Goal: Transaction & Acquisition: Purchase product/service

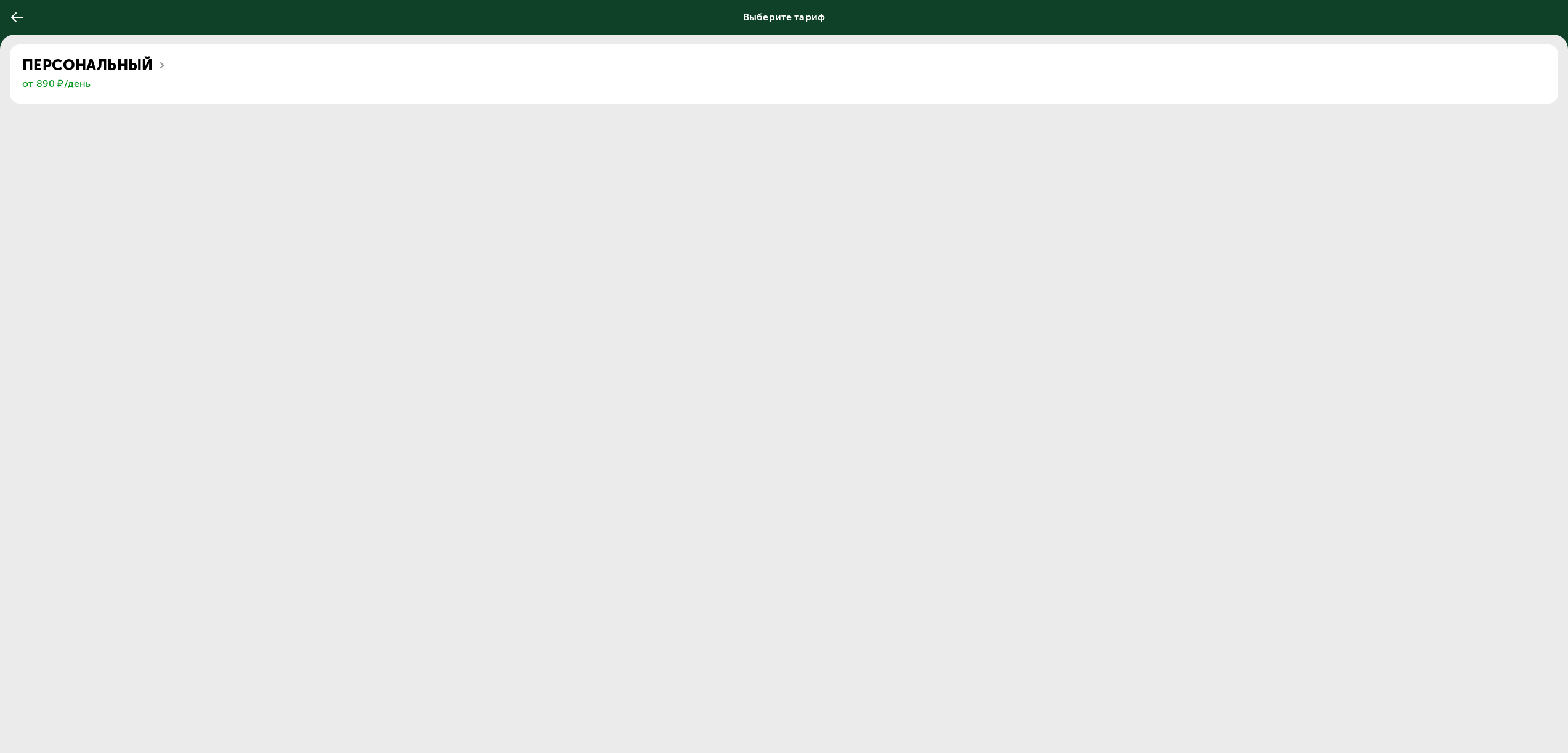
click at [262, 68] on div "Персональный" at bounding box center [784, 65] width 1524 height 17
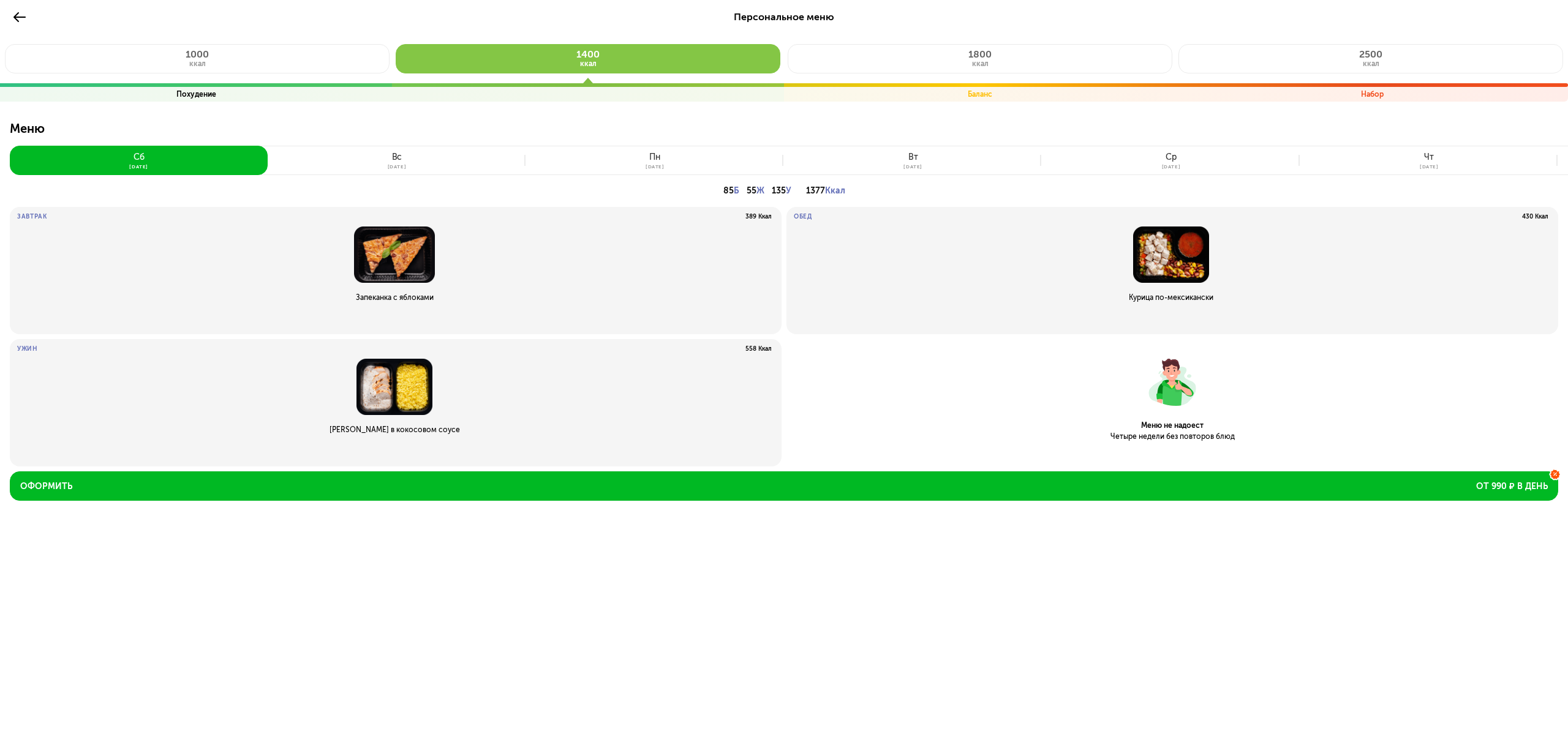
click at [13, 19] on icon at bounding box center [19, 17] width 15 height 15
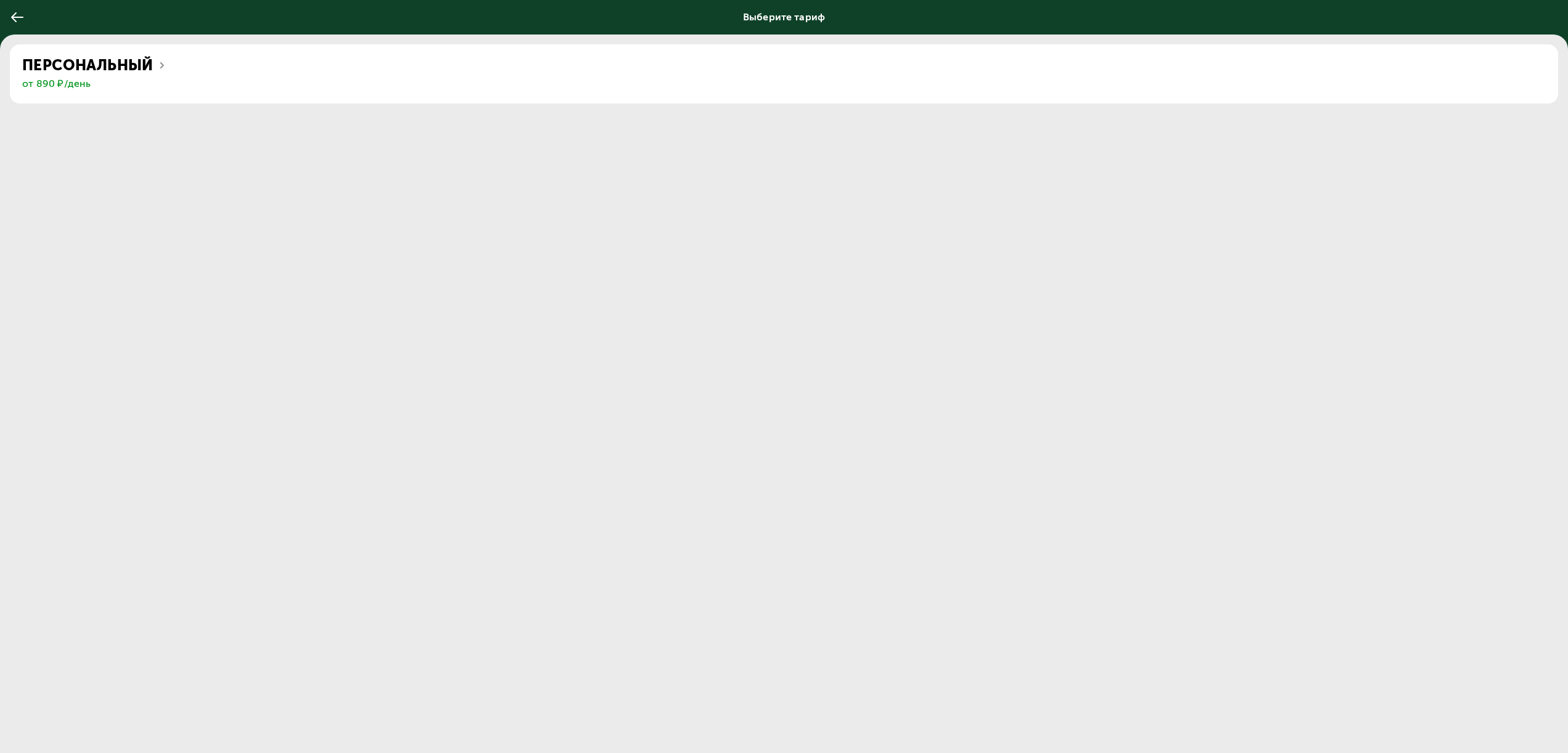
click at [22, 19] on icon at bounding box center [17, 17] width 15 height 15
click at [17, 21] on icon at bounding box center [17, 17] width 15 height 15
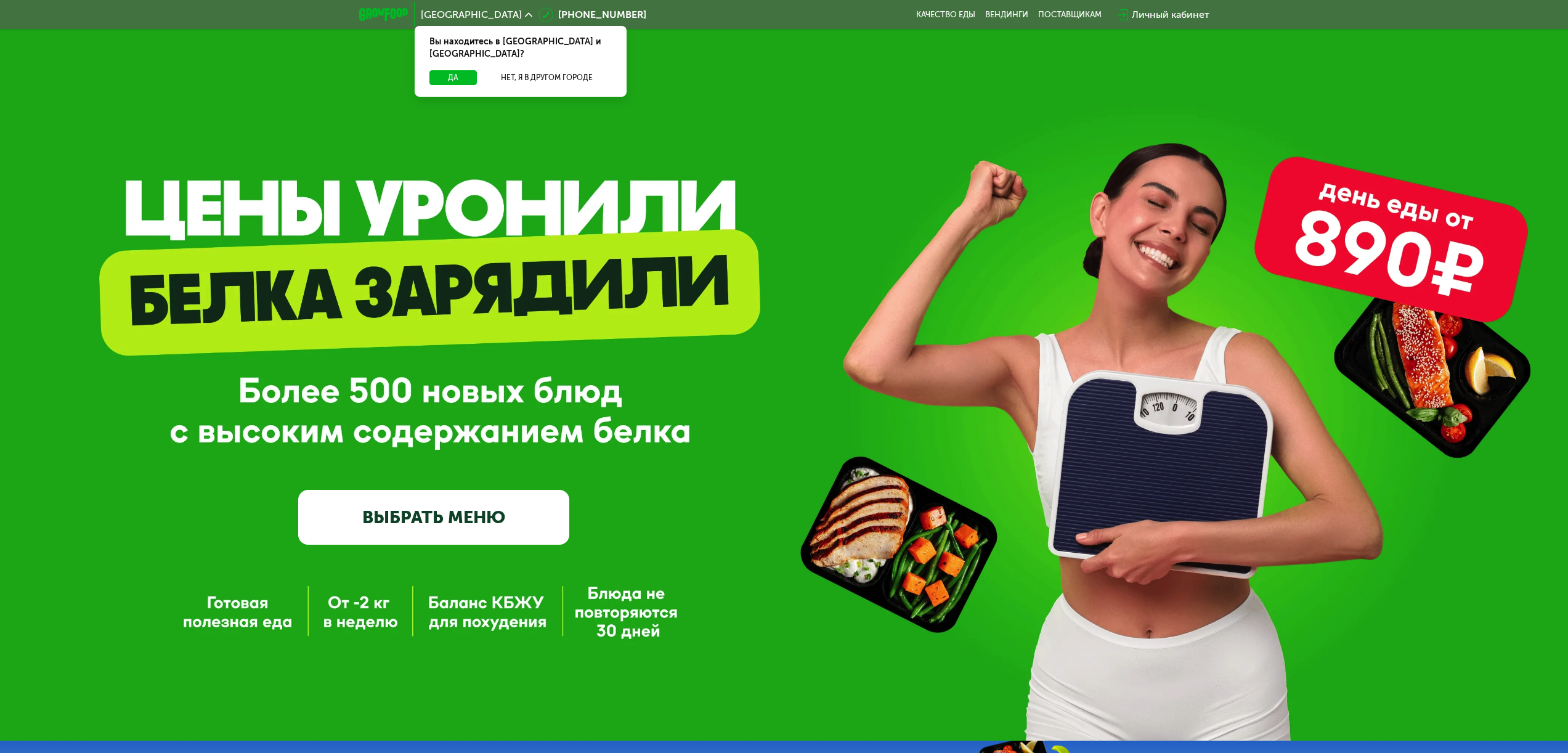
click at [483, 498] on link "ВЫБРАТЬ МЕНЮ" at bounding box center [434, 517] width 271 height 54
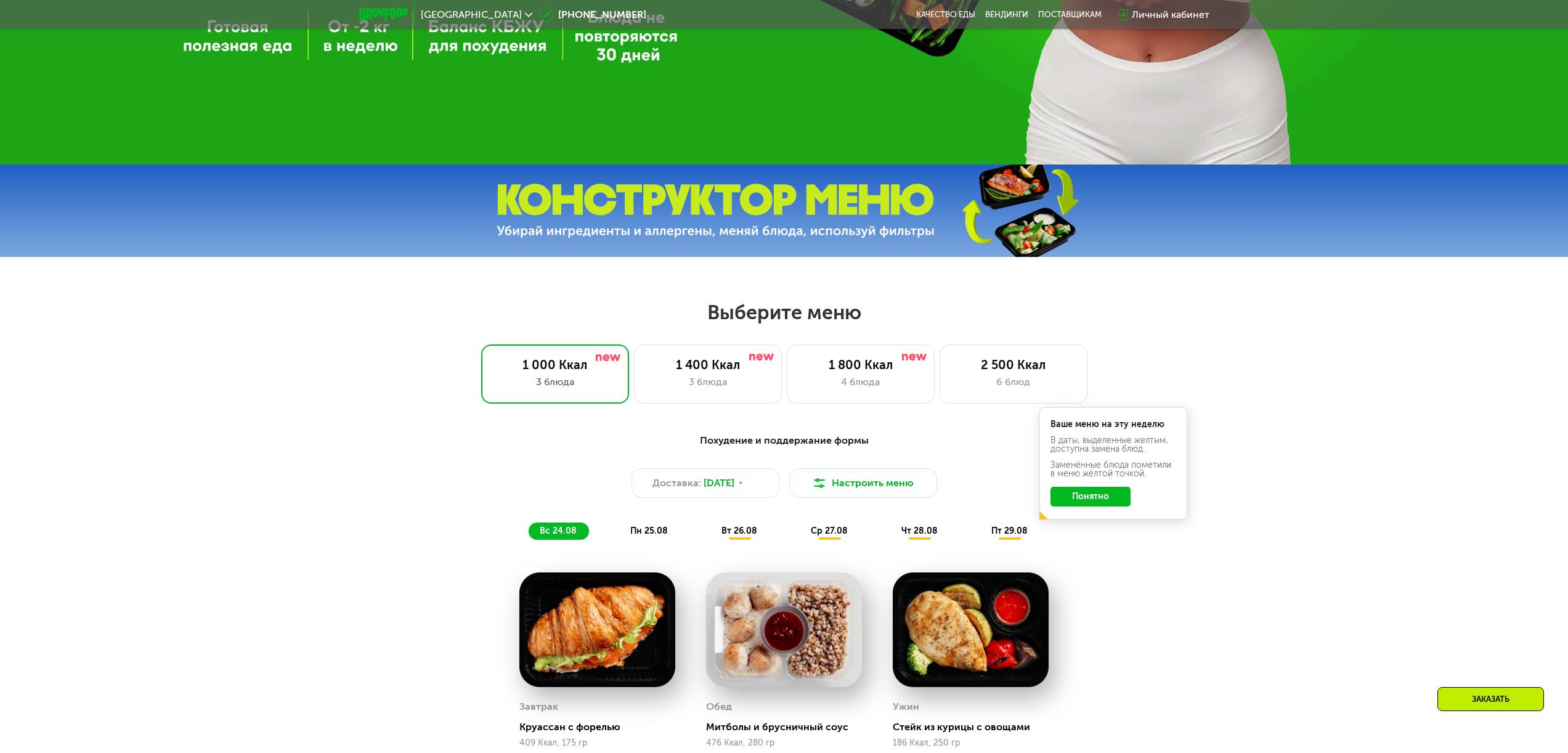
scroll to position [600, 0]
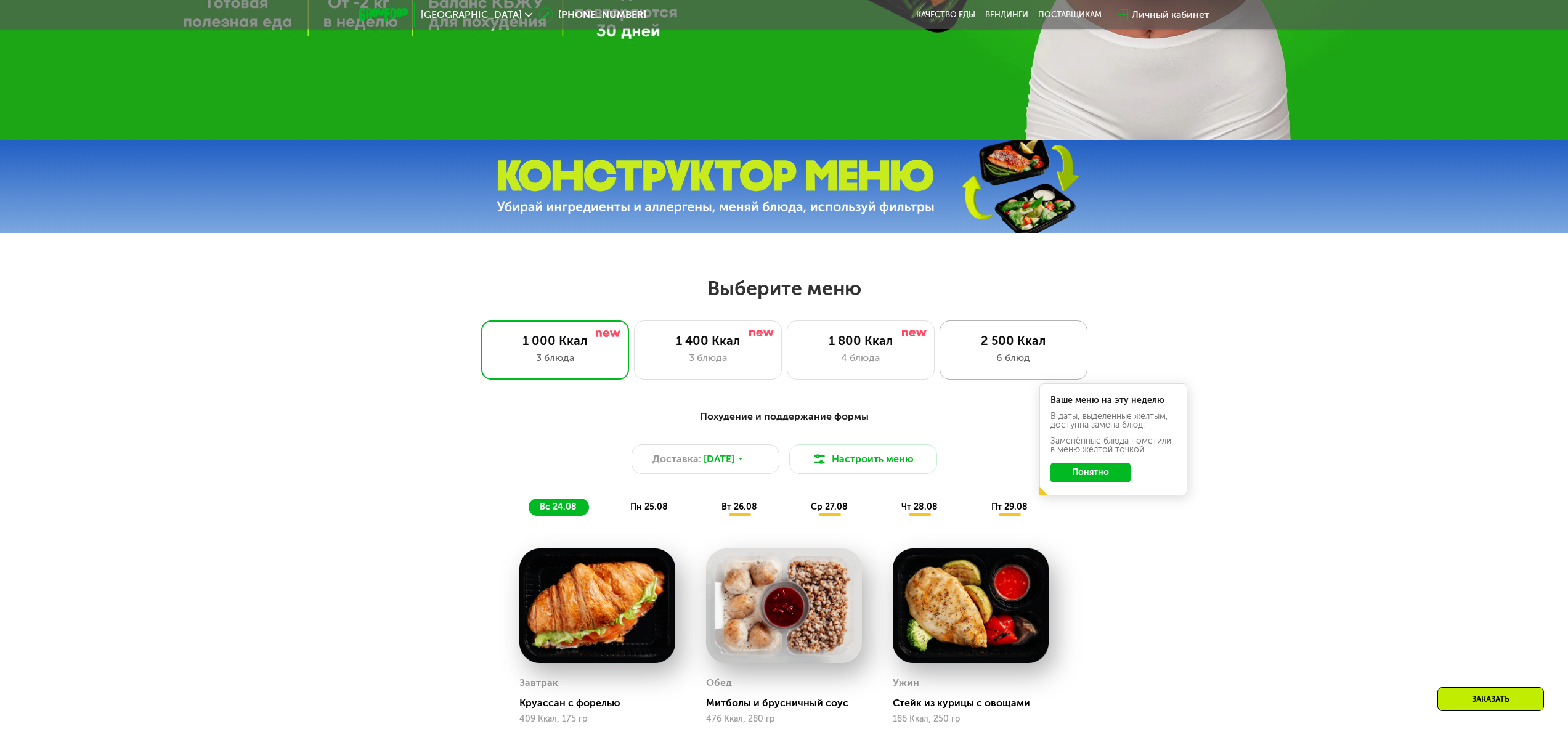
click at [975, 362] on div "6 блюд" at bounding box center [1013, 358] width 122 height 15
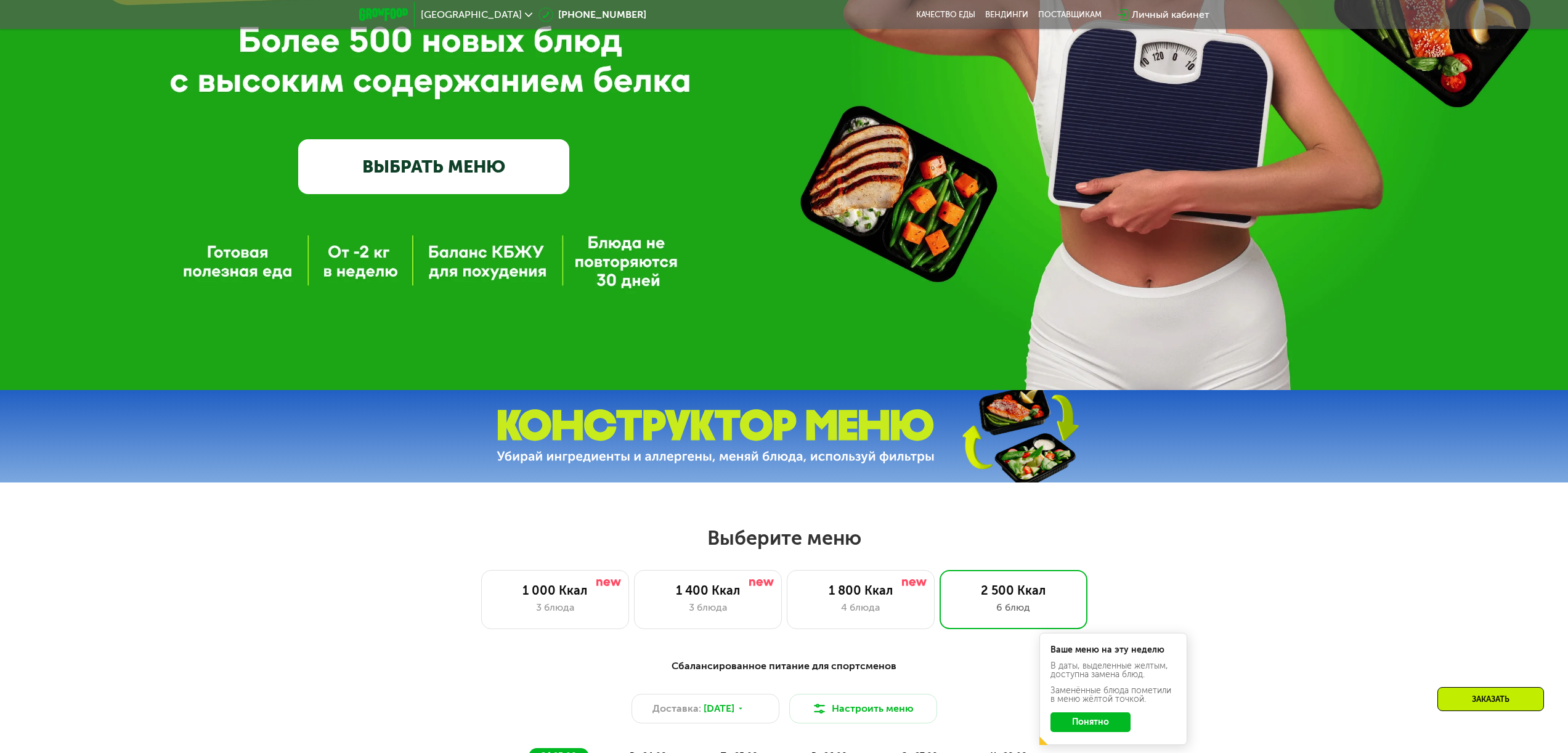
scroll to position [345, 0]
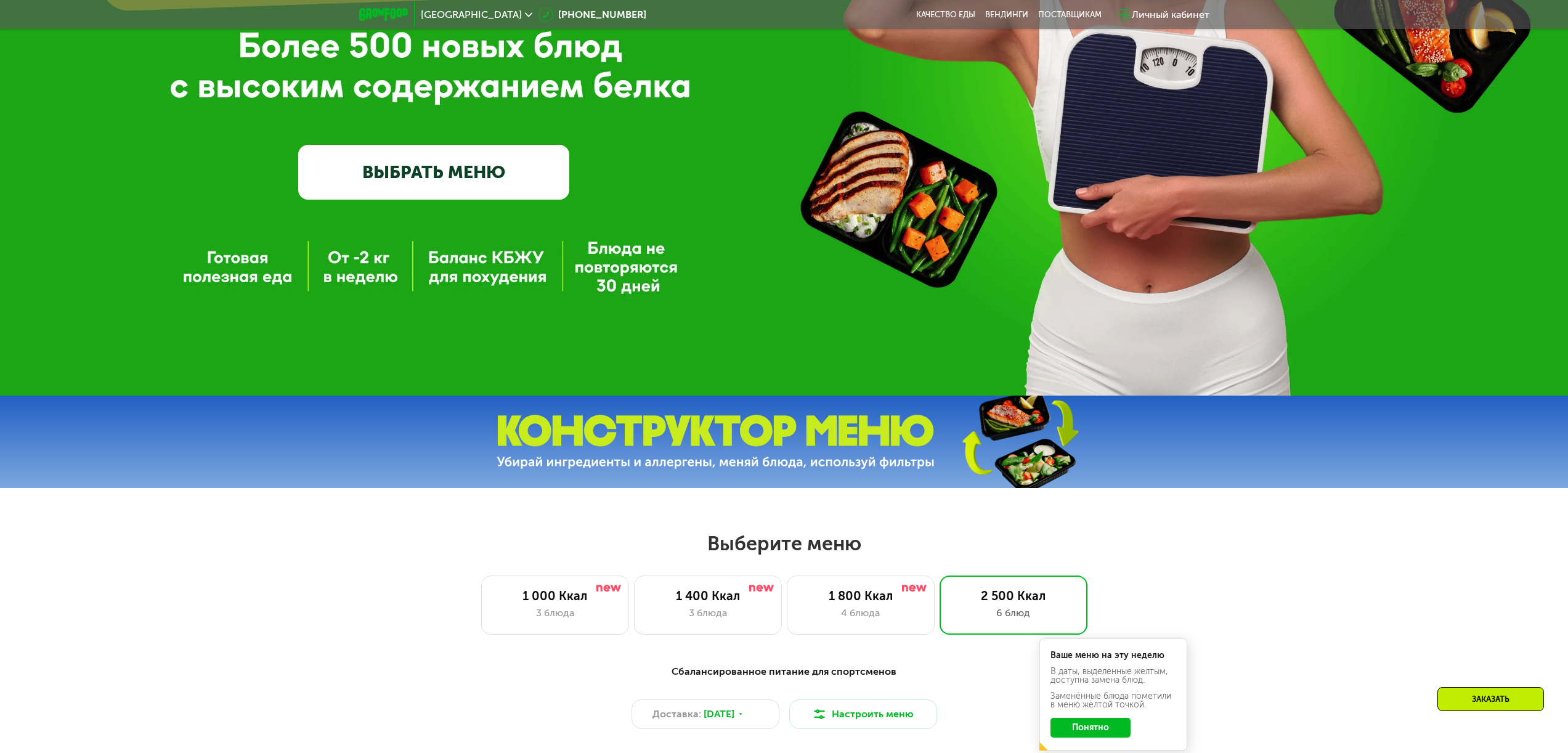
click at [821, 455] on img at bounding box center [715, 442] width 438 height 55
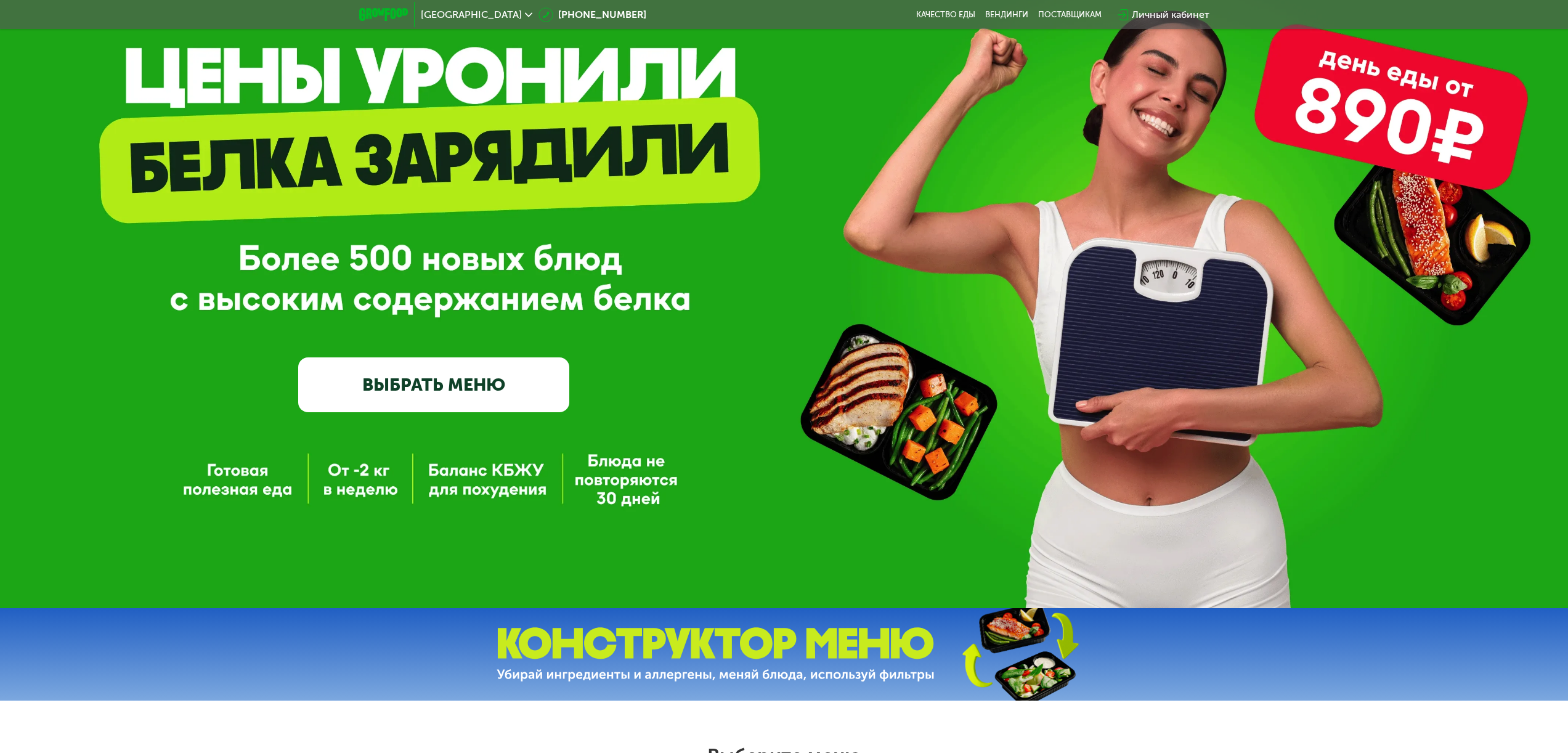
scroll to position [0, 0]
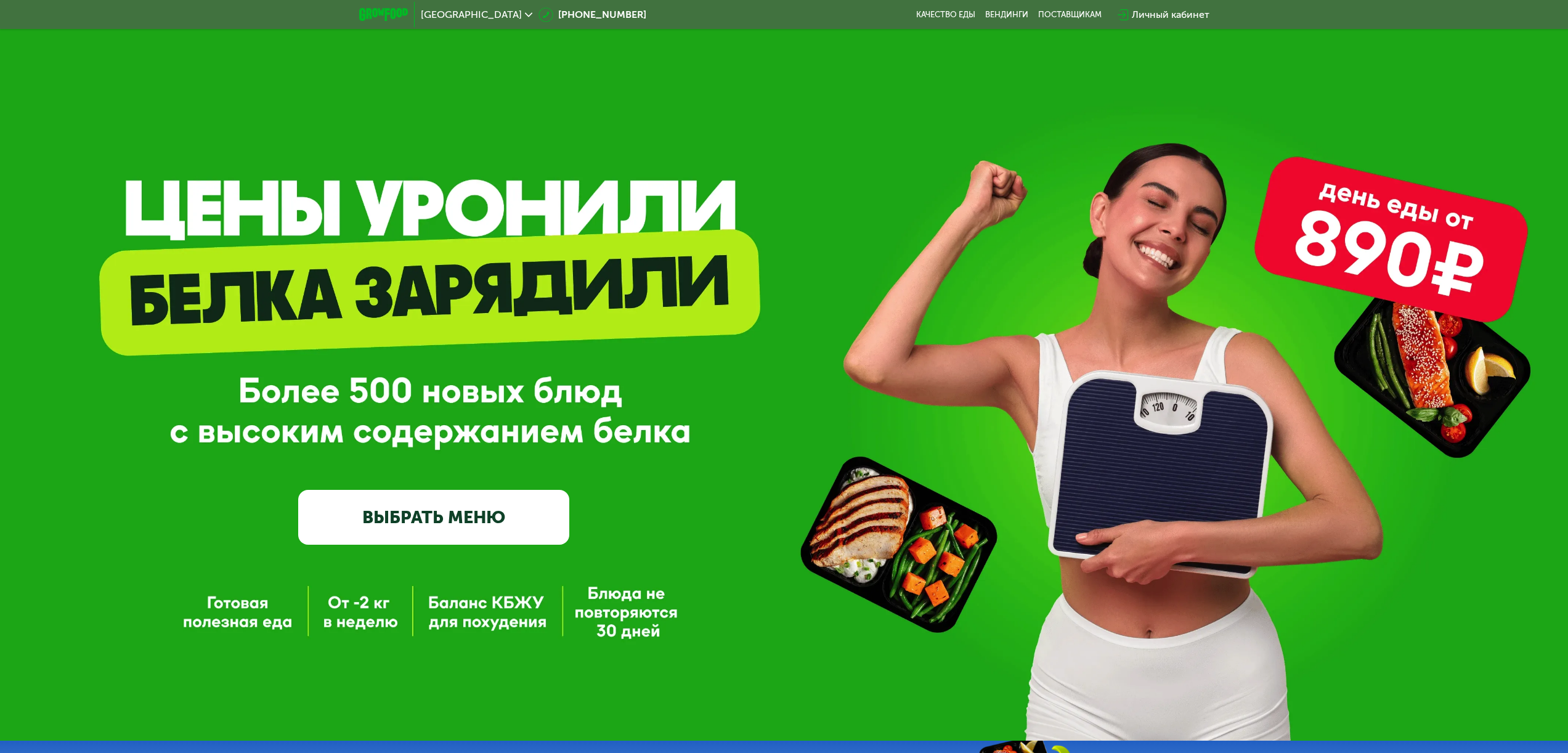
click at [1194, 26] on div "Личный кабинет" at bounding box center [1163, 15] width 104 height 27
click at [1195, 12] on div "Личный кабинет" at bounding box center [1170, 14] width 77 height 15
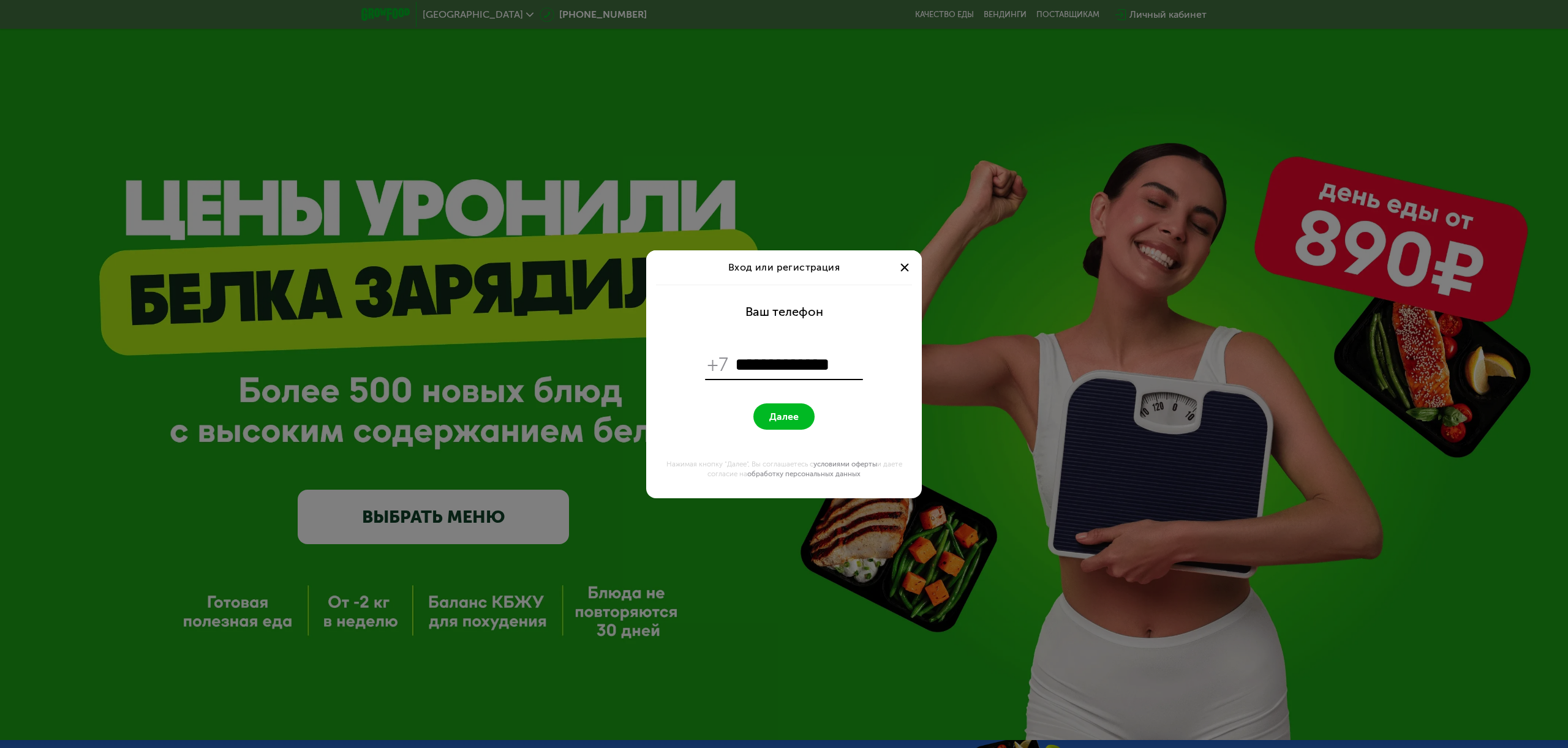
type input "**********"
click at [757, 419] on button "Далее" at bounding box center [784, 416] width 62 height 26
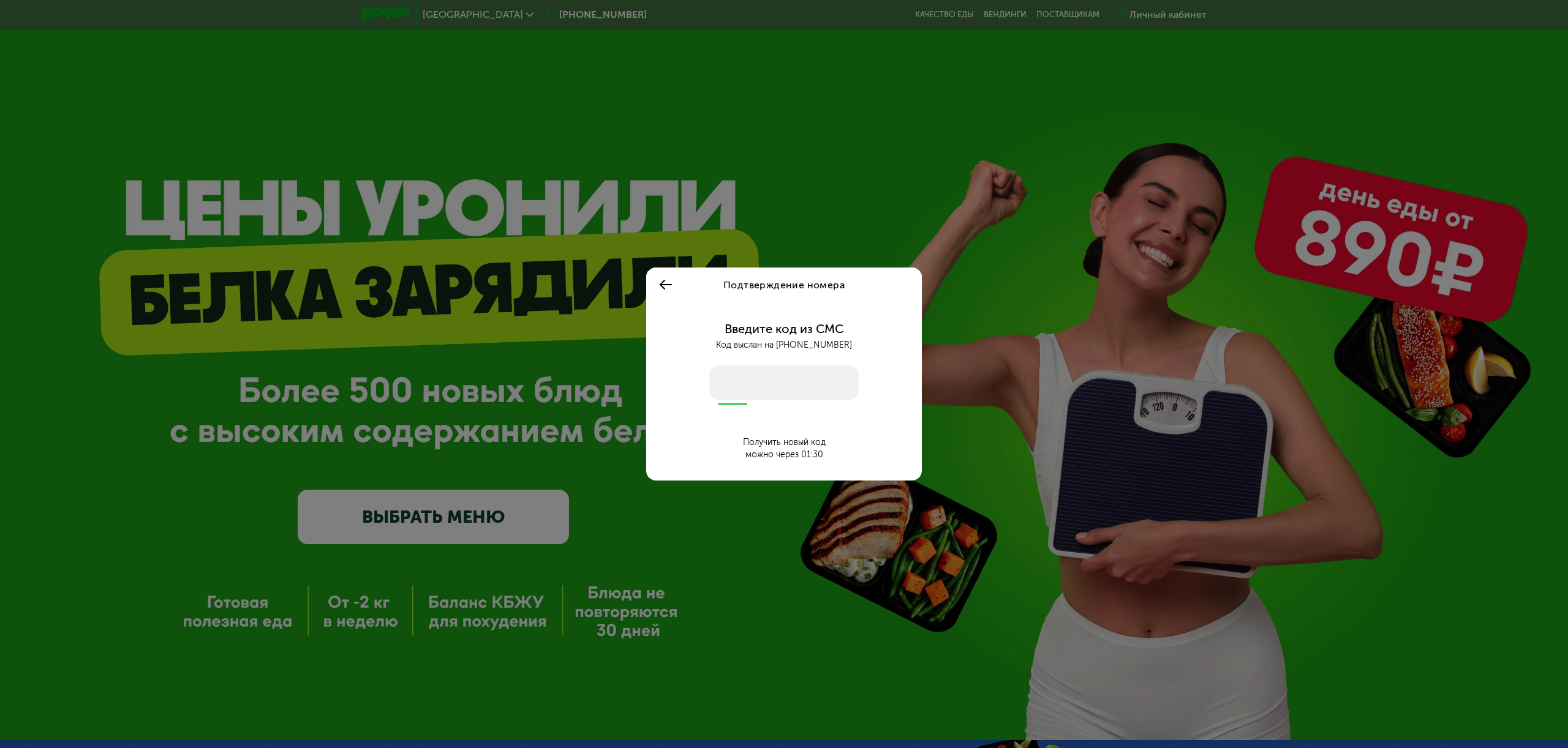
click at [796, 368] on input "number" at bounding box center [784, 383] width 149 height 35
type input "****"
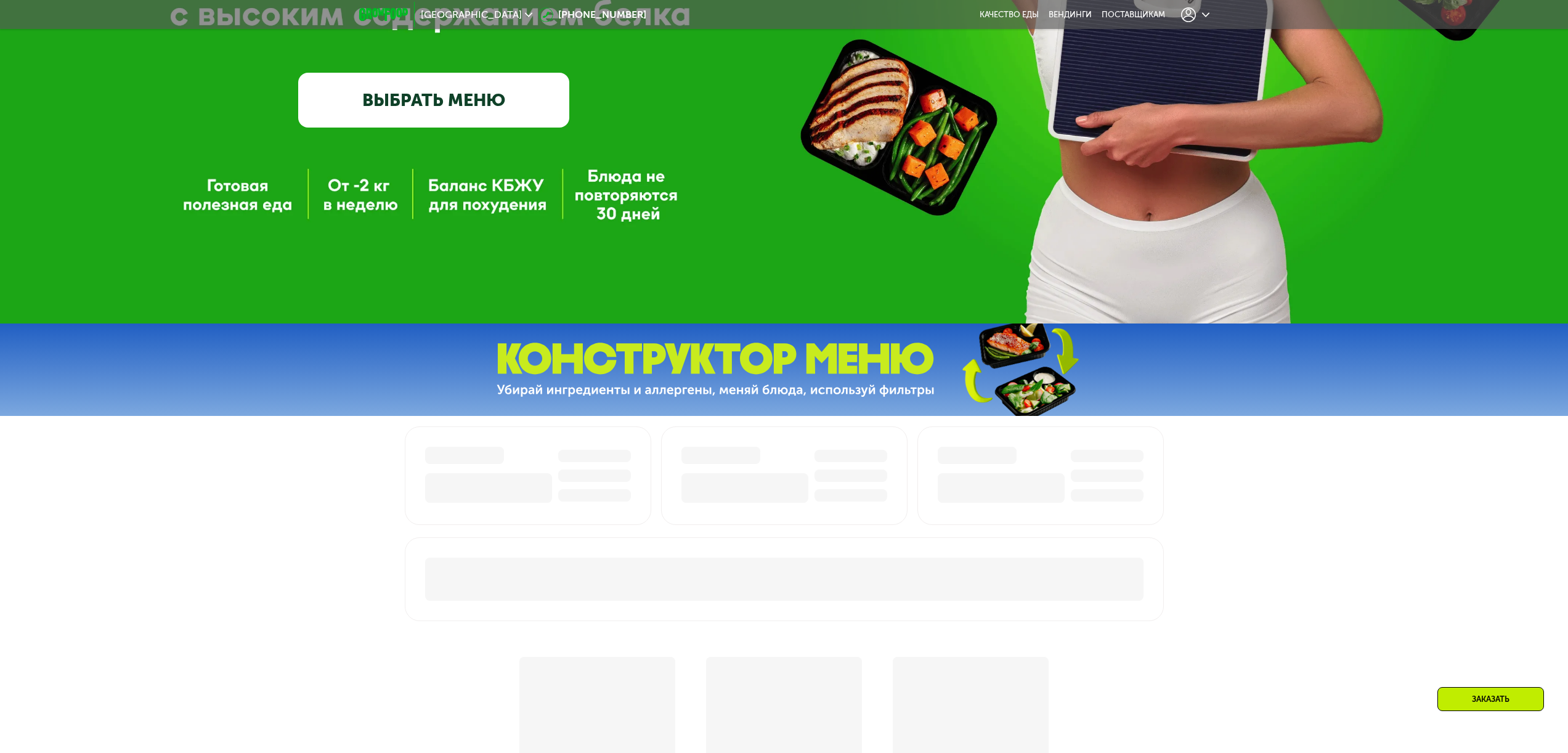
scroll to position [418, 0]
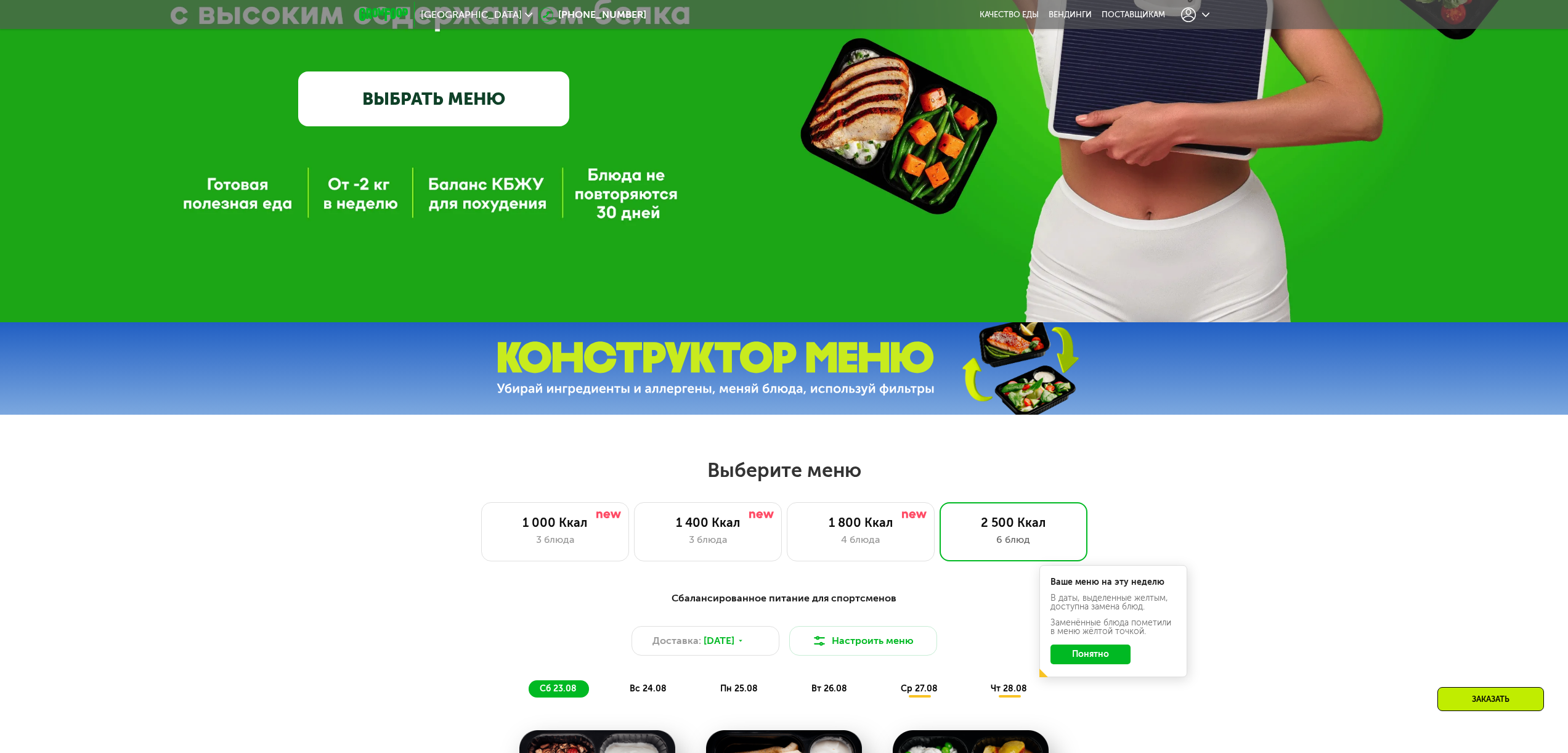
click at [503, 118] on link "ВЫБРАТЬ МЕНЮ" at bounding box center [434, 99] width 271 height 54
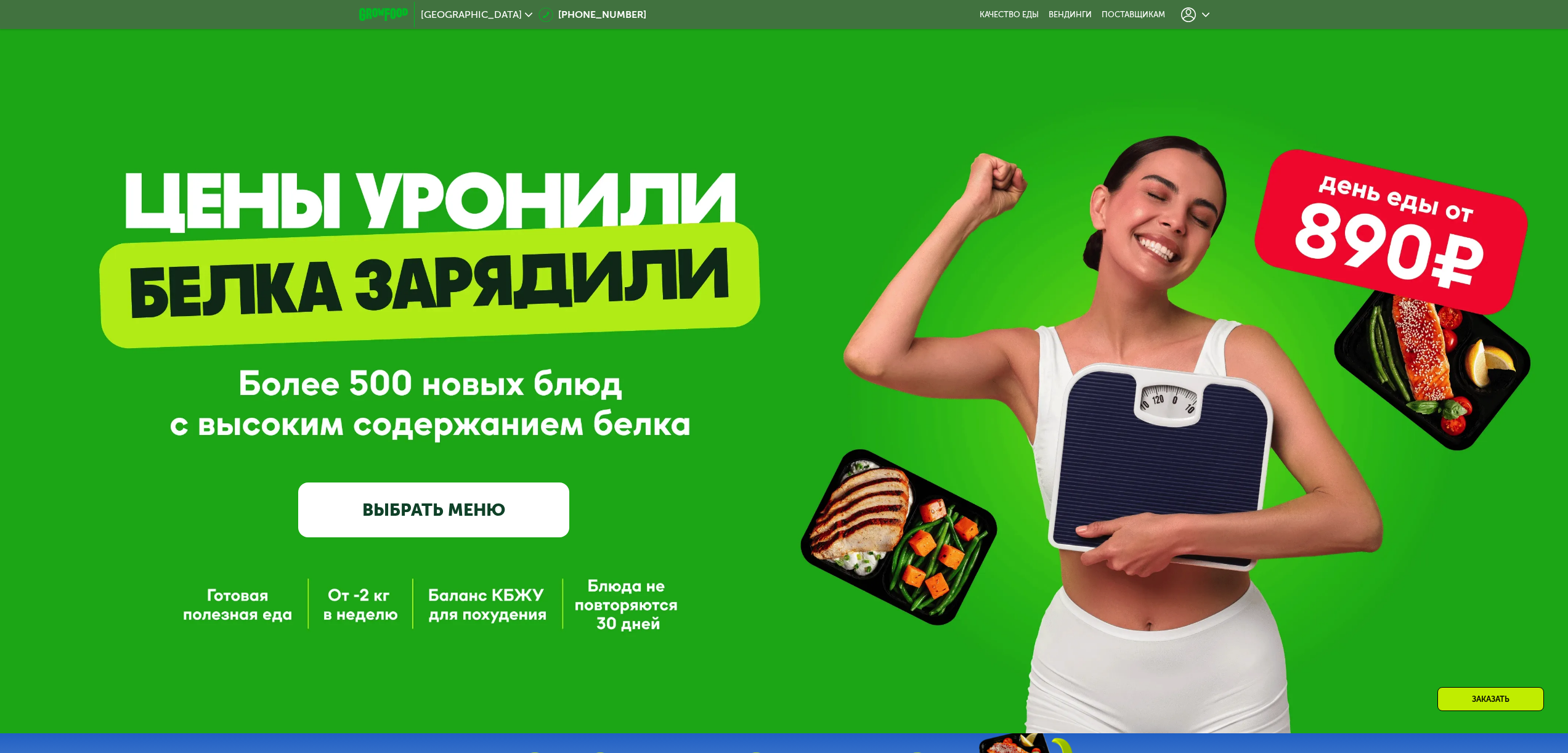
scroll to position [0, 0]
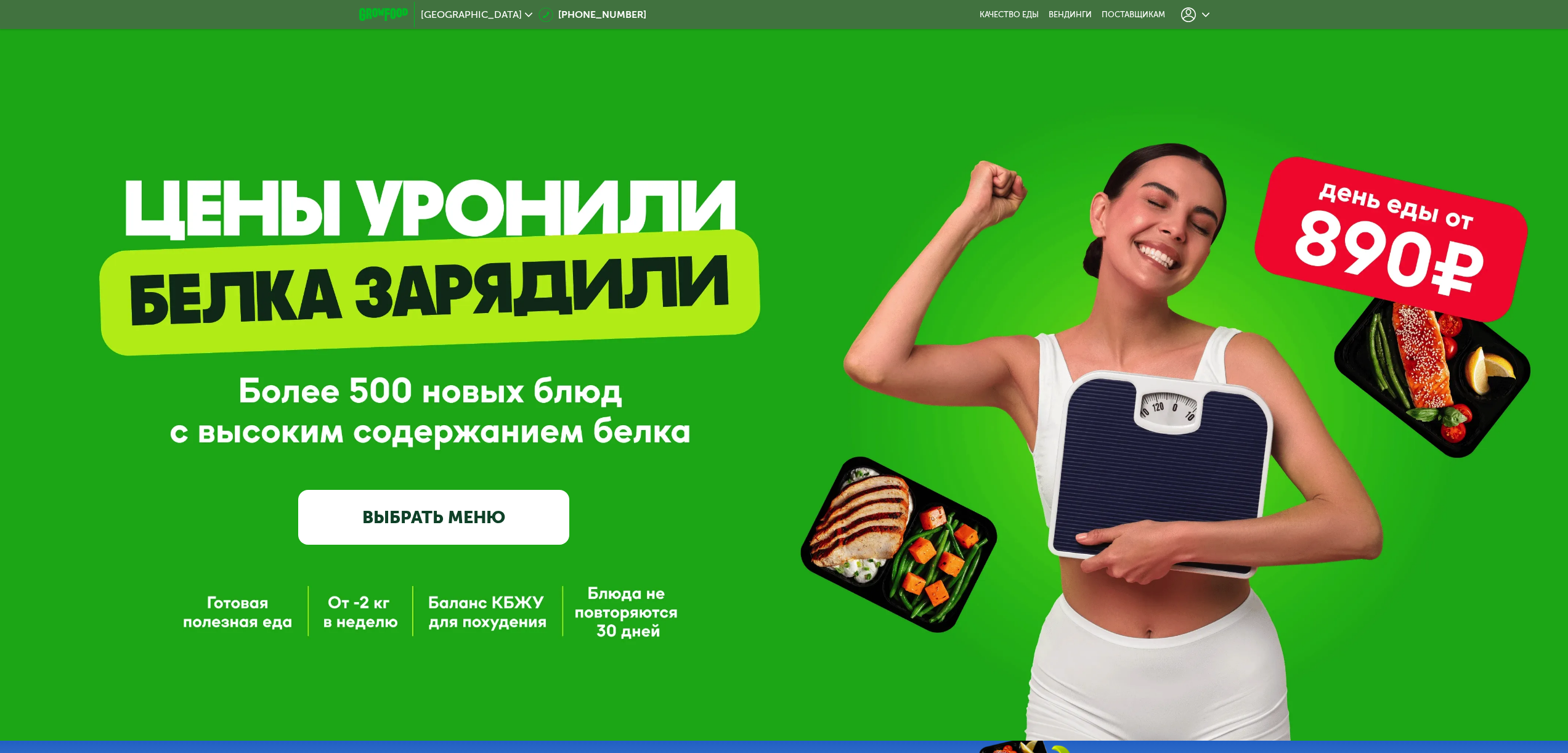
click at [475, 542] on link "ВЫБРАТЬ МЕНЮ" at bounding box center [434, 517] width 271 height 54
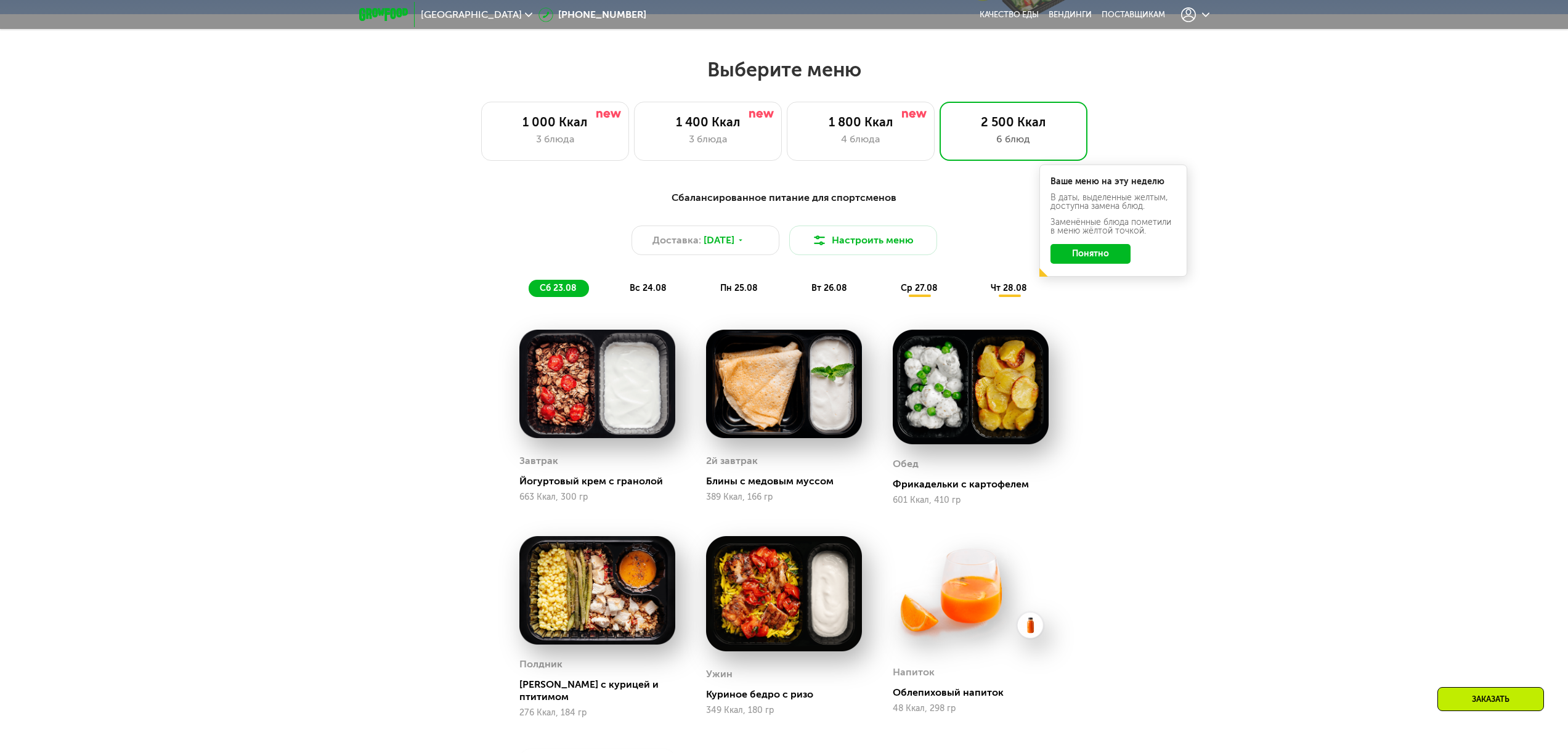
scroll to position [851, 0]
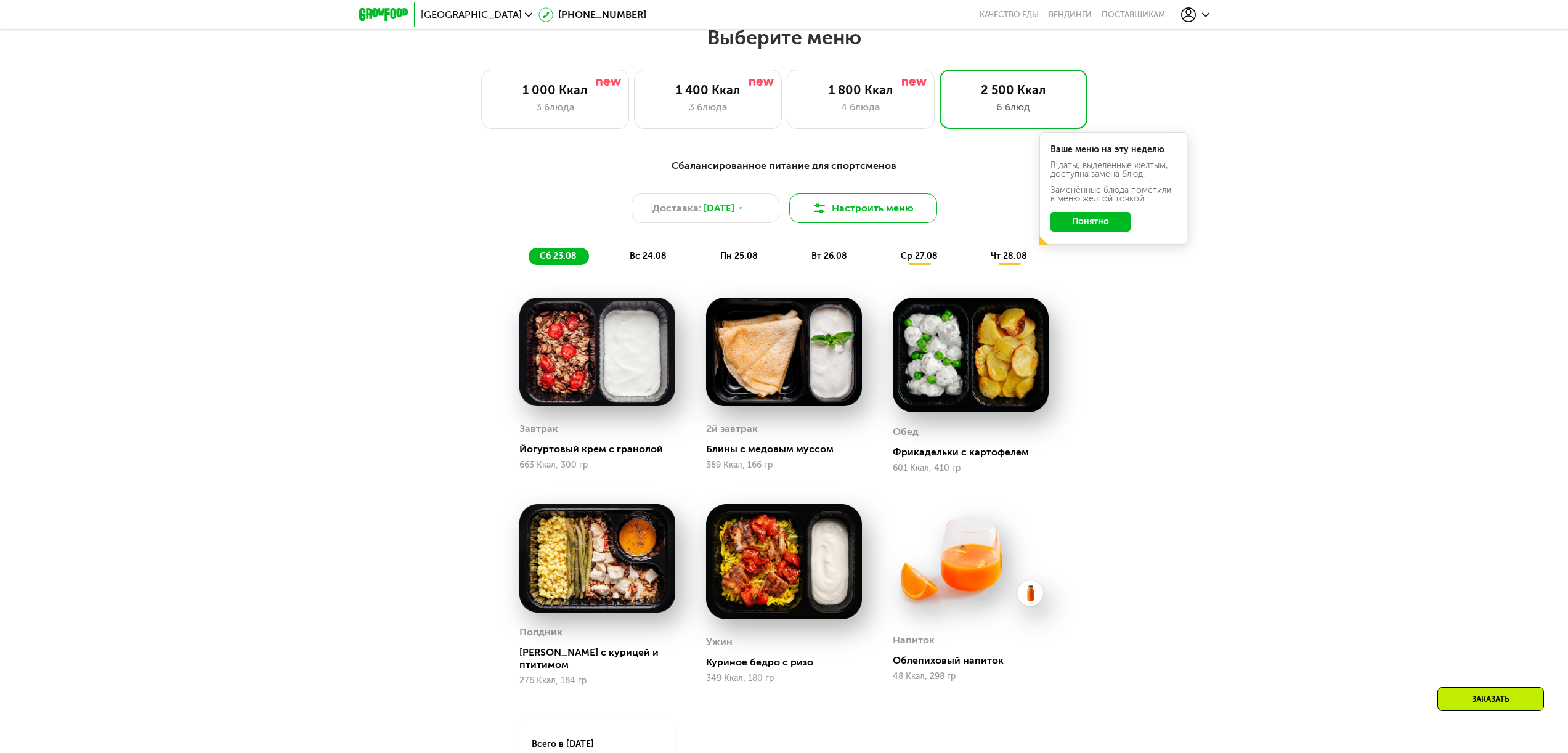
click at [883, 205] on button "Настроить меню" at bounding box center [862, 208] width 148 height 30
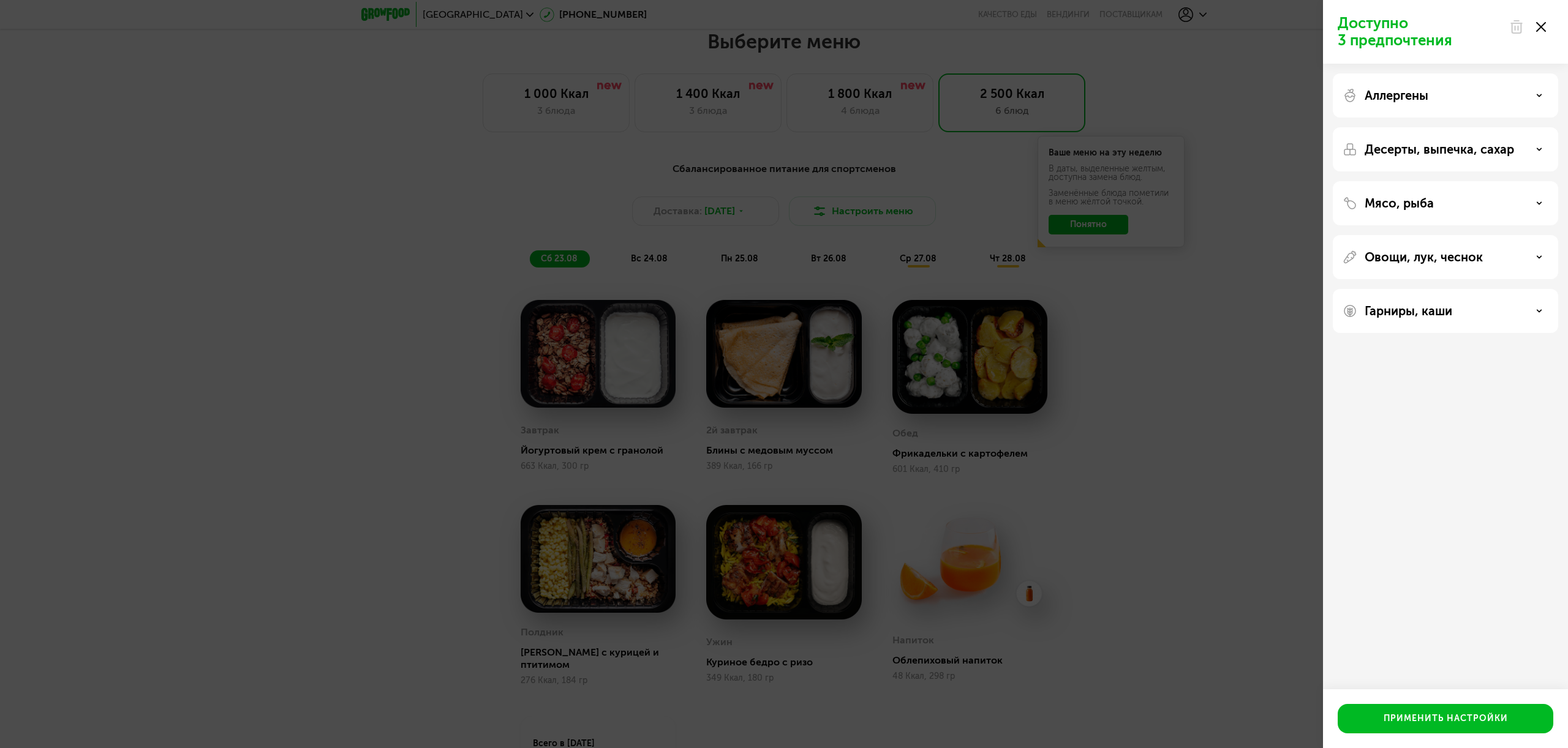
click at [1539, 26] on icon at bounding box center [1540, 26] width 10 height 10
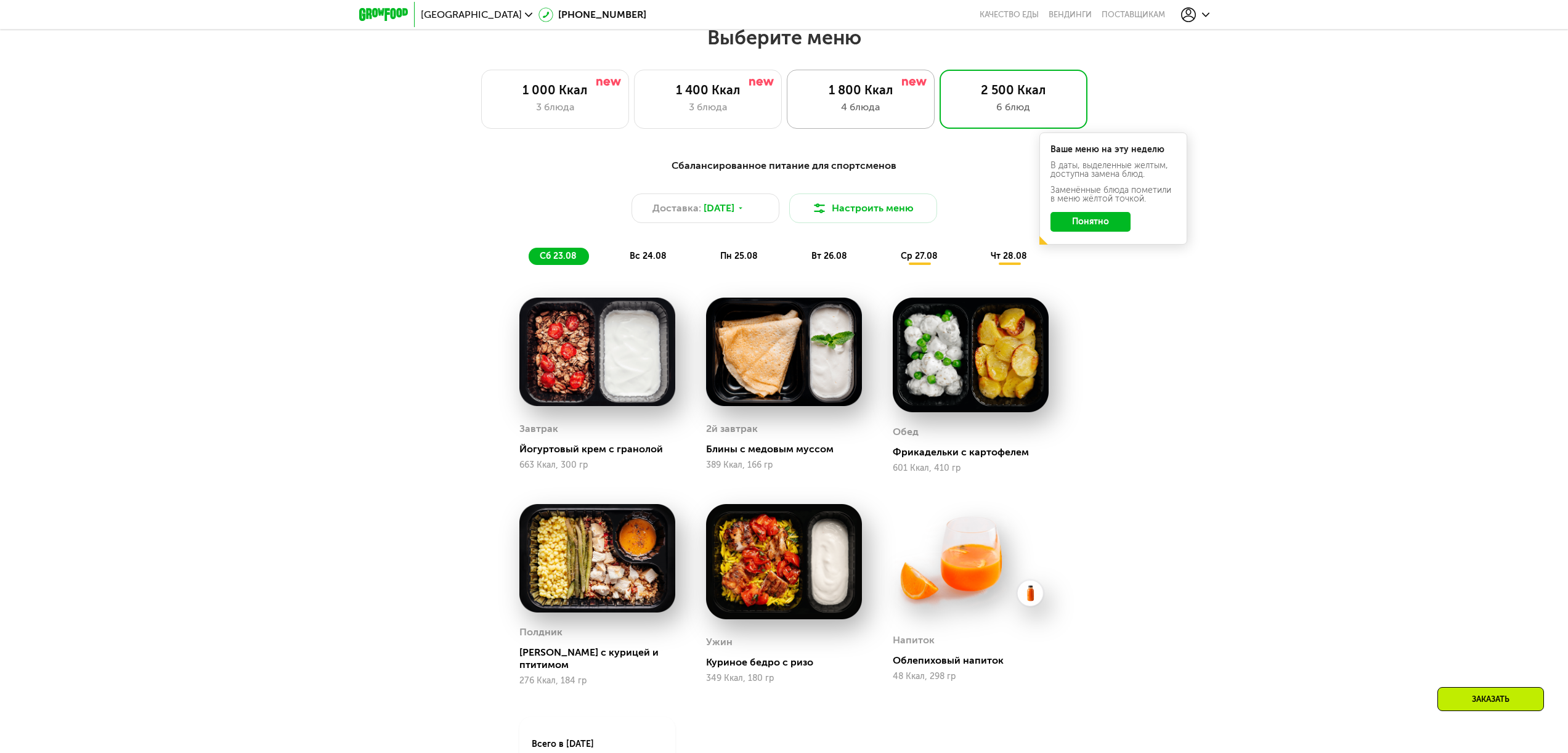
click at [940, 121] on div "1 800 Ккал 4 блюда" at bounding box center [1013, 99] width 148 height 59
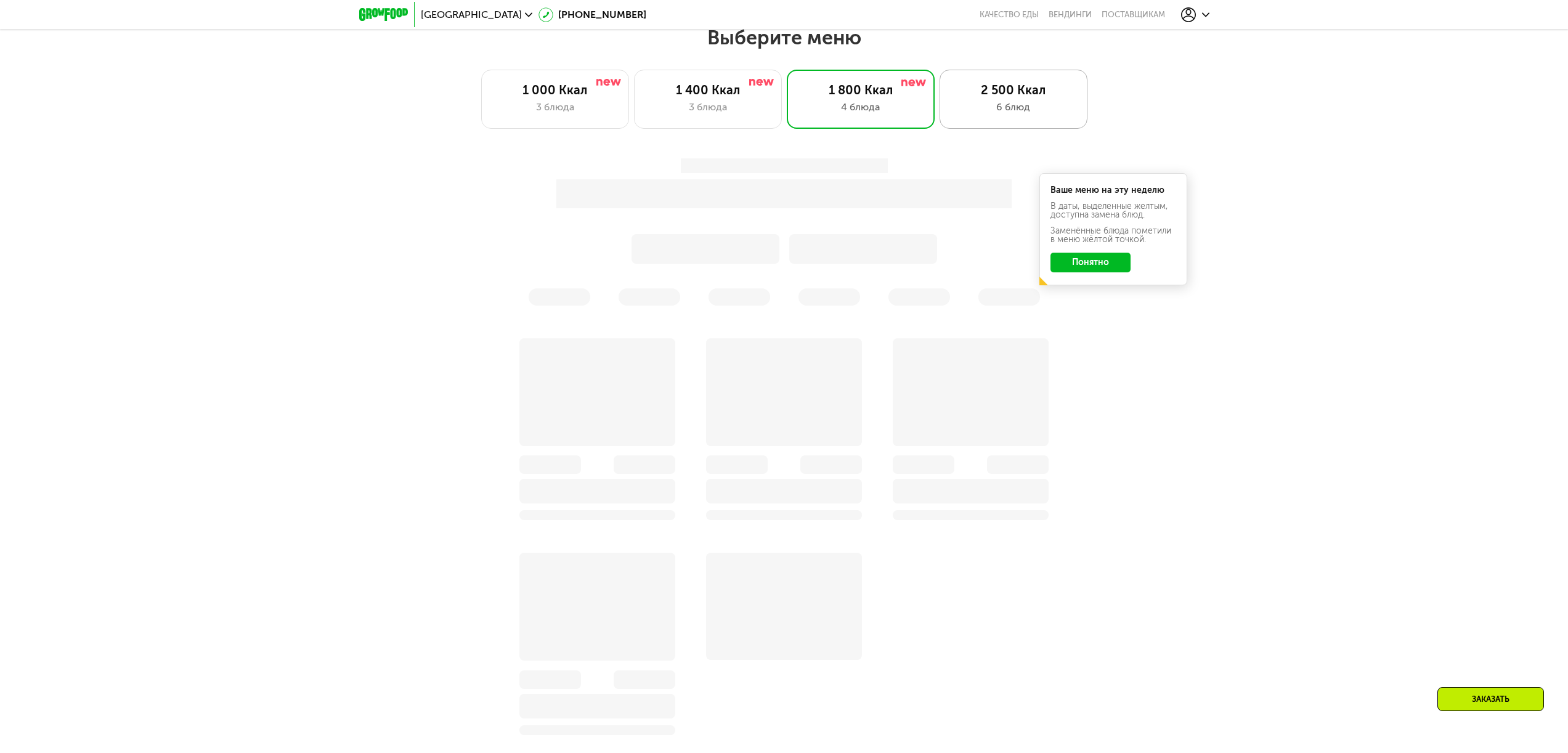
click at [1012, 110] on div "6 блюд" at bounding box center [1013, 107] width 122 height 15
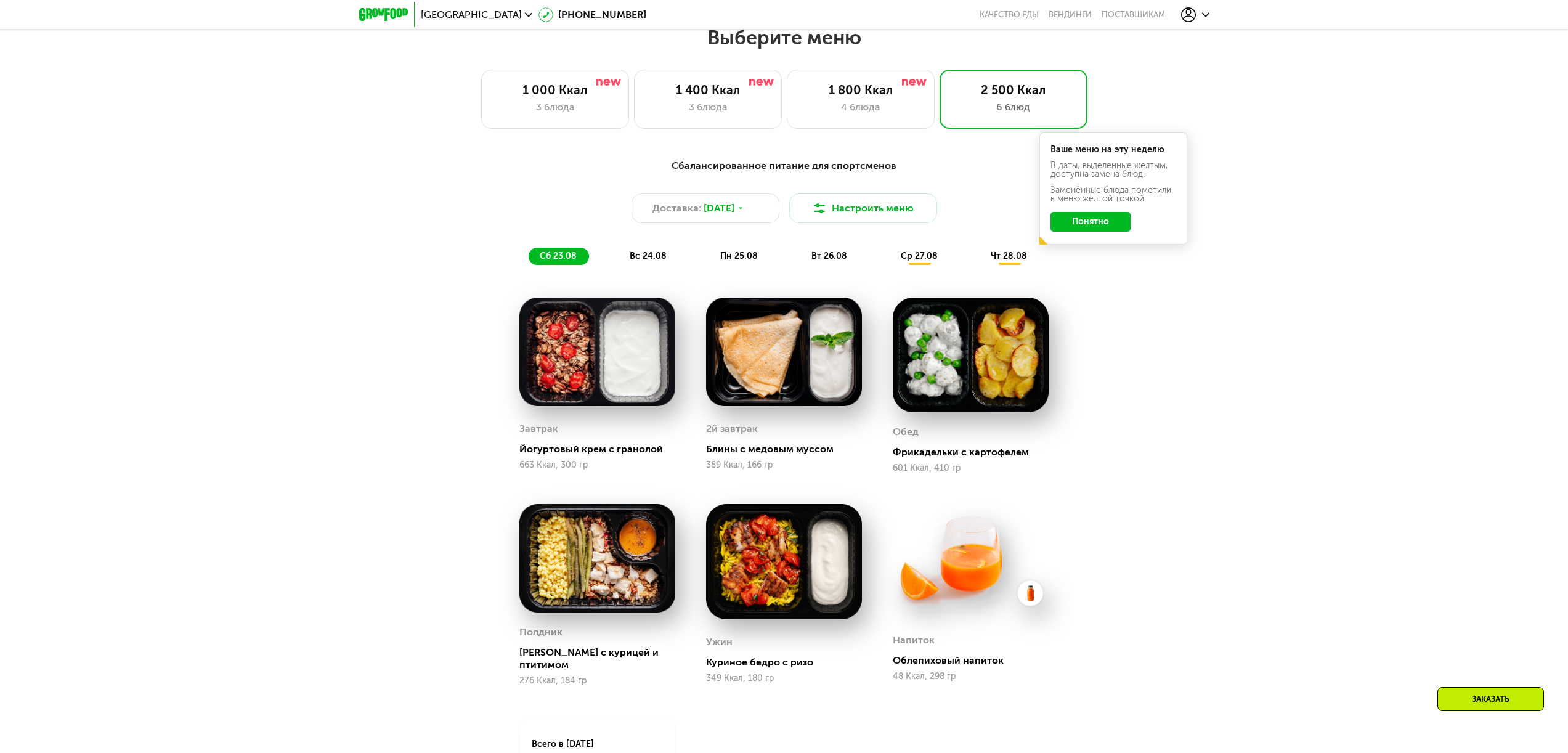
click at [1080, 240] on div "Ваше меню на эту неделю В даты, выделенные желтым, доступна замена блюд. Заменё…" at bounding box center [1112, 188] width 148 height 112
click at [1086, 231] on button "Понятно" at bounding box center [1090, 222] width 80 height 20
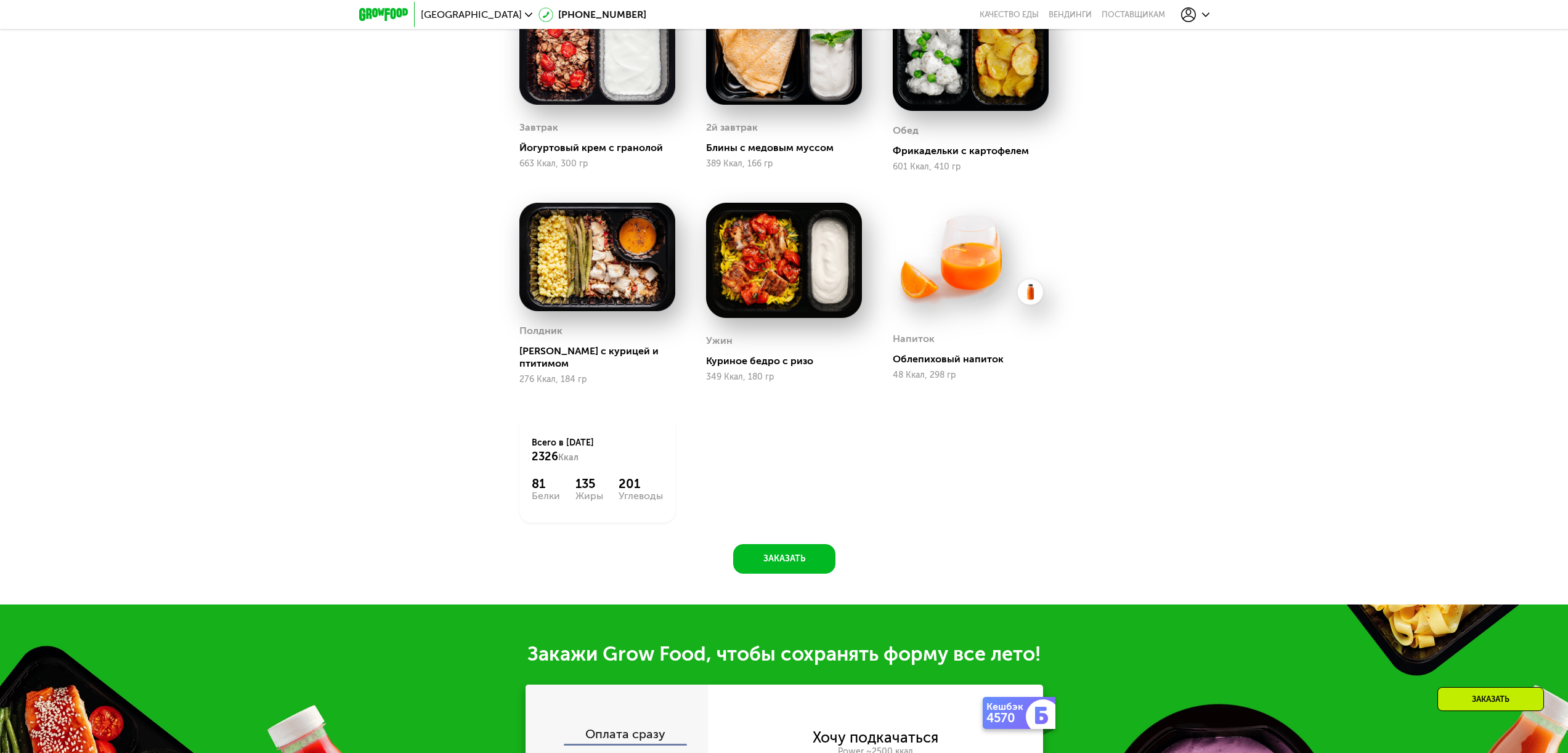
scroll to position [1071, 0]
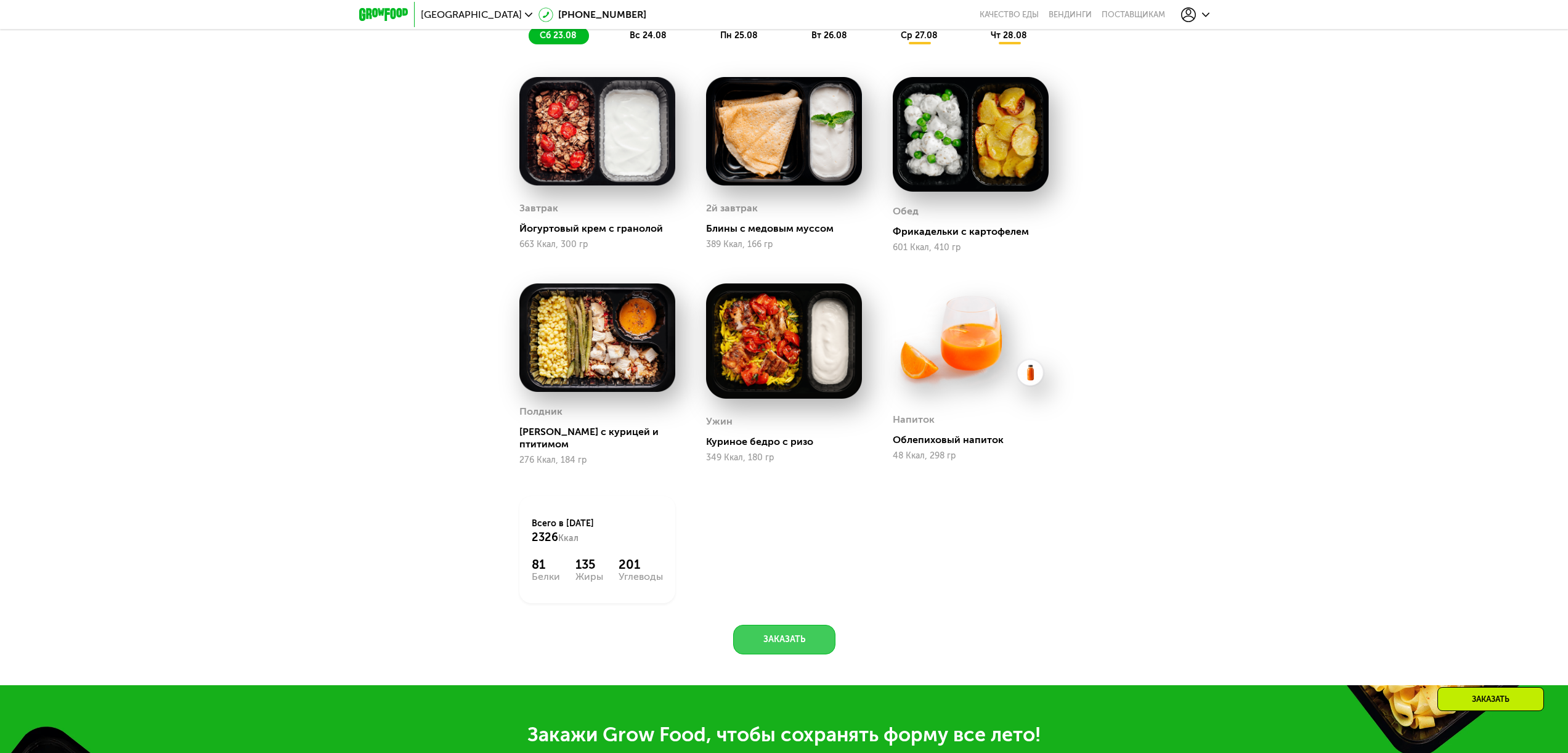
click at [775, 643] on button "Заказать" at bounding box center [784, 640] width 102 height 30
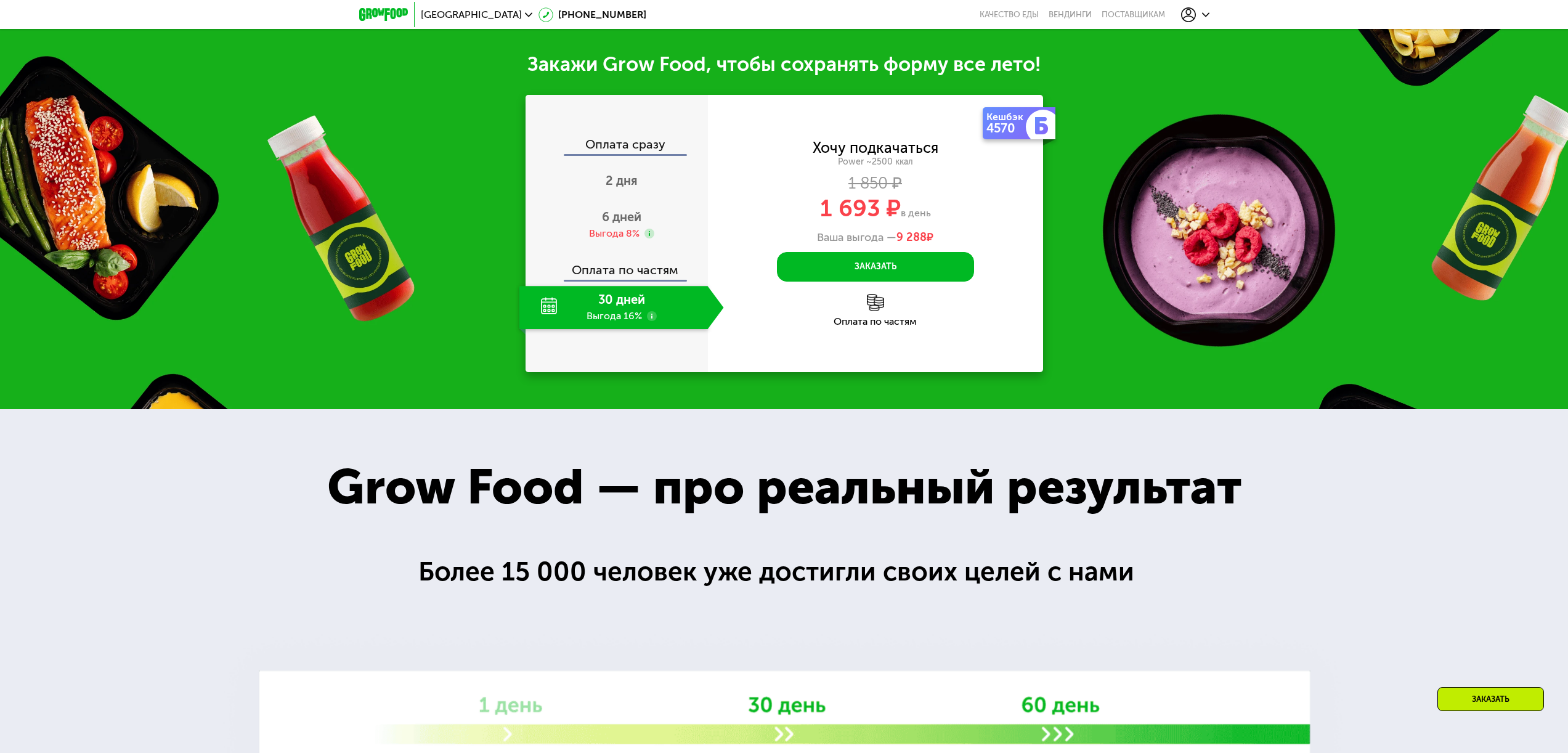
scroll to position [1755, 0]
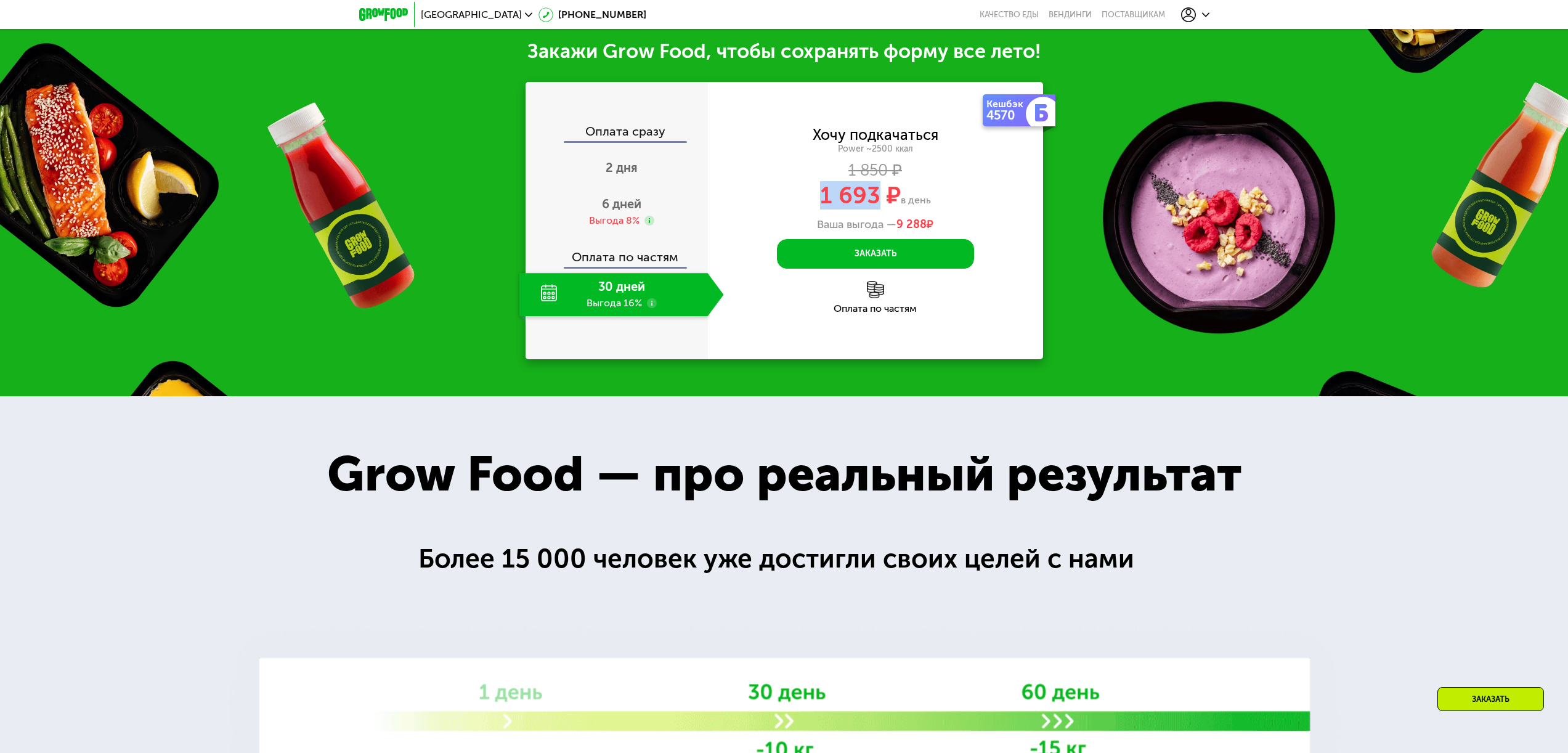
drag, startPoint x: 880, startPoint y: 190, endPoint x: 716, endPoint y: 192, distance: 164.0
click at [728, 192] on div "1 693 ₽ в день" at bounding box center [875, 195] width 335 height 23
click at [635, 175] on div "2 дня" at bounding box center [621, 168] width 204 height 43
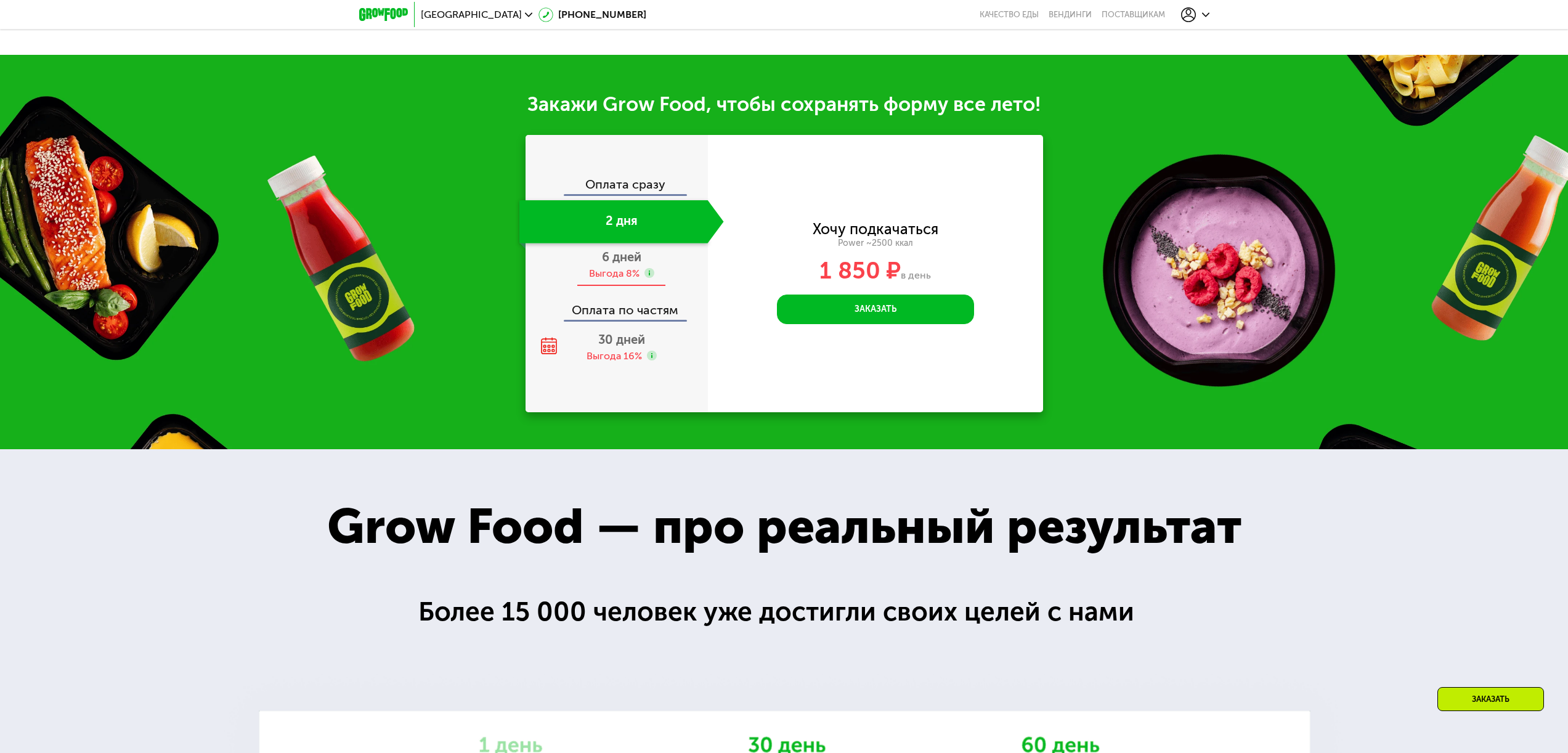
click at [634, 262] on span "6 дней" at bounding box center [621, 257] width 39 height 15
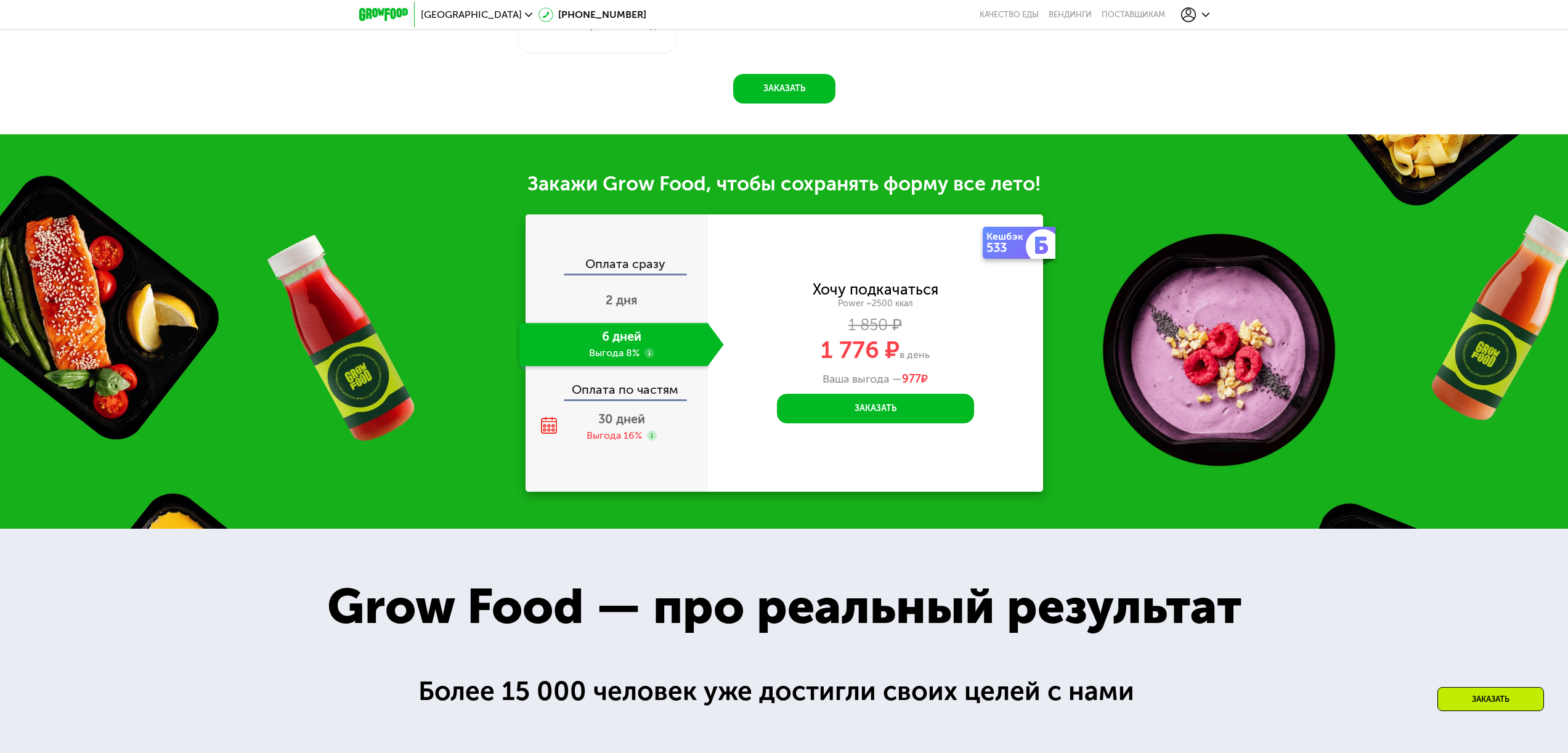
scroll to position [1624, 0]
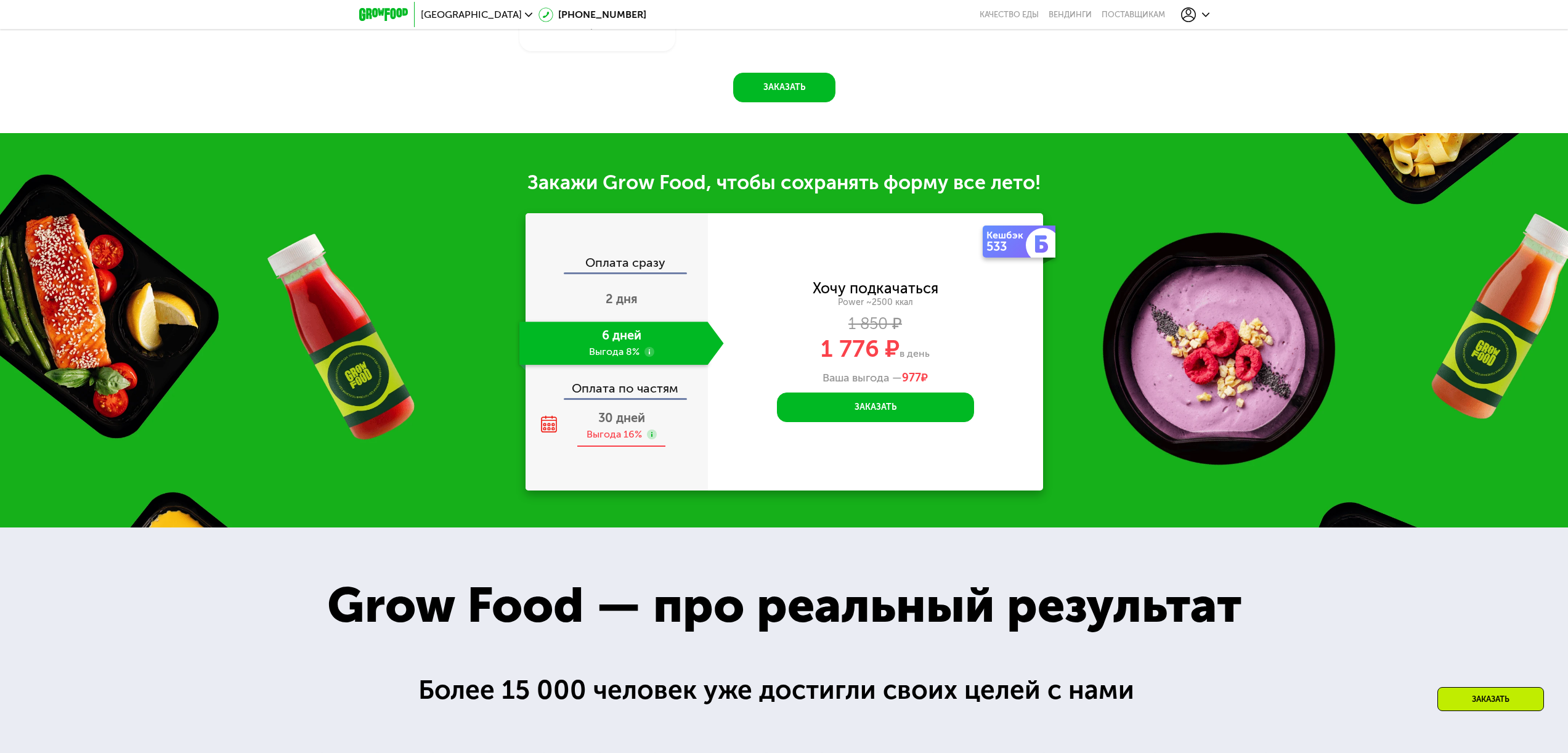
click at [614, 435] on div "Выгода 16%" at bounding box center [614, 434] width 55 height 14
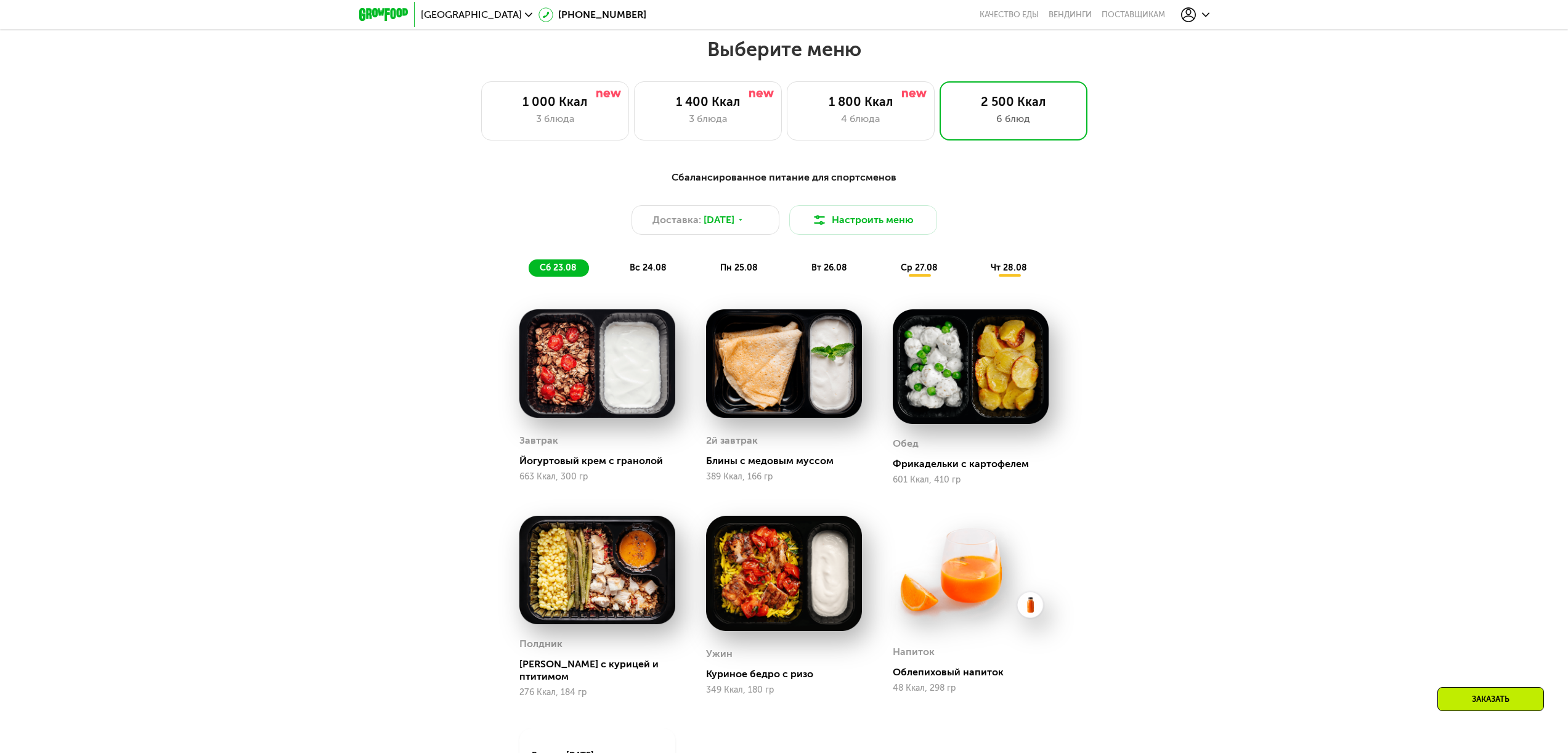
scroll to position [582, 0]
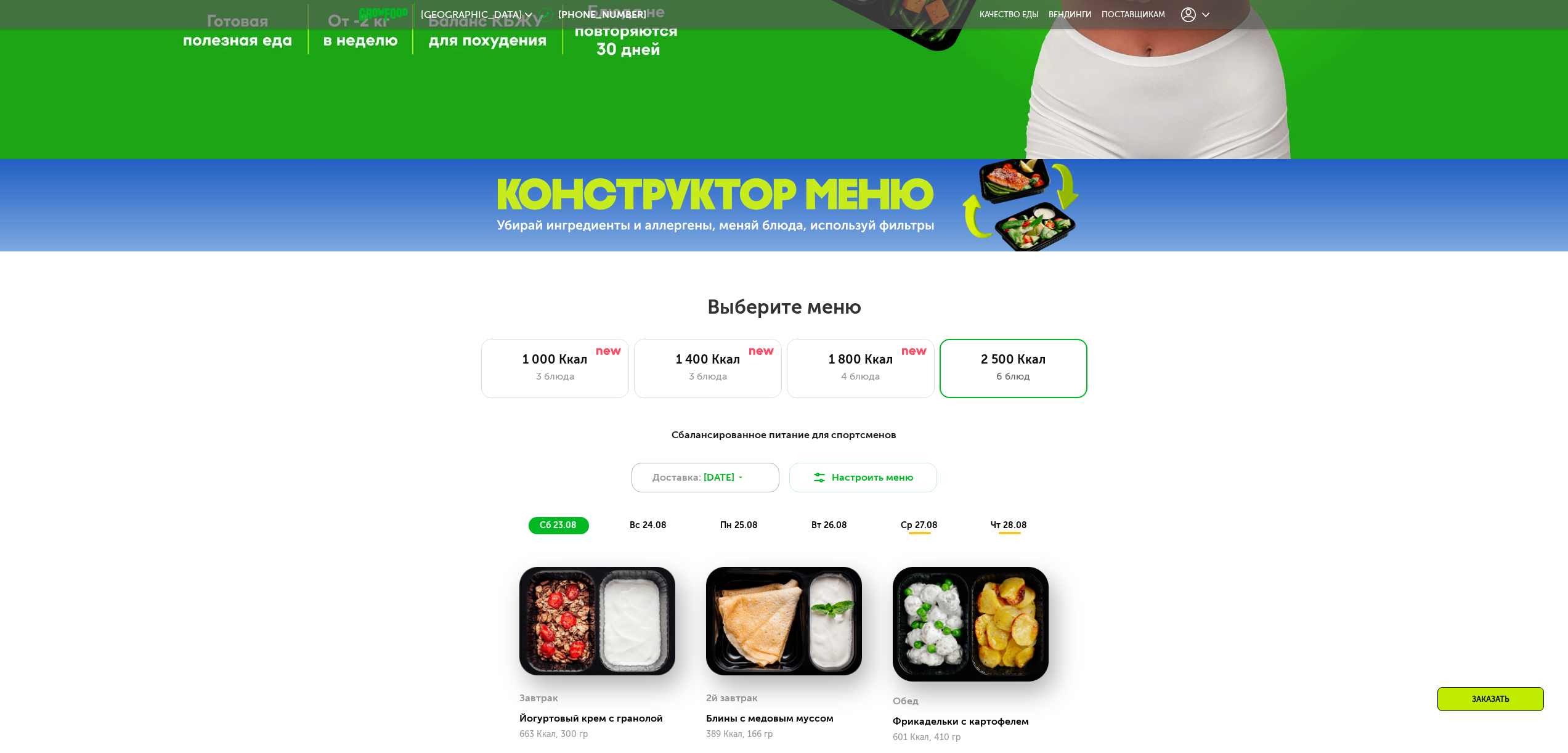
click at [759, 474] on div "Доставка: [DATE]" at bounding box center [705, 478] width 148 height 30
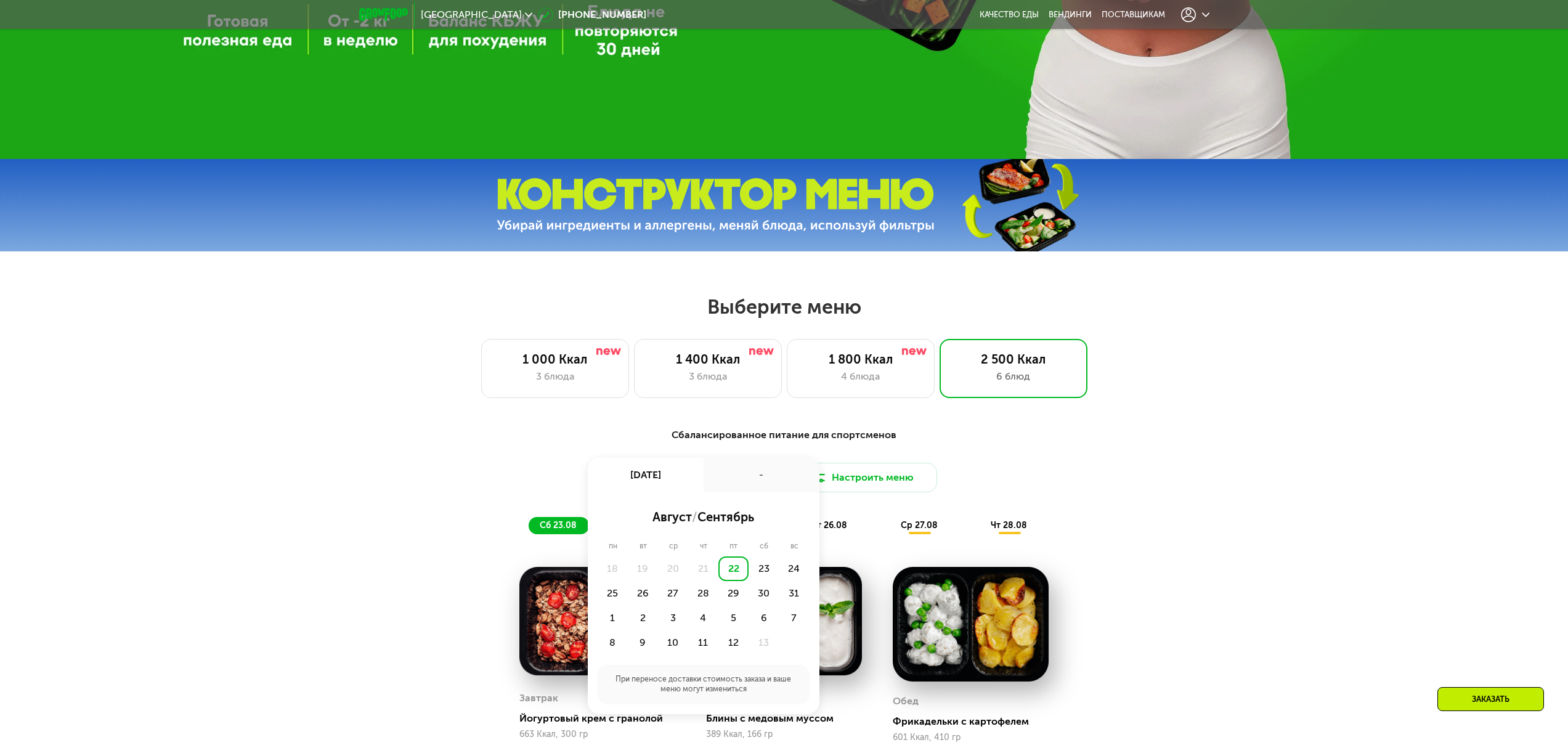
click at [878, 465] on div "Сбалансированное питание для спортсменов Доставка: 22 авг, пт 22 авг, пт - авгу…" at bounding box center [784, 480] width 730 height 106
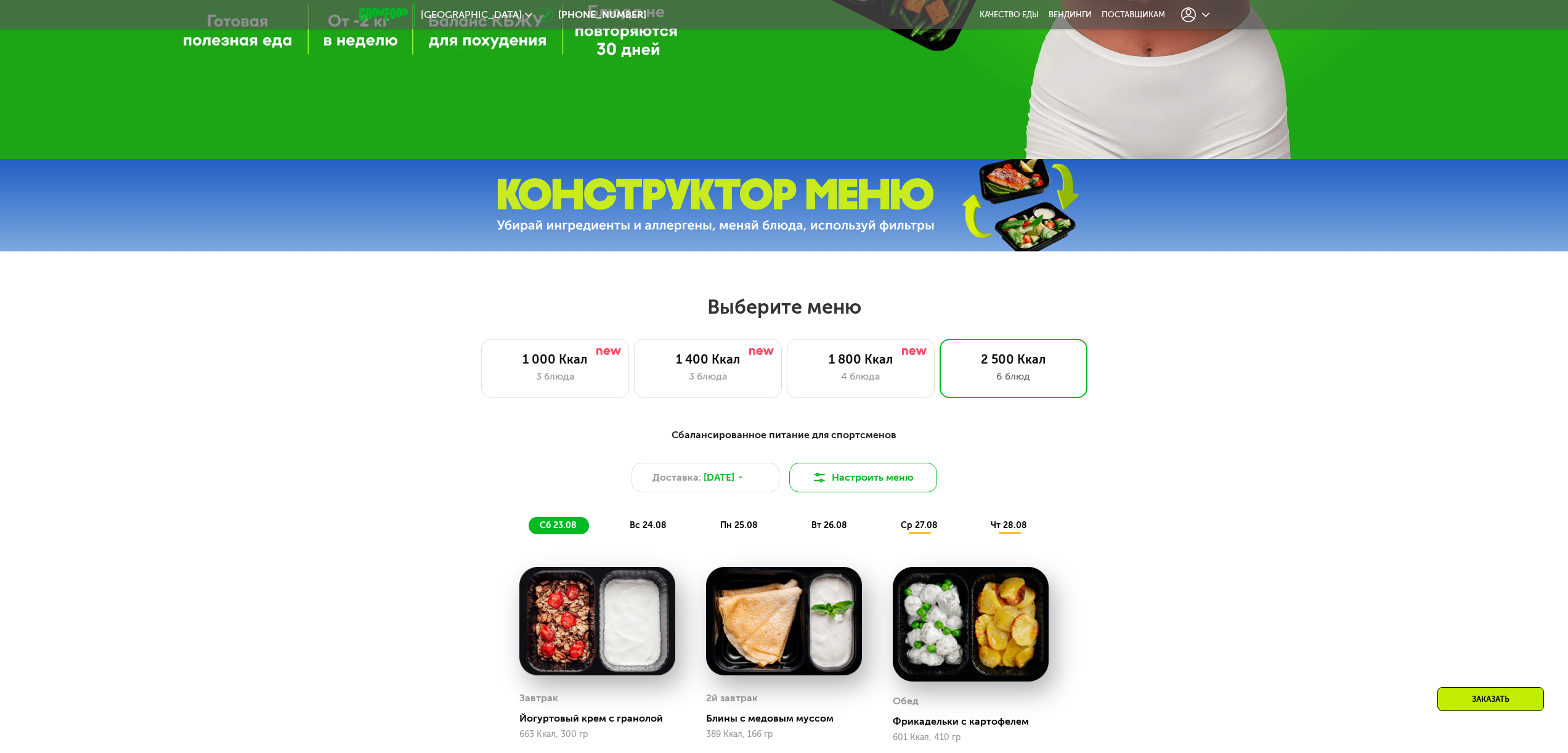
click at [886, 478] on button "Настроить меню" at bounding box center [862, 478] width 148 height 30
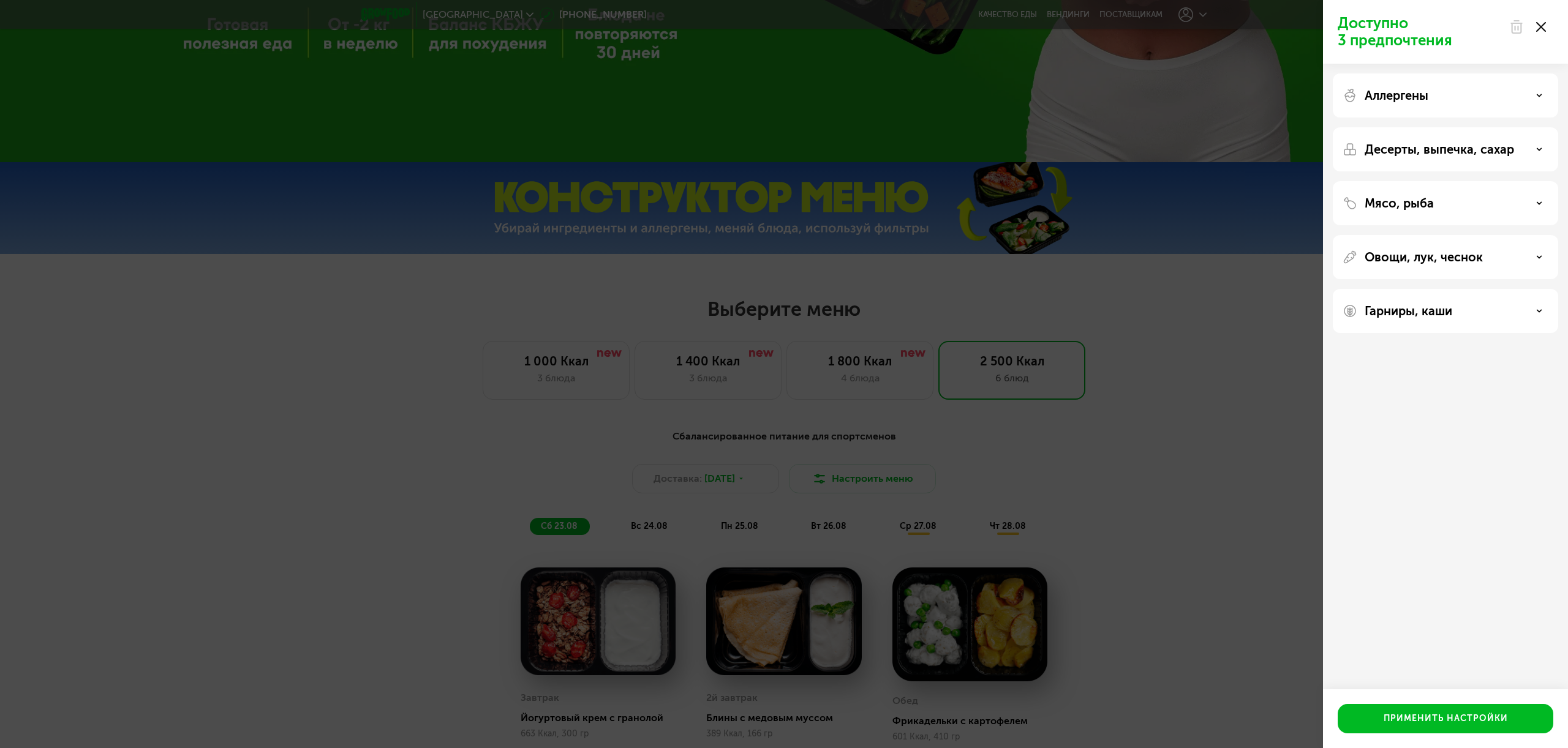
click at [1440, 150] on p "Десерты, выпечка, сахар" at bounding box center [1439, 149] width 149 height 15
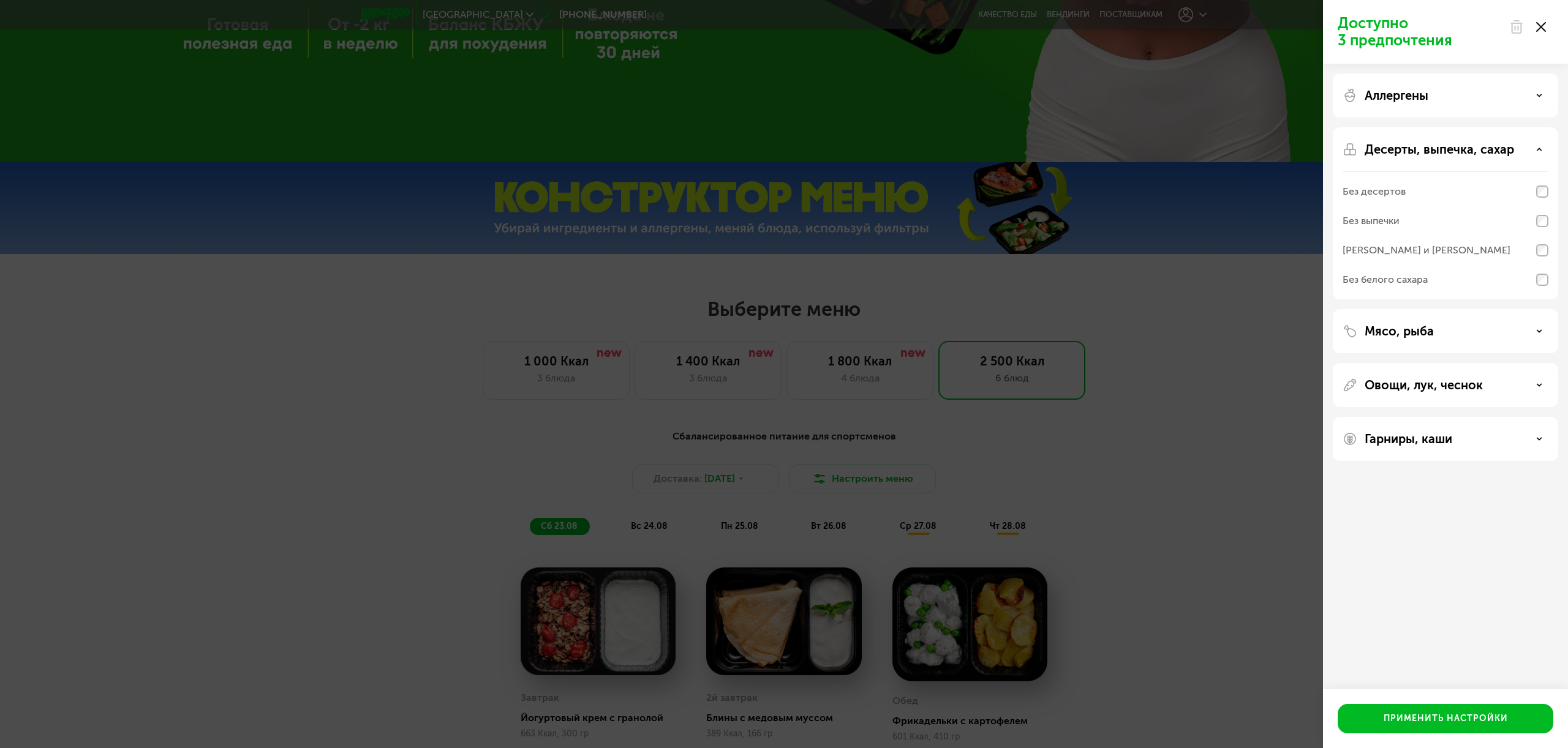
click at [1440, 149] on p "Десерты, выпечка, сахар" at bounding box center [1439, 149] width 149 height 15
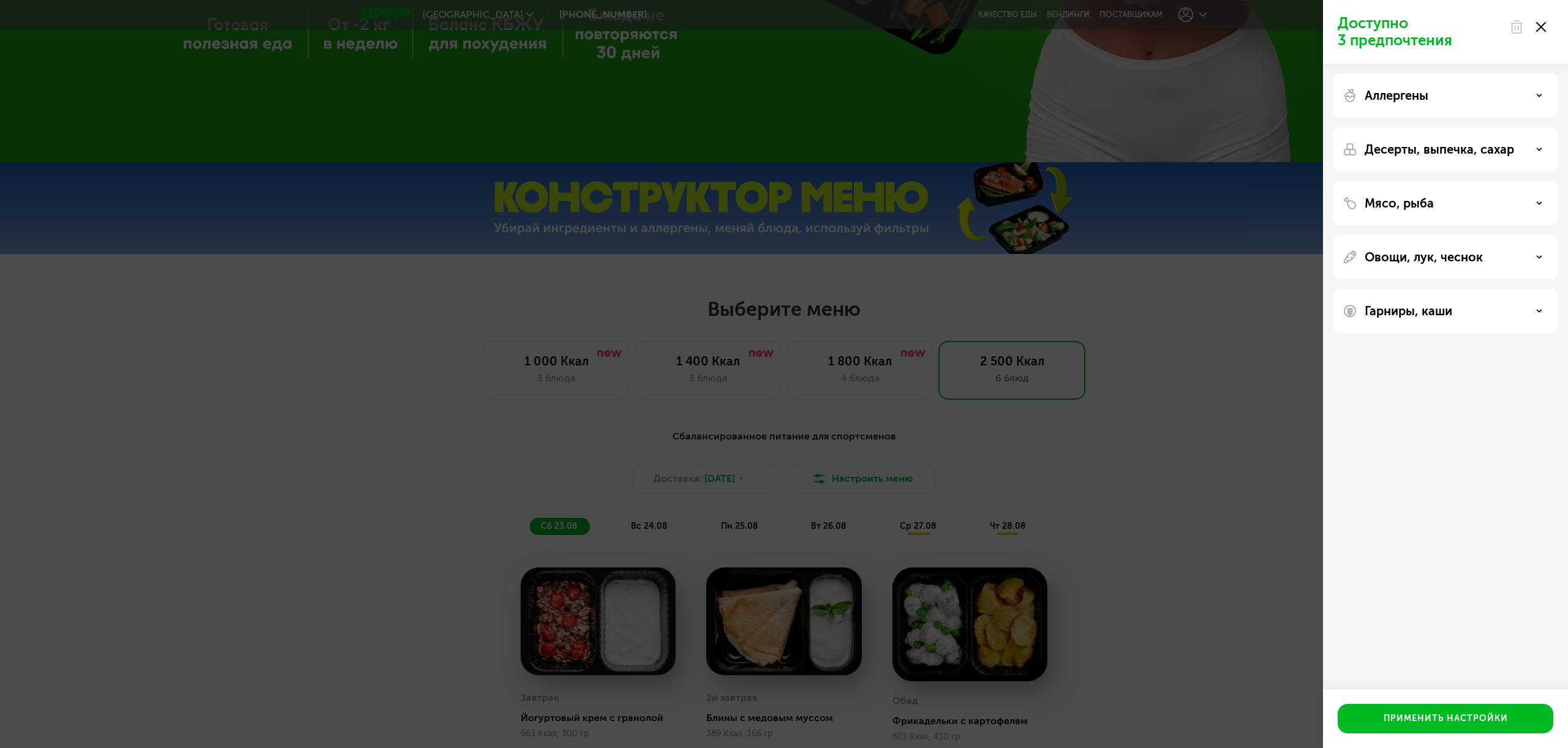
click at [1433, 97] on div "Аллергены" at bounding box center [1445, 95] width 206 height 15
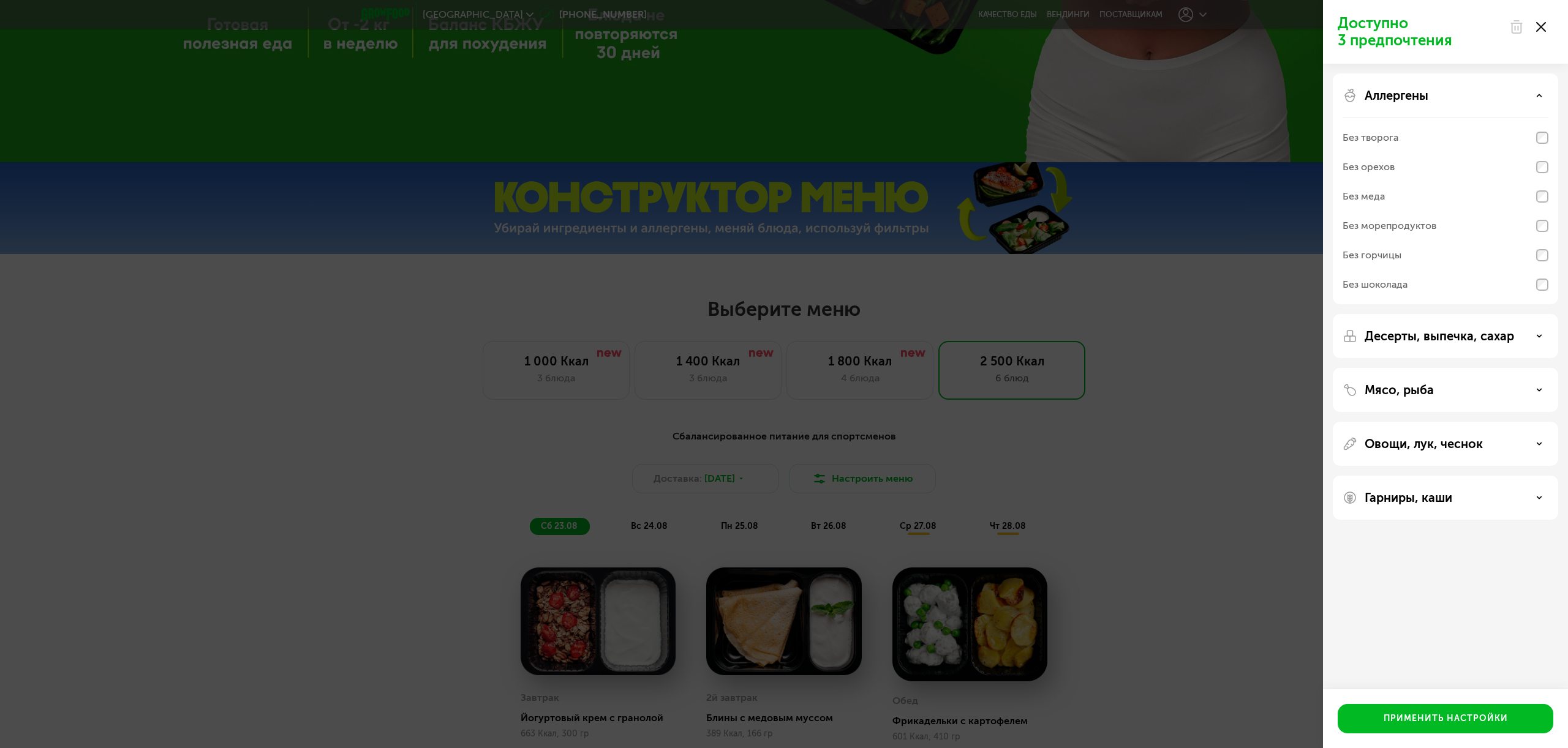
click at [1434, 96] on div "Аллергены" at bounding box center [1445, 95] width 206 height 15
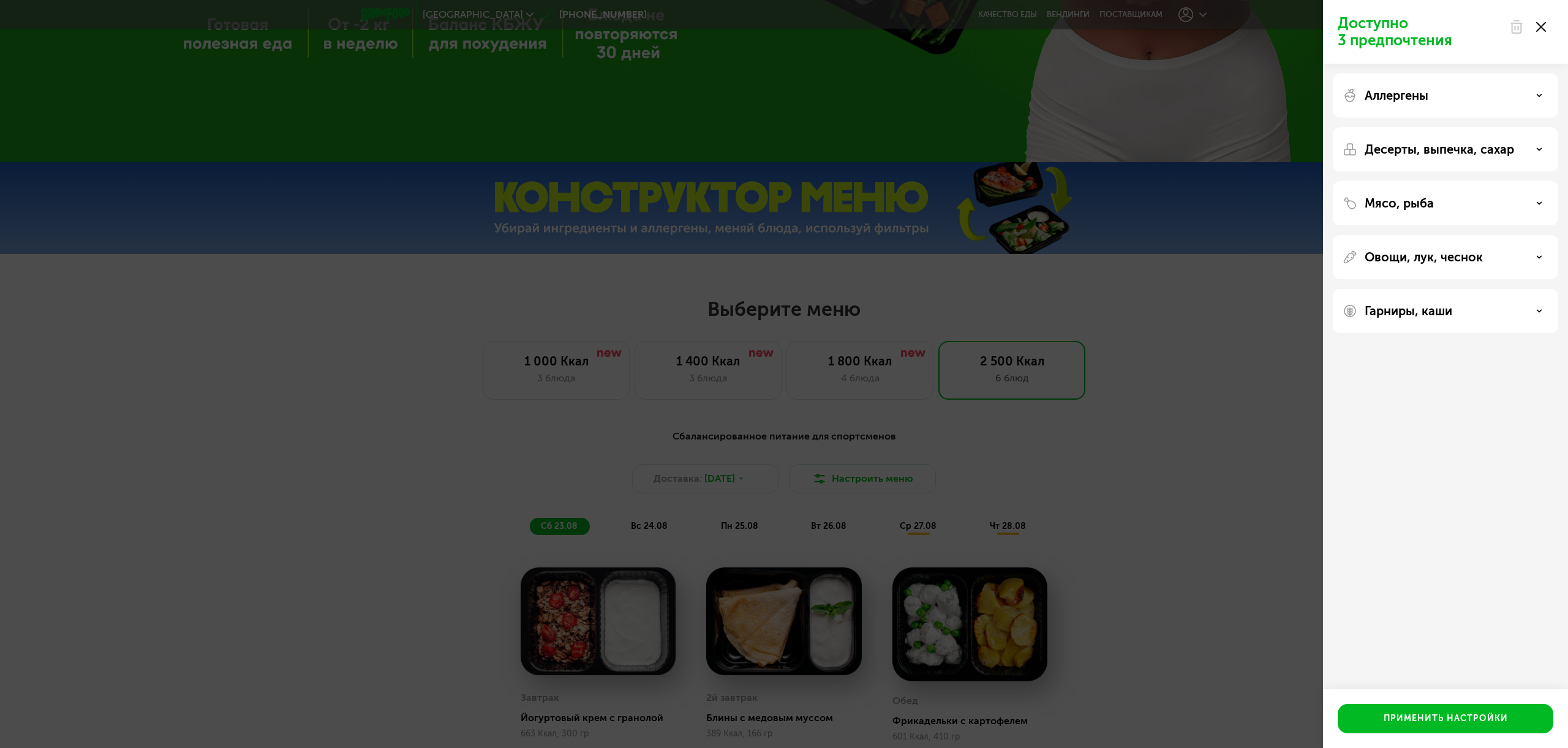
click at [1444, 231] on div "Аллергены Десерты, выпечка, сахар Мясо, рыба Овощи, лук, чеснок Гарниры, каши" at bounding box center [1446, 203] width 245 height 279
click at [1449, 289] on div "Овощи, лук, чеснок" at bounding box center [1446, 311] width 226 height 44
click at [1453, 255] on p "Овощи, лук, чеснок" at bounding box center [1424, 257] width 118 height 15
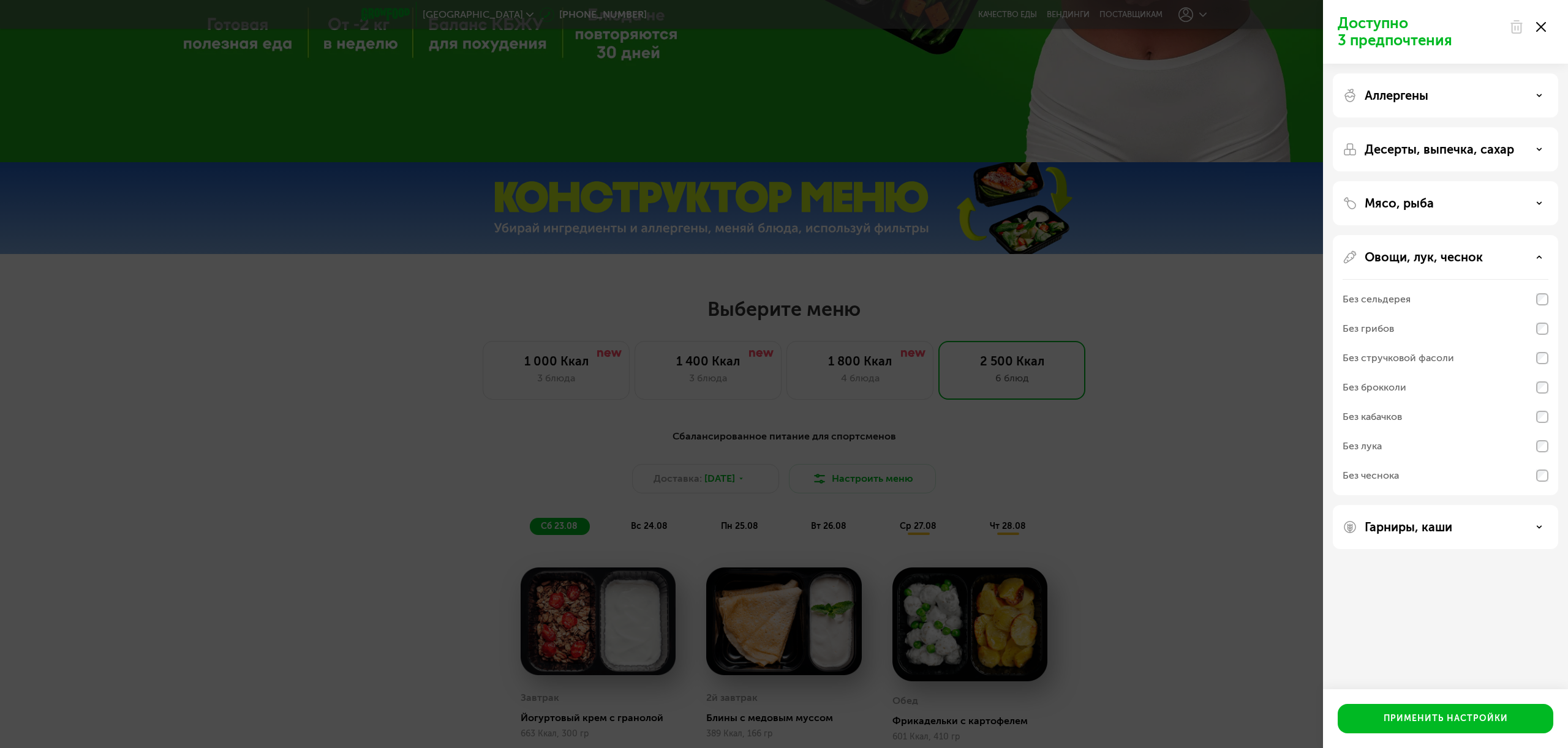
click at [1456, 262] on p "Овощи, лук, чеснок" at bounding box center [1424, 257] width 118 height 15
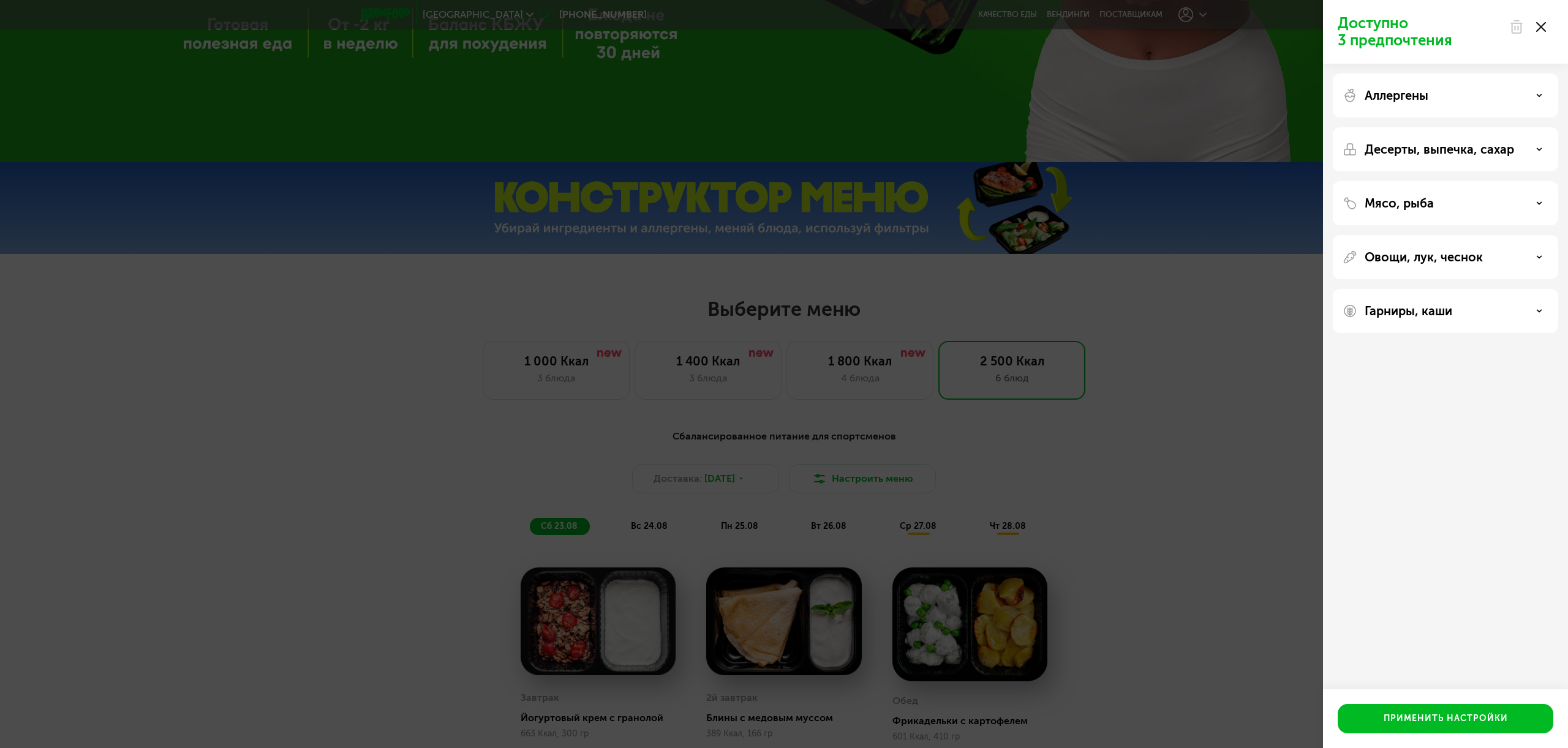
click at [1451, 323] on div "Гарниры, каши" at bounding box center [1446, 311] width 226 height 44
click at [1451, 312] on p "Гарниры, каши" at bounding box center [1408, 311] width 88 height 15
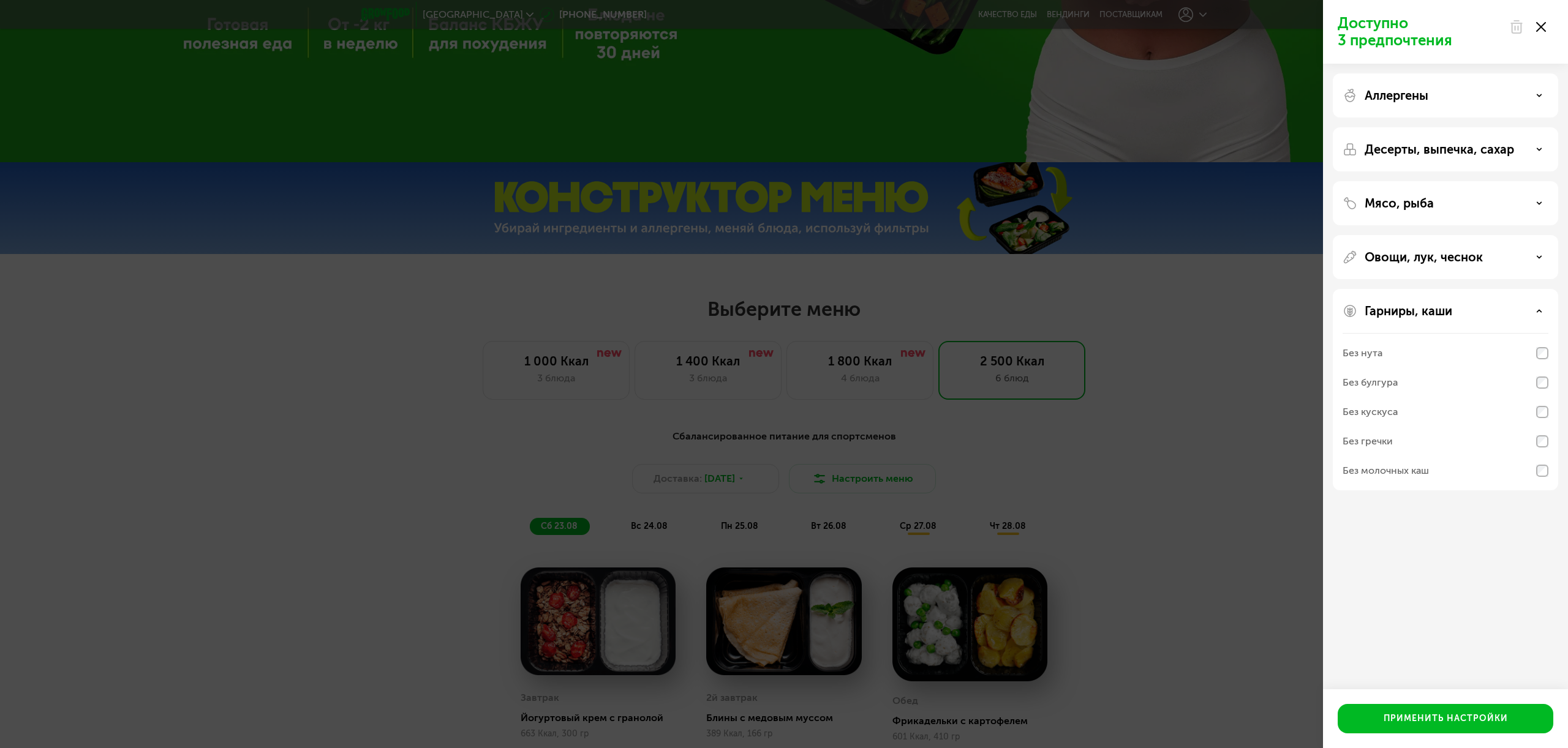
click at [1451, 313] on p "Гарниры, каши" at bounding box center [1408, 311] width 88 height 15
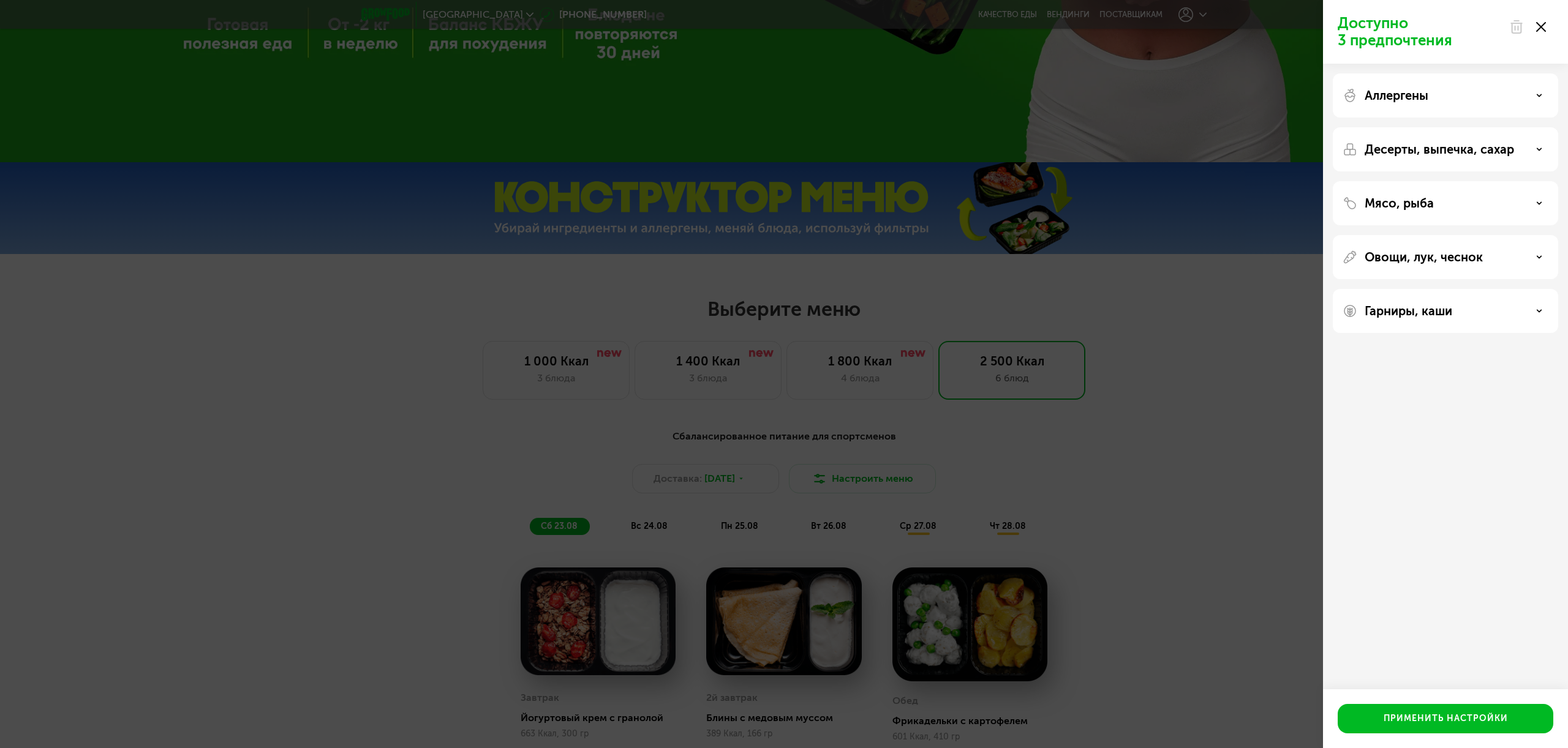
click at [1547, 24] on div at bounding box center [1528, 27] width 51 height 24
click at [1073, 345] on div "Доступно 3 предпочтения Аллергены Десерты, выпечка, сахар Мясо, рыба Овощи, лук…" at bounding box center [784, 374] width 1568 height 748
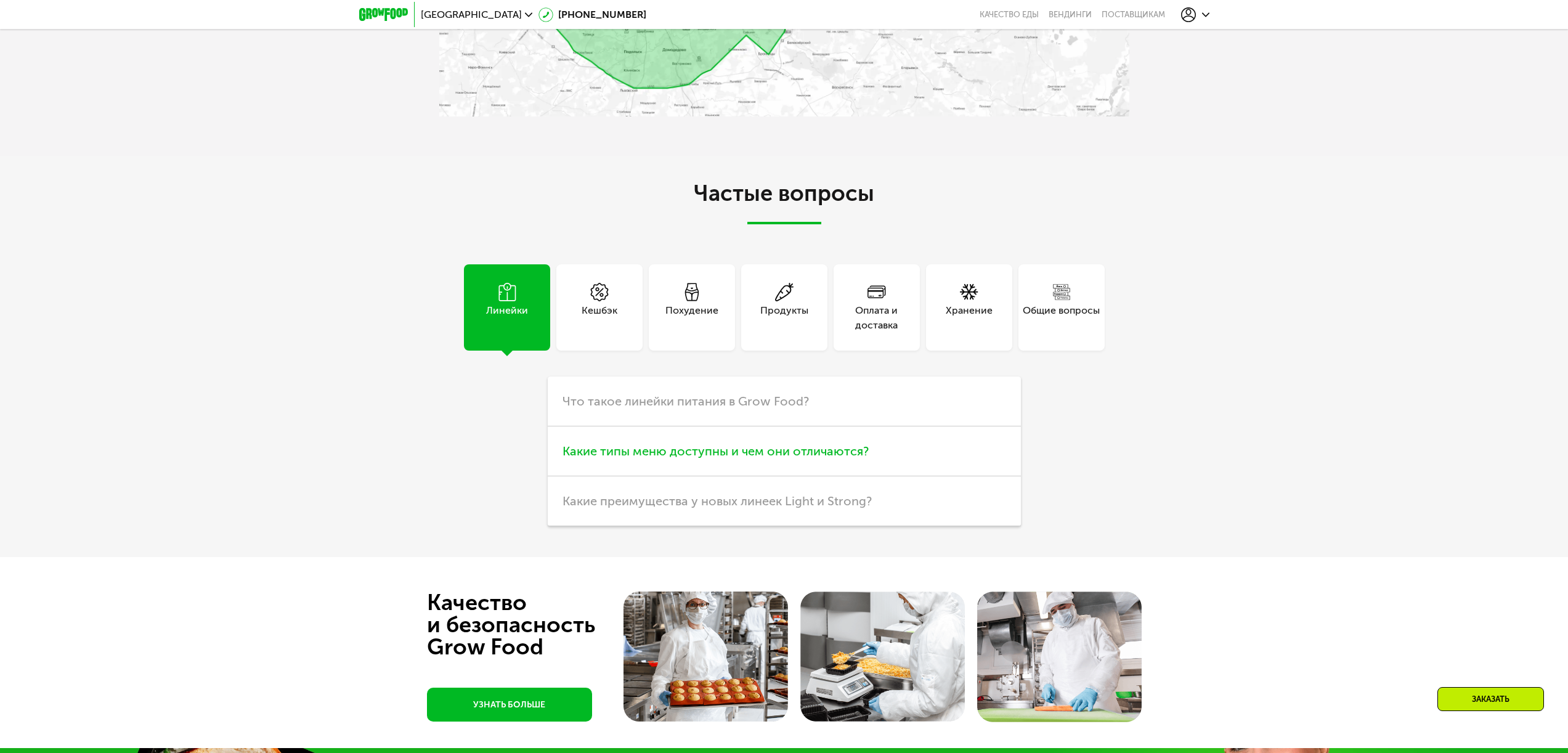
scroll to position [3807, 0]
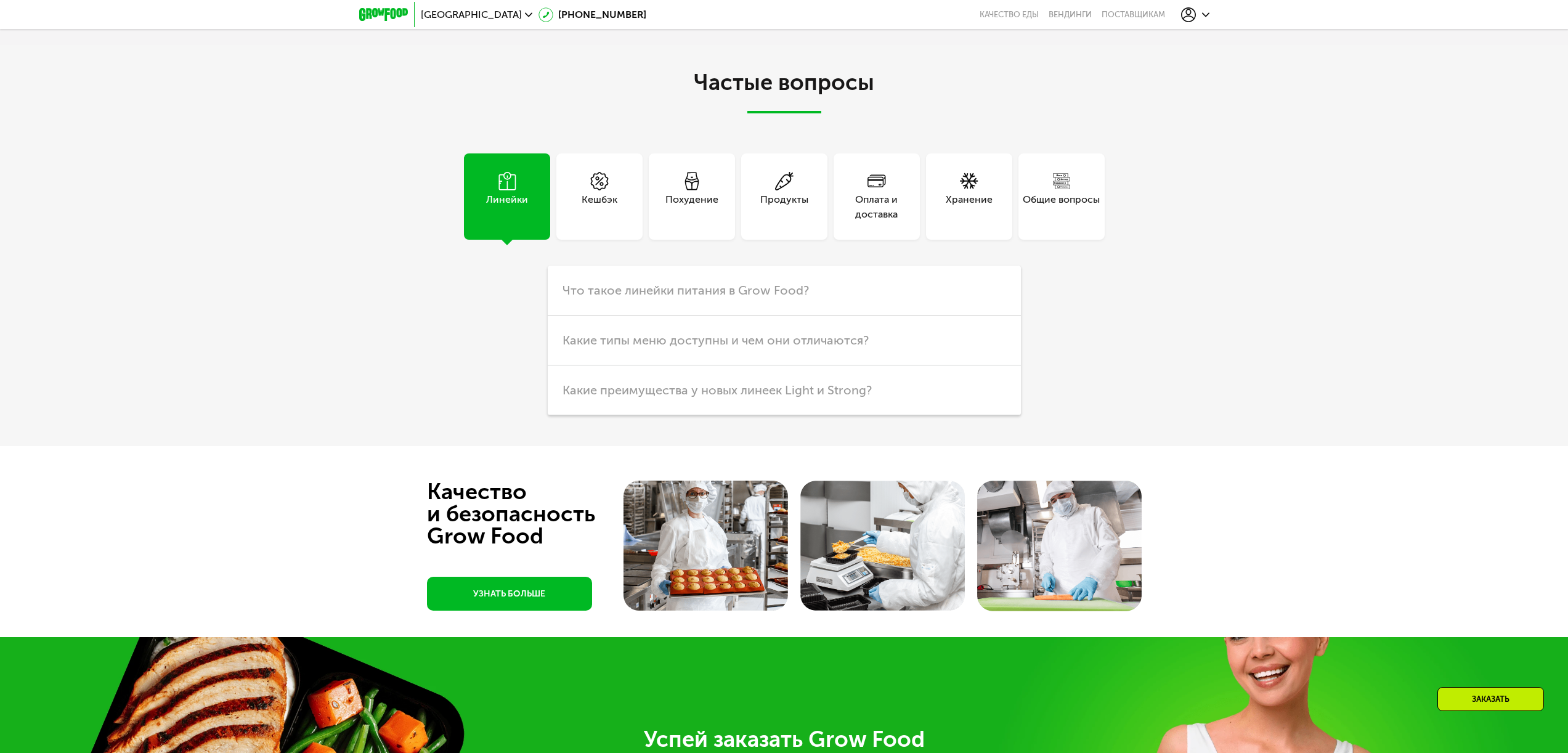
click at [876, 210] on div "Оплата и доставка" at bounding box center [876, 207] width 86 height 30
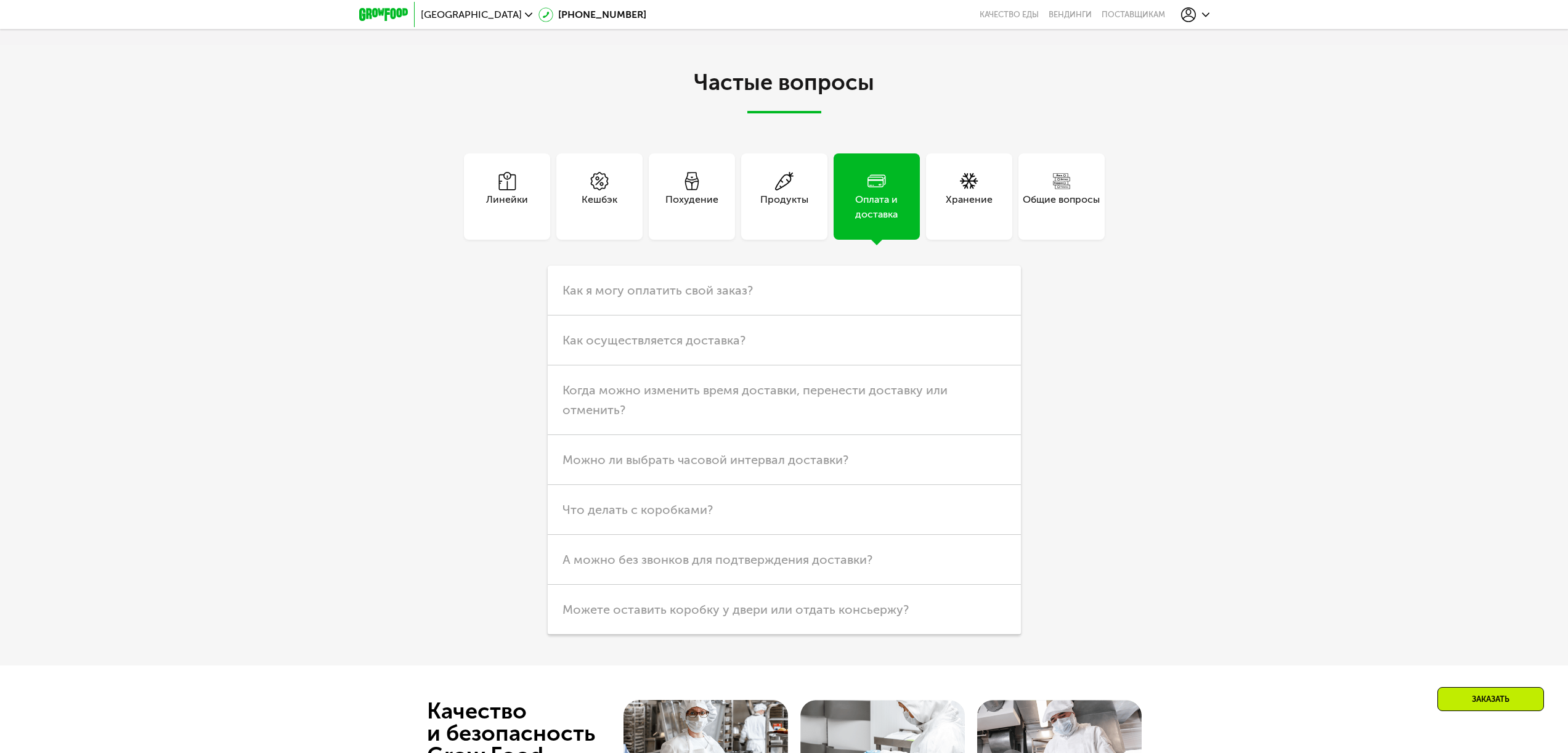
click at [972, 204] on div "Хранение" at bounding box center [969, 207] width 47 height 30
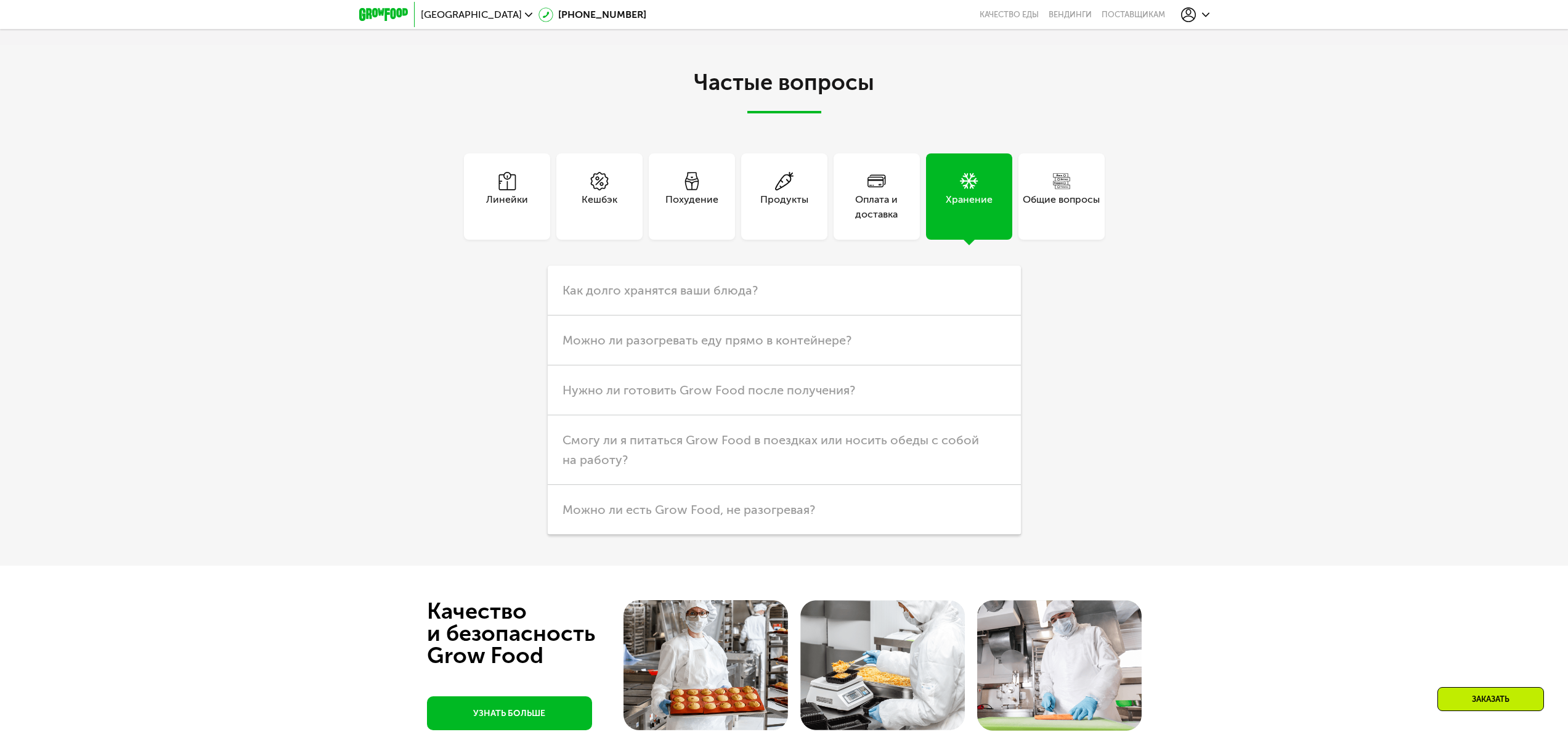
click at [1045, 208] on div "Общие вопросы" at bounding box center [1061, 207] width 77 height 30
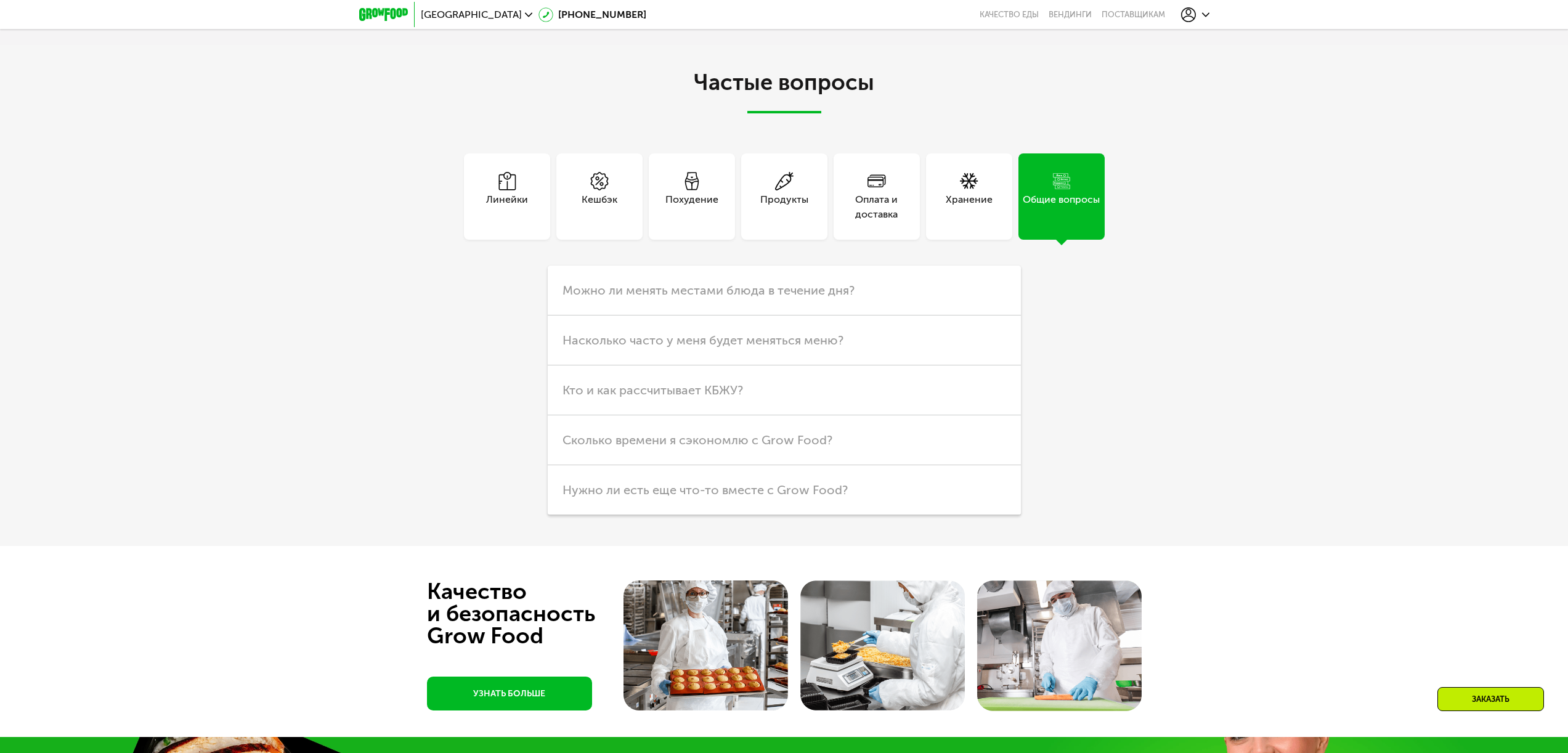
click at [822, 208] on div "Продукты" at bounding box center [784, 197] width 86 height 86
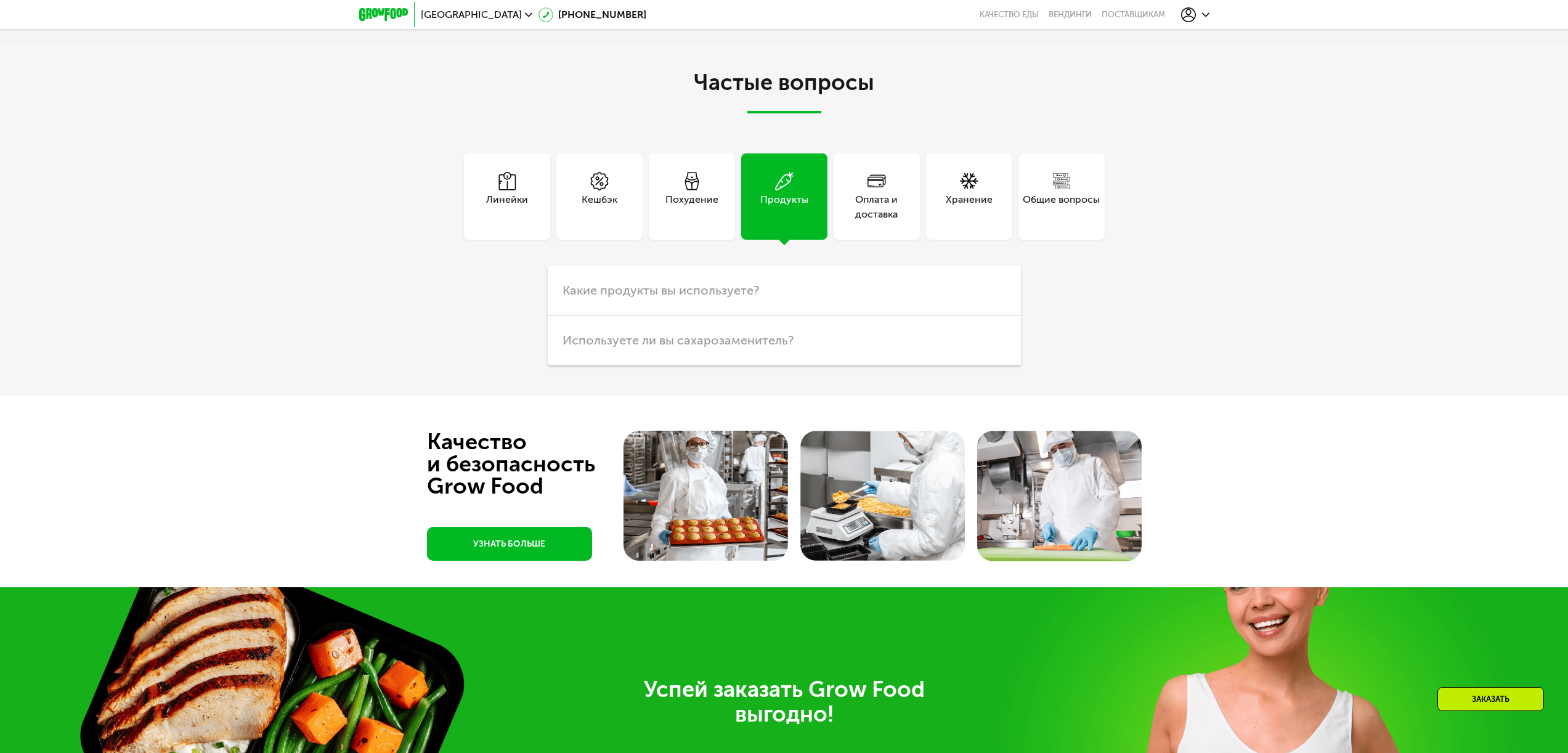
click at [1153, 191] on div "Частые вопросы Линейки Кешбэк Похудение Продукты Оплата и доставка Хранение Общ…" at bounding box center [784, 220] width 1568 height 351
drag, startPoint x: 1082, startPoint y: 195, endPoint x: 1060, endPoint y: 211, distance: 27.2
click at [1081, 195] on div "Общие вопросы" at bounding box center [1061, 207] width 77 height 30
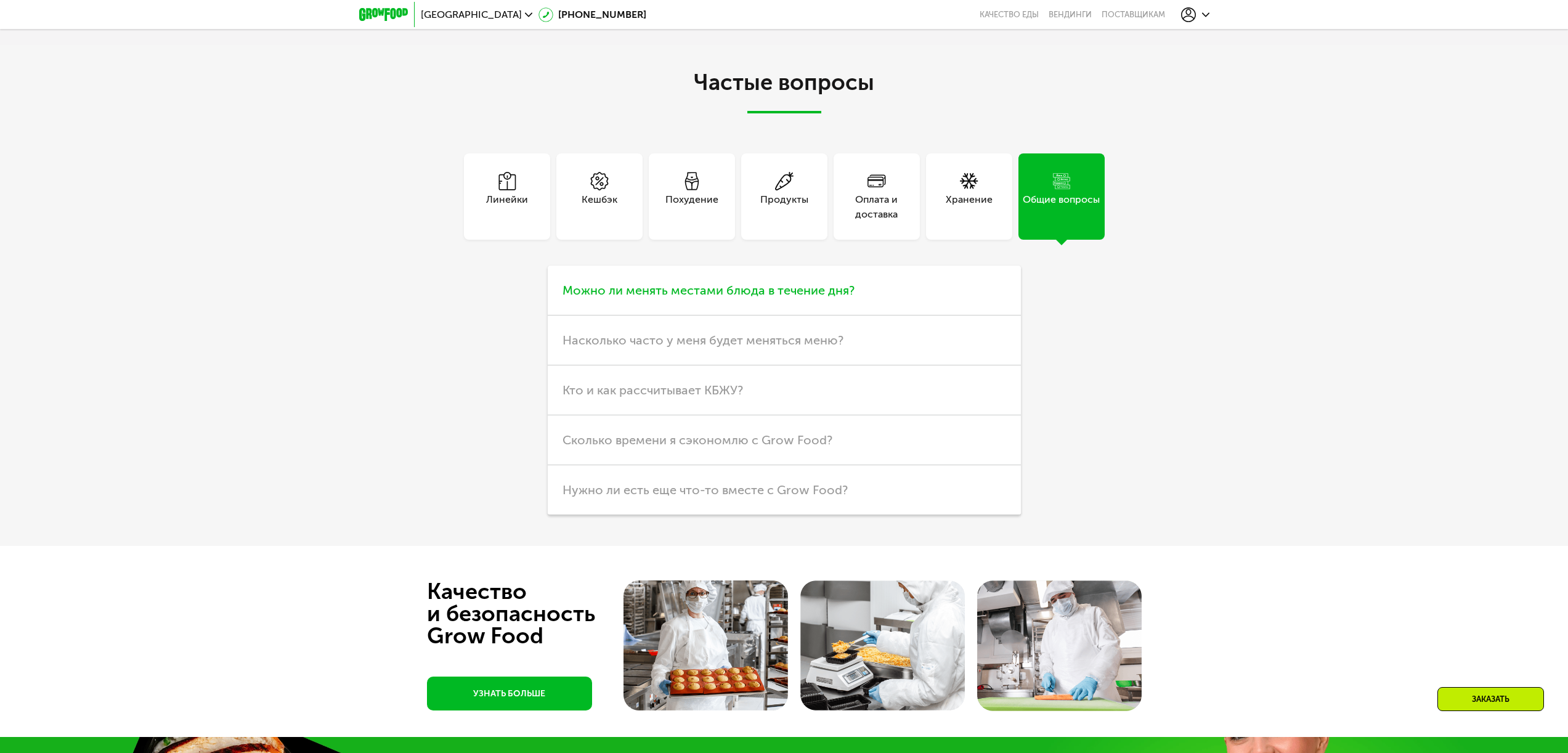
click at [893, 282] on h3 "Можно ли менять местами блюда в течение дня?" at bounding box center [784, 290] width 473 height 50
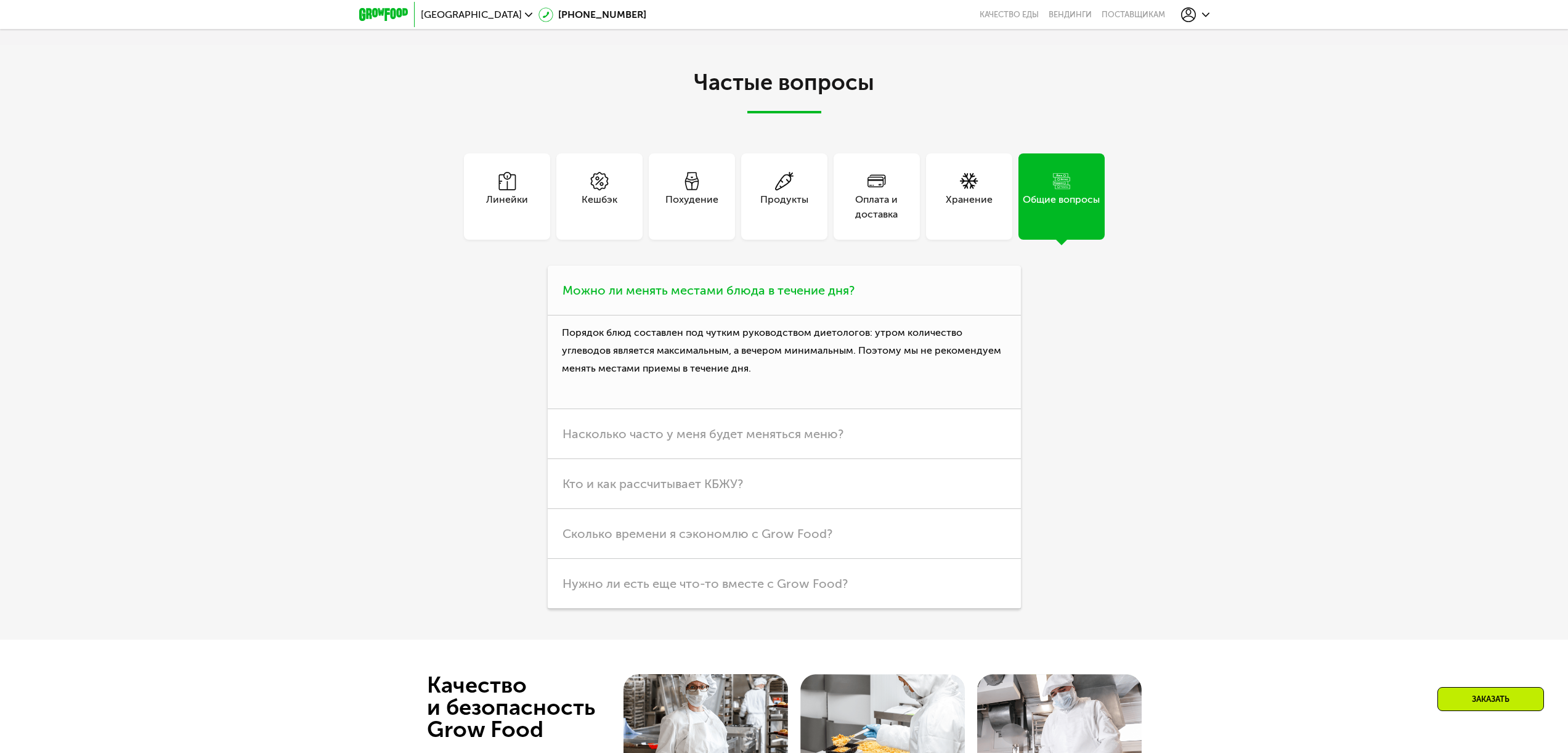
click at [886, 283] on h3 "Можно ли менять местами блюда в течение дня?" at bounding box center [784, 290] width 473 height 50
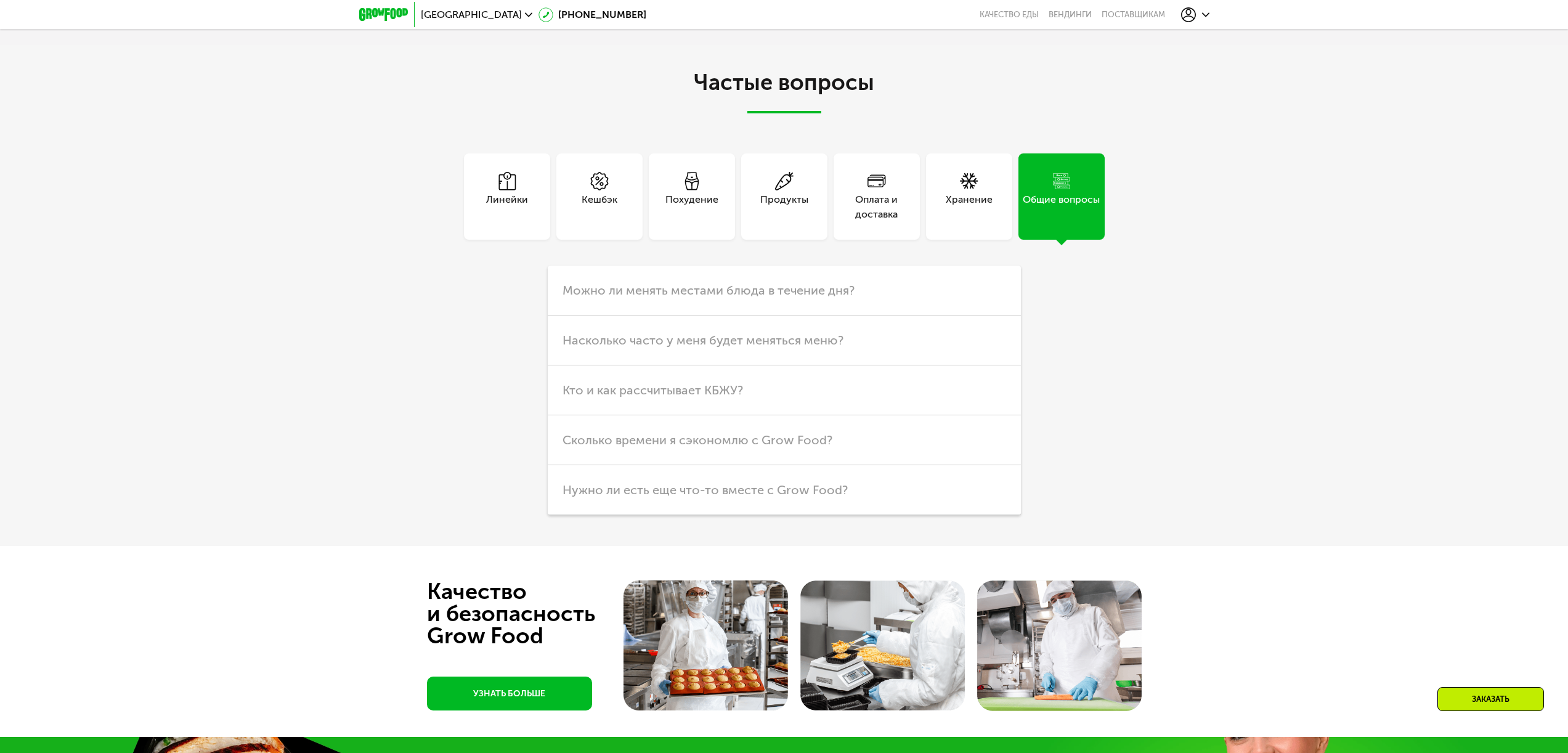
click at [778, 211] on div "Продукты" at bounding box center [784, 207] width 48 height 30
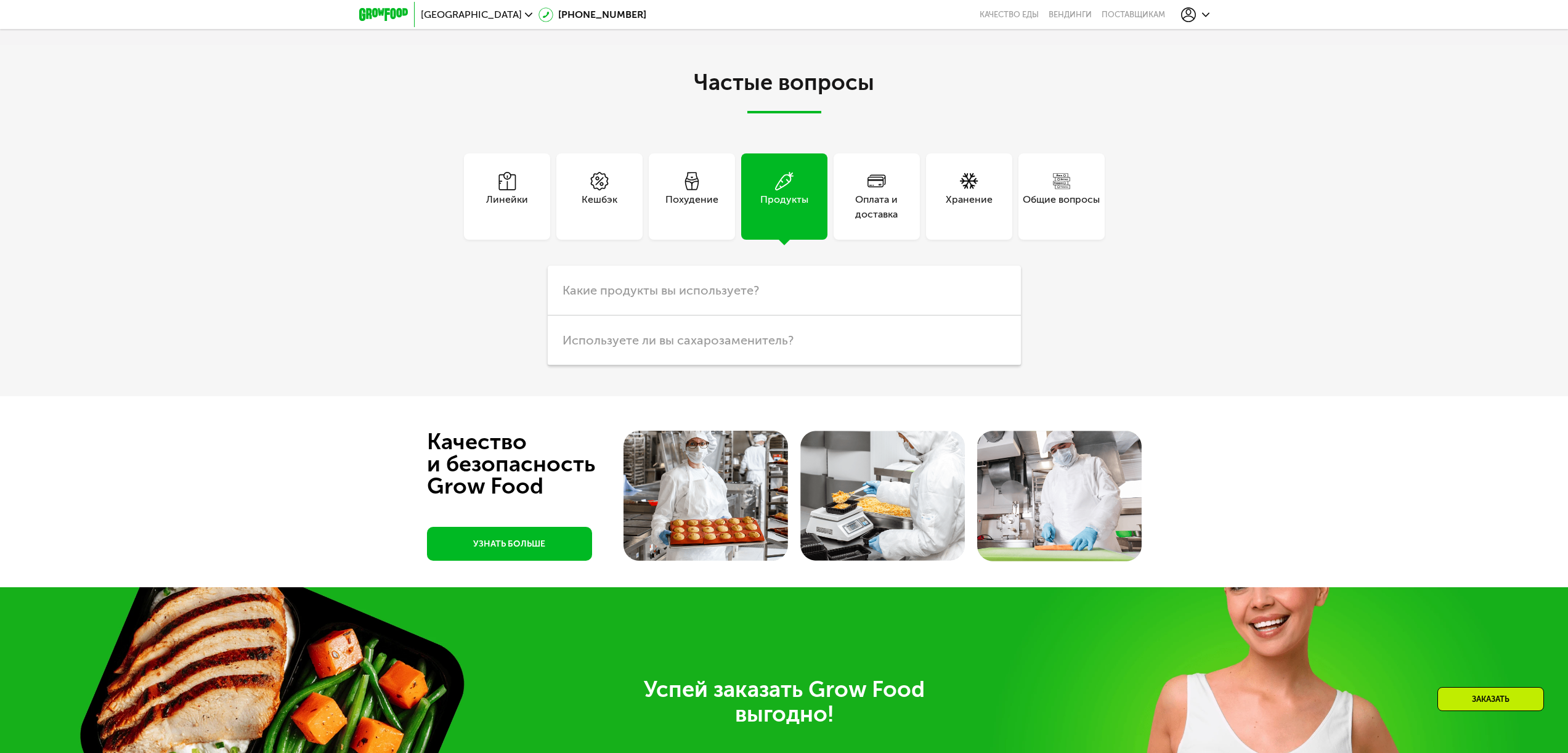
click at [713, 202] on div "Похудение" at bounding box center [692, 207] width 53 height 30
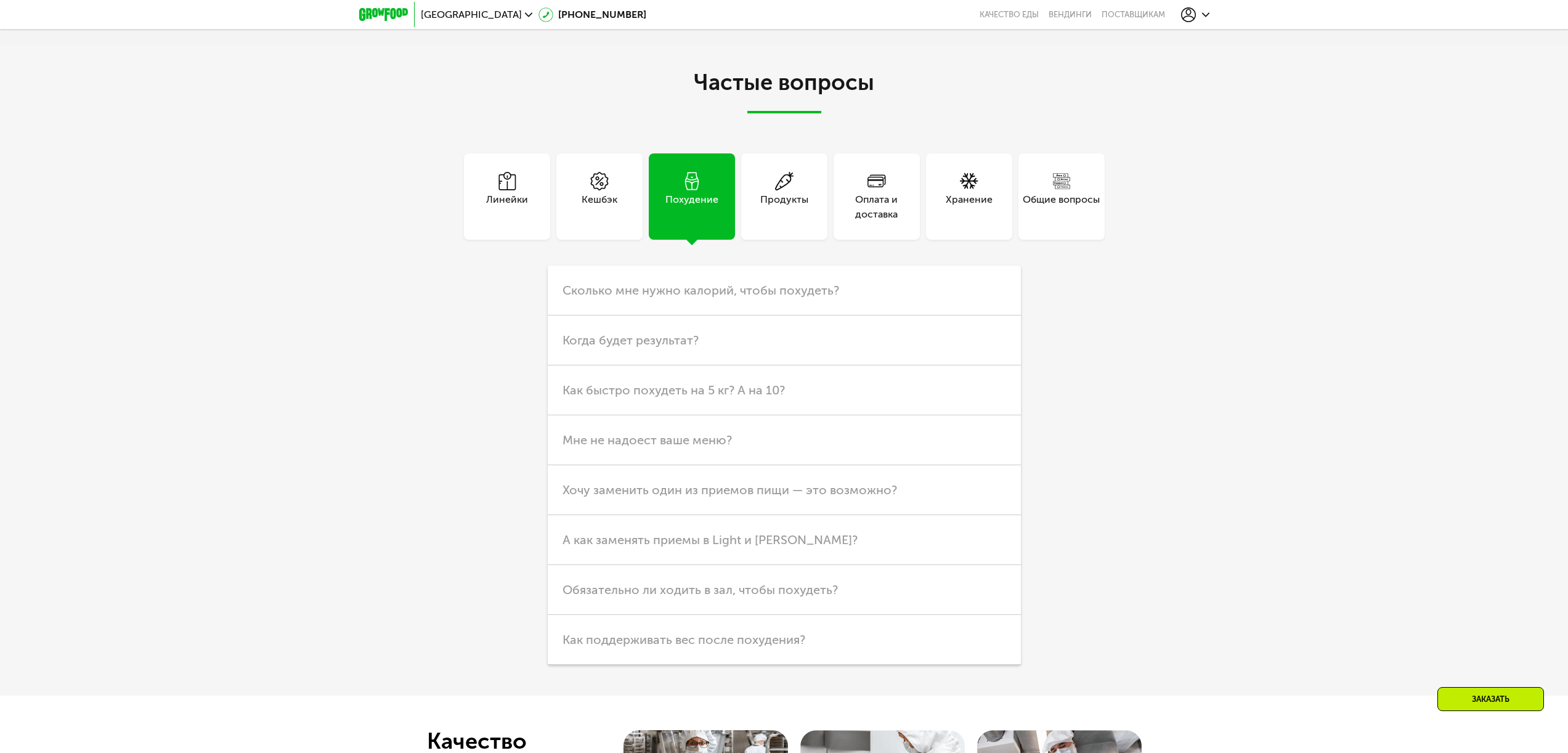
click at [622, 219] on div "Кешбэк" at bounding box center [599, 197] width 86 height 86
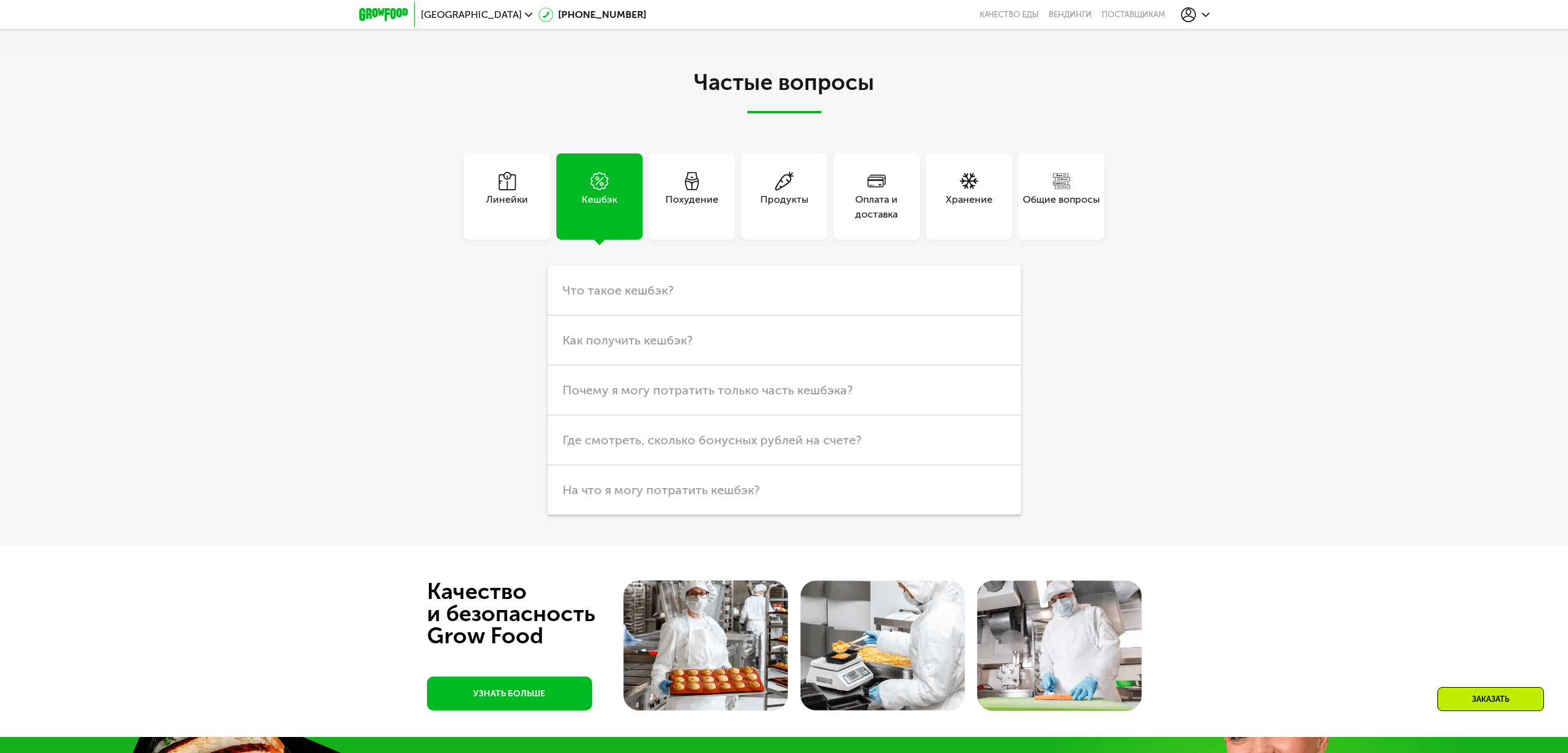
click at [527, 212] on div "Линейки" at bounding box center [507, 197] width 86 height 86
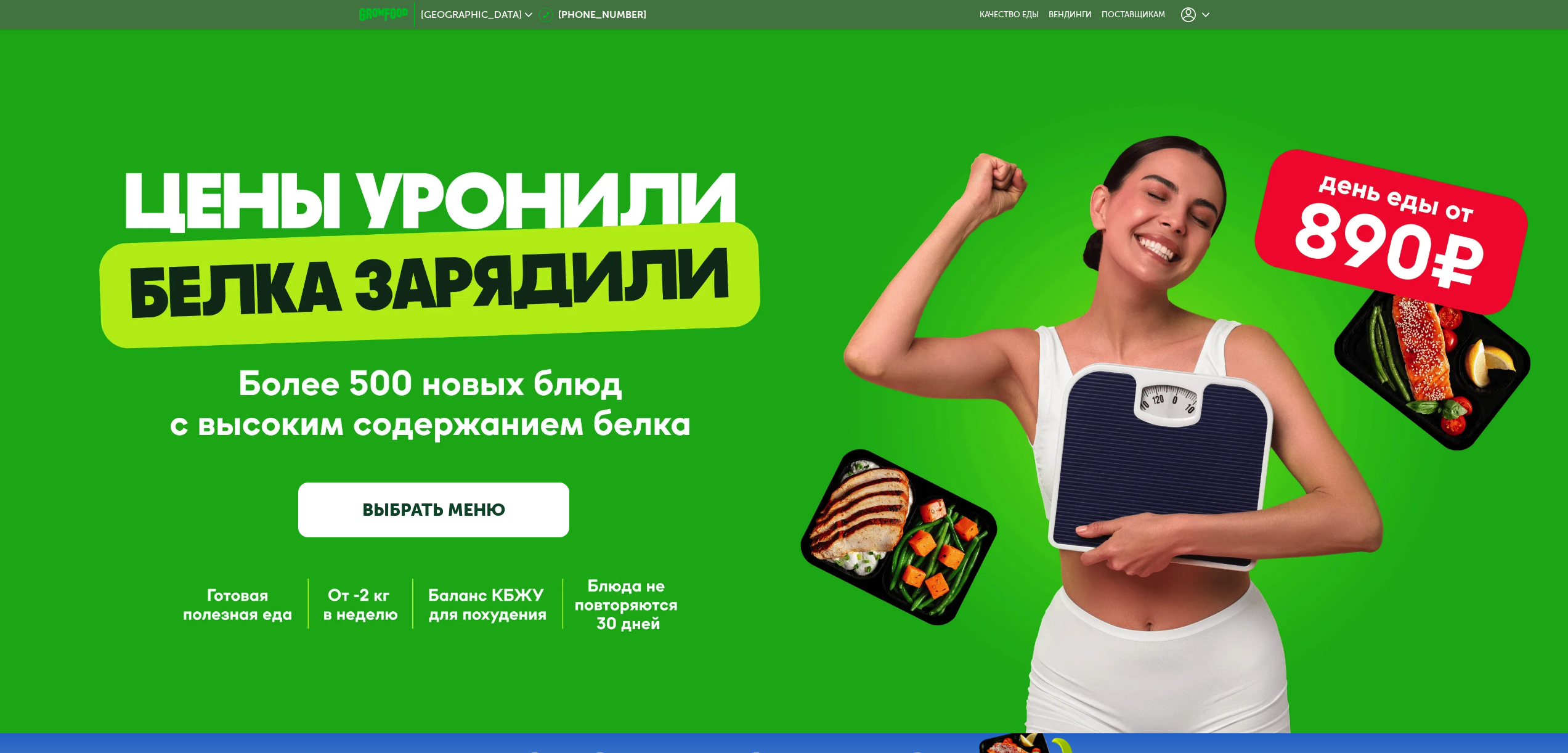
scroll to position [0, 0]
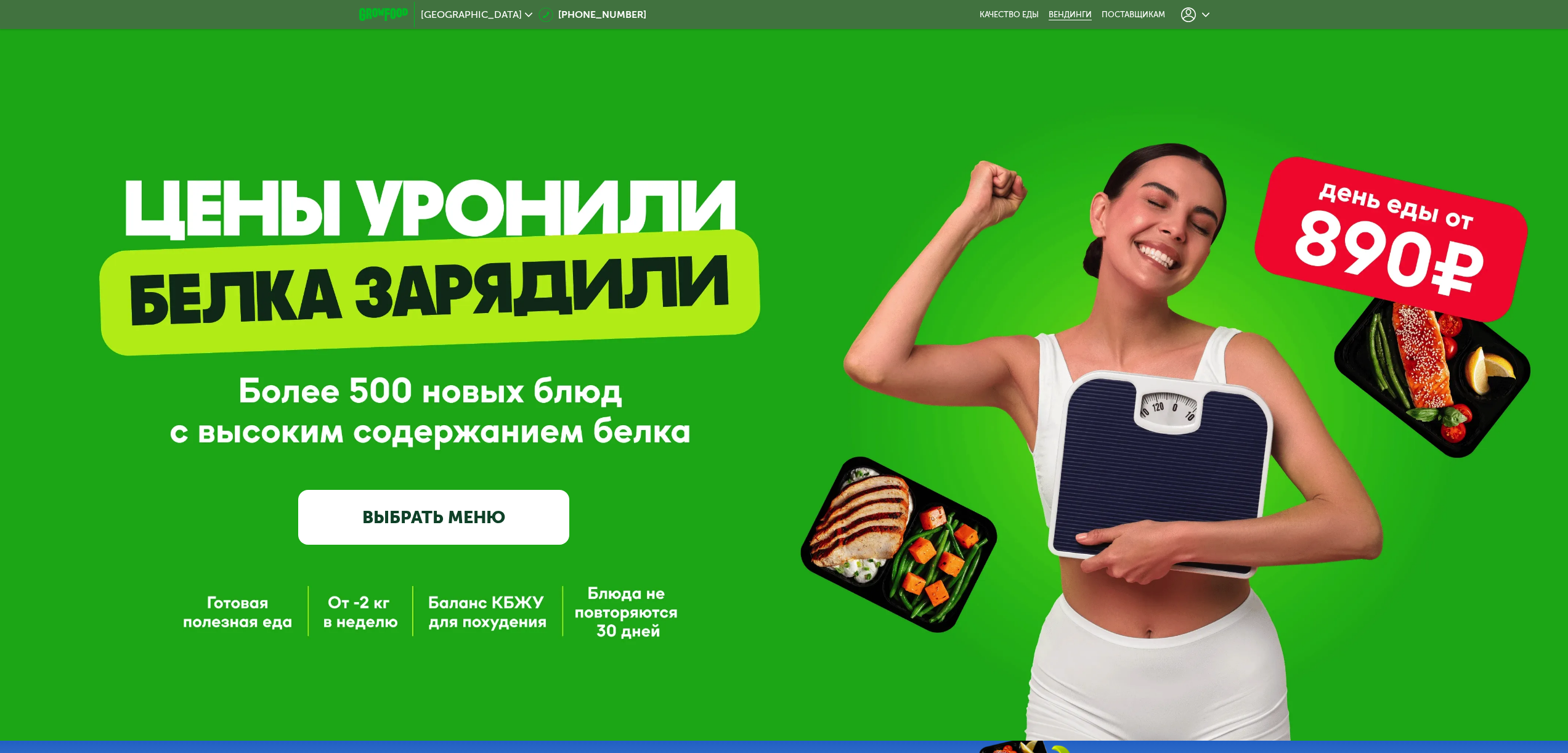
click at [1089, 14] on link "Вендинги" at bounding box center [1070, 14] width 43 height 10
click at [1121, 15] on div "поставщикам" at bounding box center [1133, 14] width 63 height 10
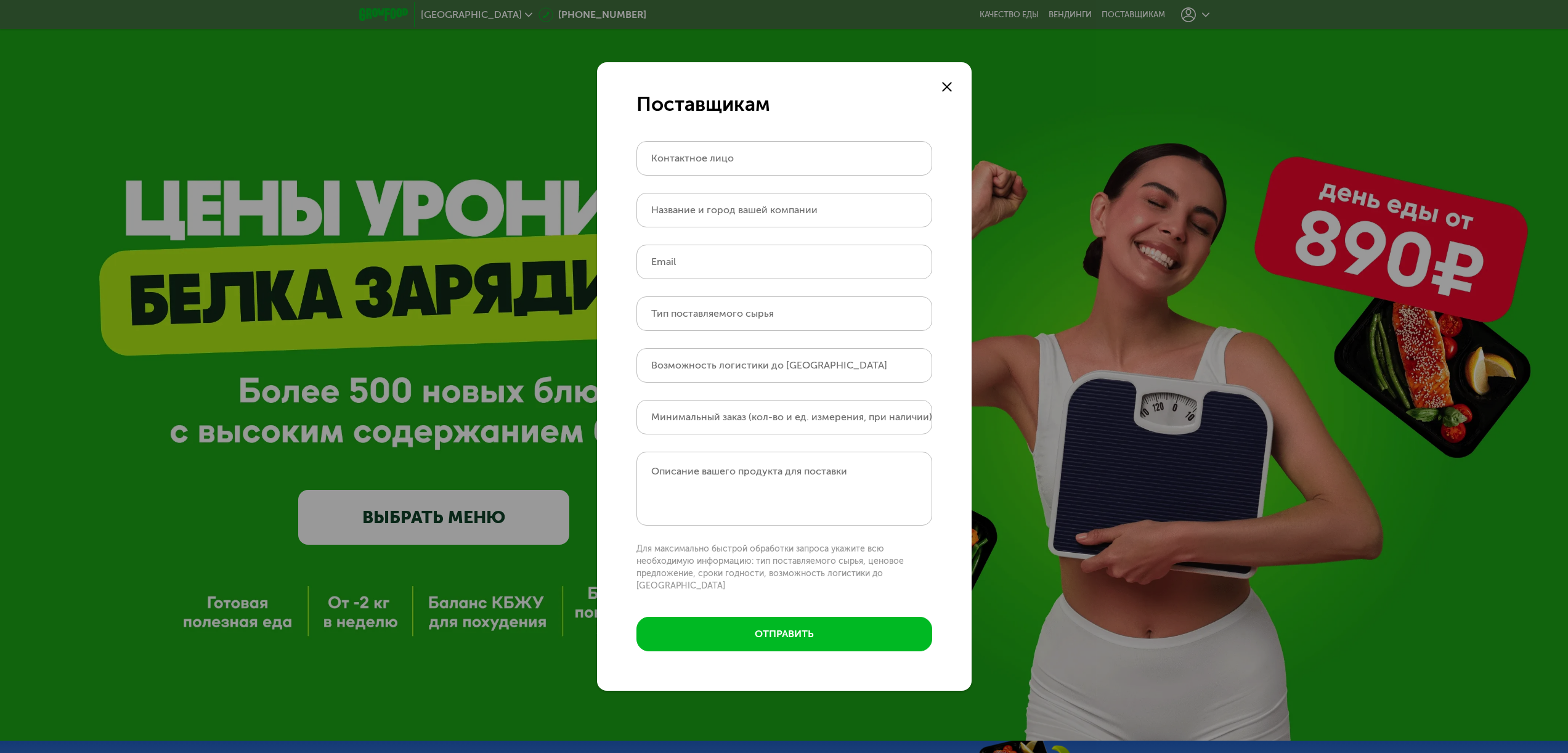
click at [974, 84] on div "Поставщикам Контактное лицо Название и город вашей компании Email Тип поставляе…" at bounding box center [784, 376] width 1568 height 753
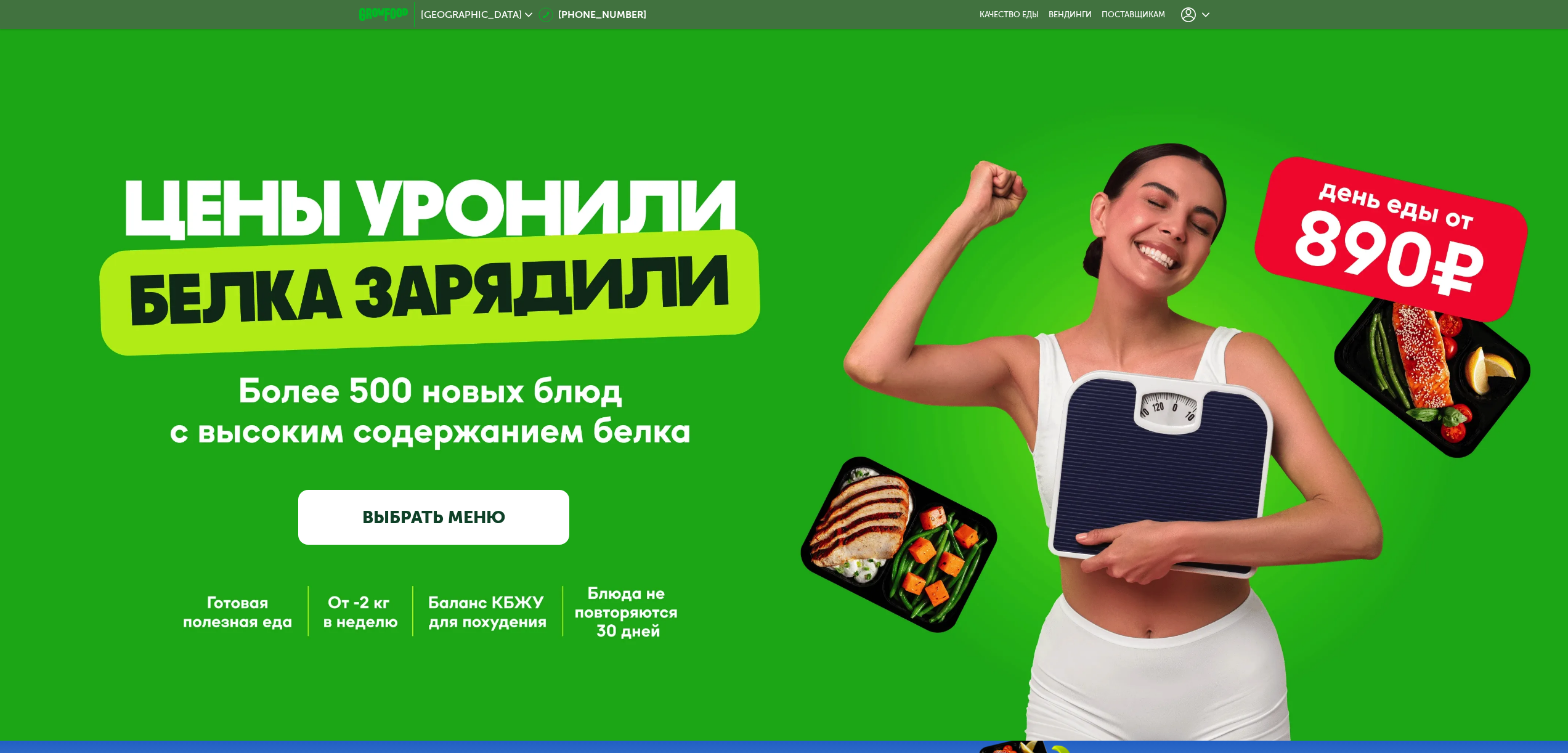
click at [960, 89] on form "Поставщикам Контактное лицо Название и город вашей компании Email Тип поставляе…" at bounding box center [784, 376] width 412 height 691
click at [1000, 21] on div "Москва 8 (800) 555-21-78 Качество еды Вендинги поставщикам" at bounding box center [784, 15] width 862 height 27
click at [1004, 16] on link "Качество еды" at bounding box center [1009, 14] width 59 height 10
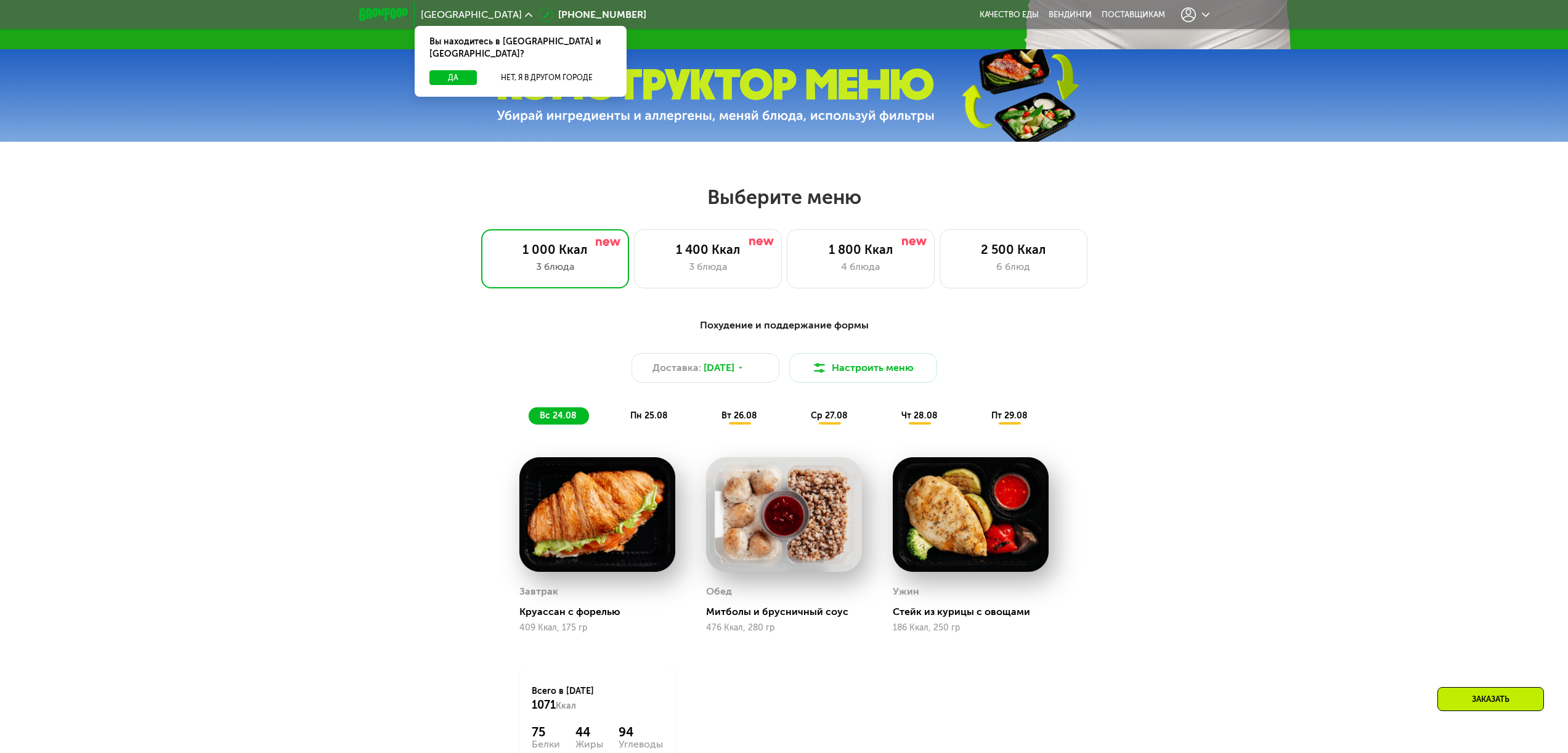
scroll to position [689, 0]
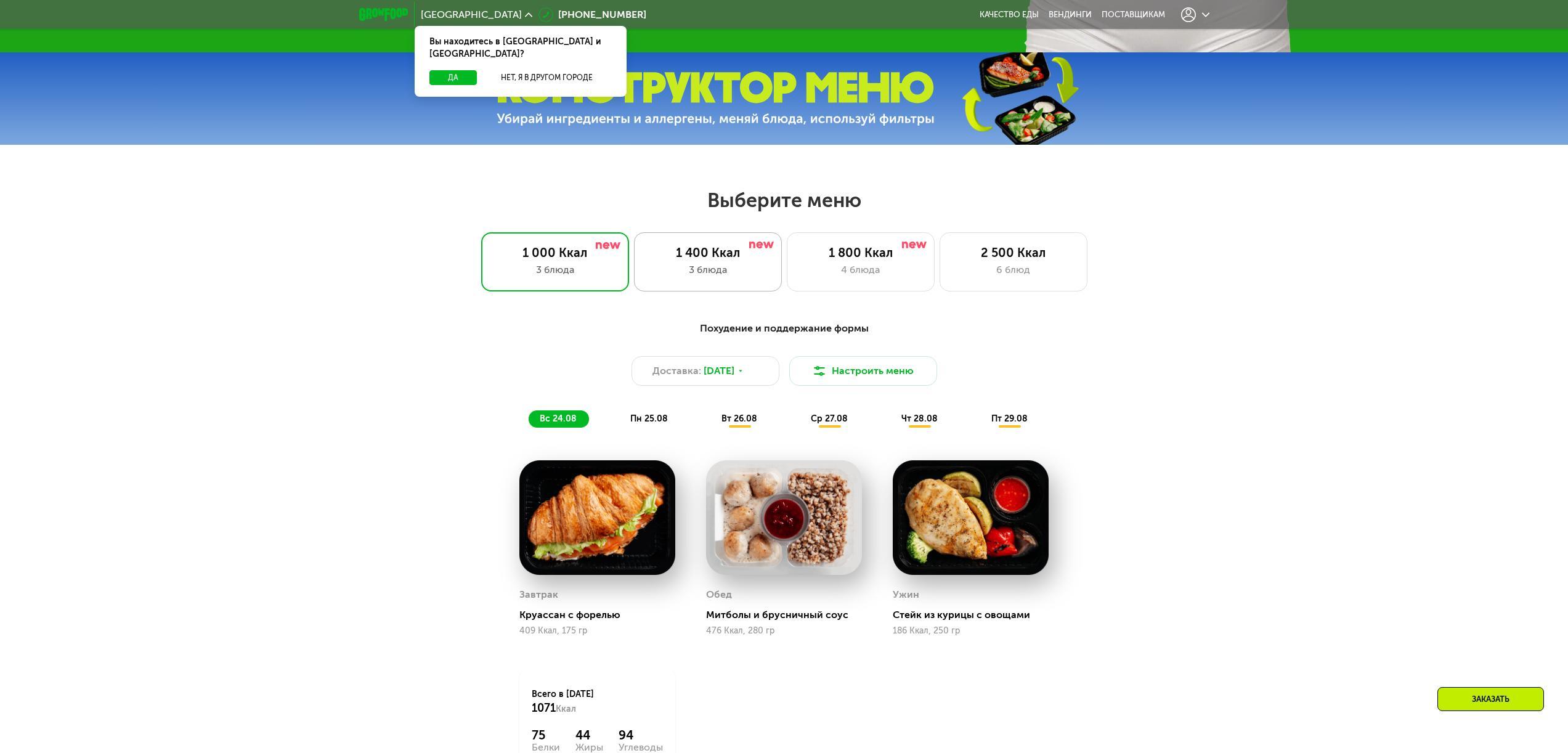
click at [755, 277] on div "3 блюда" at bounding box center [708, 269] width 122 height 15
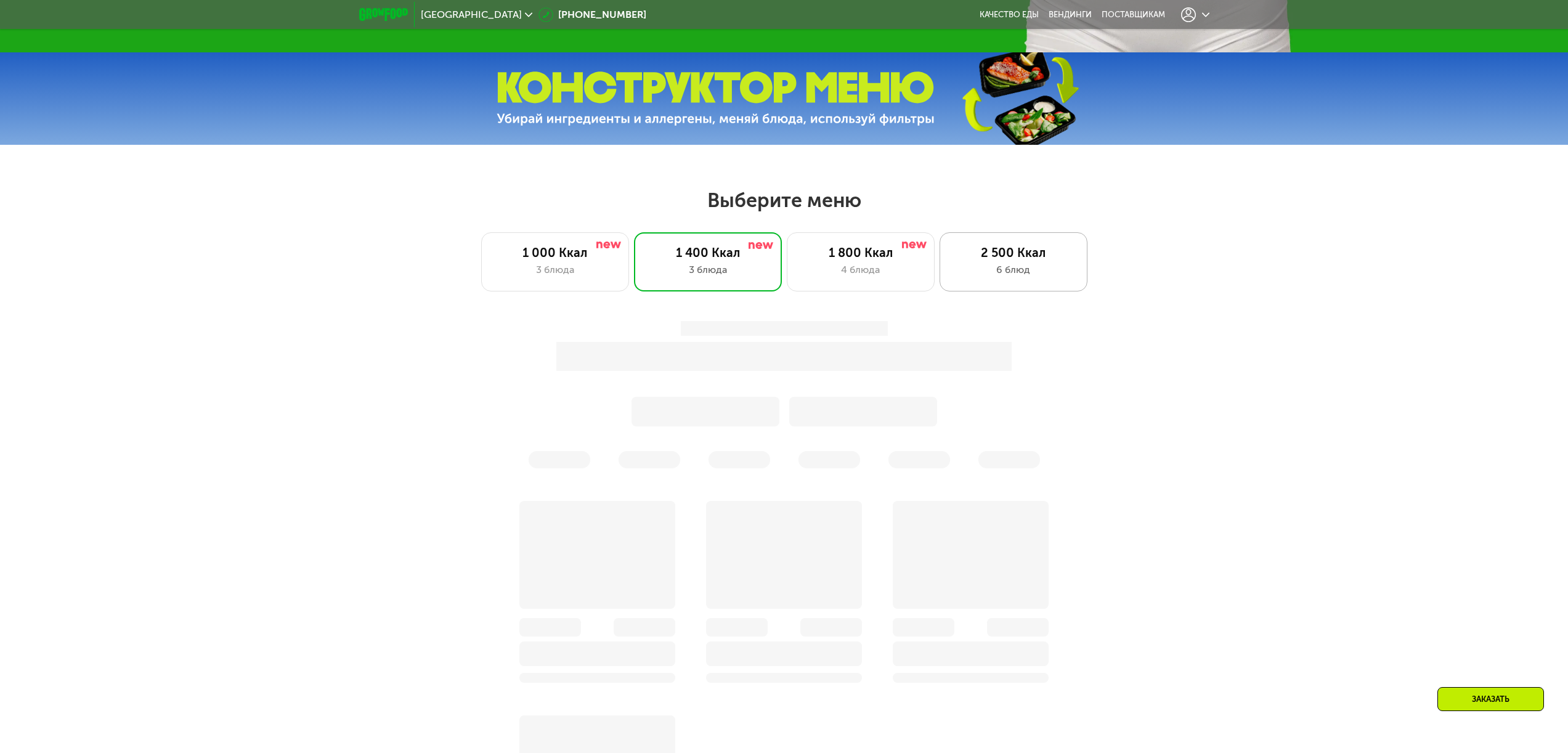
click at [986, 255] on div "2 500 Ккал" at bounding box center [1013, 252] width 122 height 15
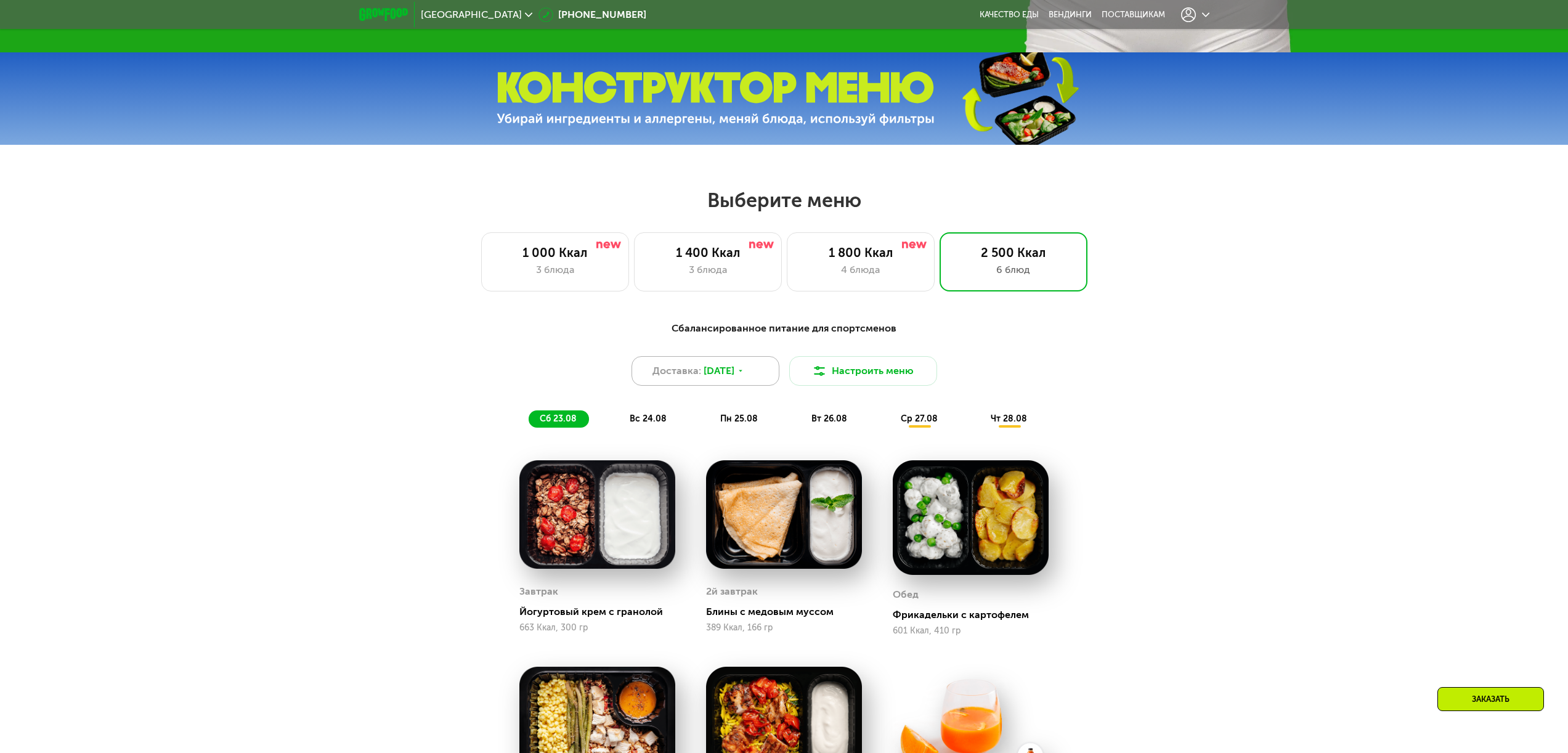
click at [763, 376] on div "Доставка: [DATE]" at bounding box center [705, 371] width 148 height 30
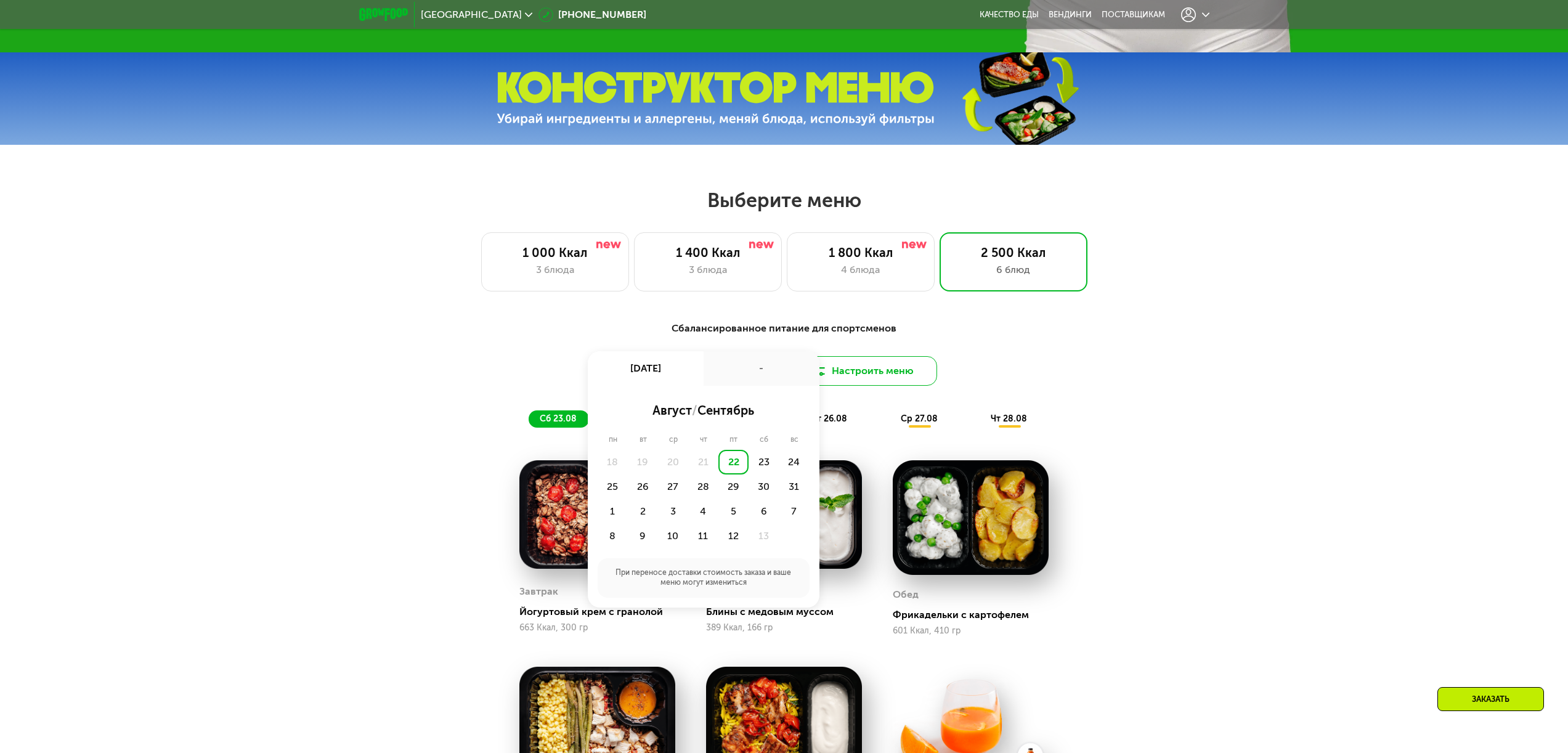
click at [871, 376] on button "Настроить меню" at bounding box center [862, 371] width 148 height 30
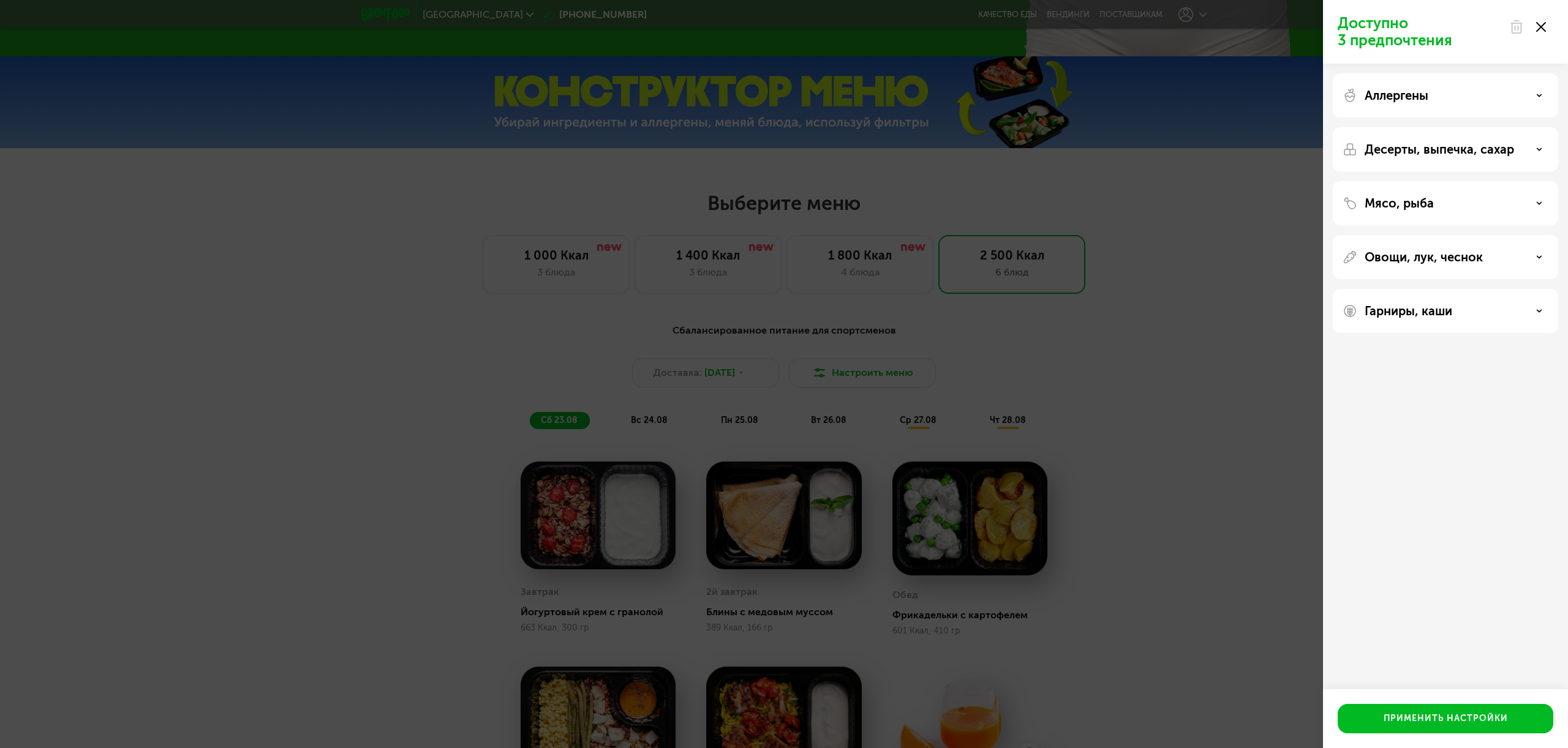
click at [1432, 289] on div "Овощи, лук, чеснок" at bounding box center [1446, 311] width 226 height 44
click at [1434, 252] on p "Овощи, лук, чеснок" at bounding box center [1424, 257] width 118 height 15
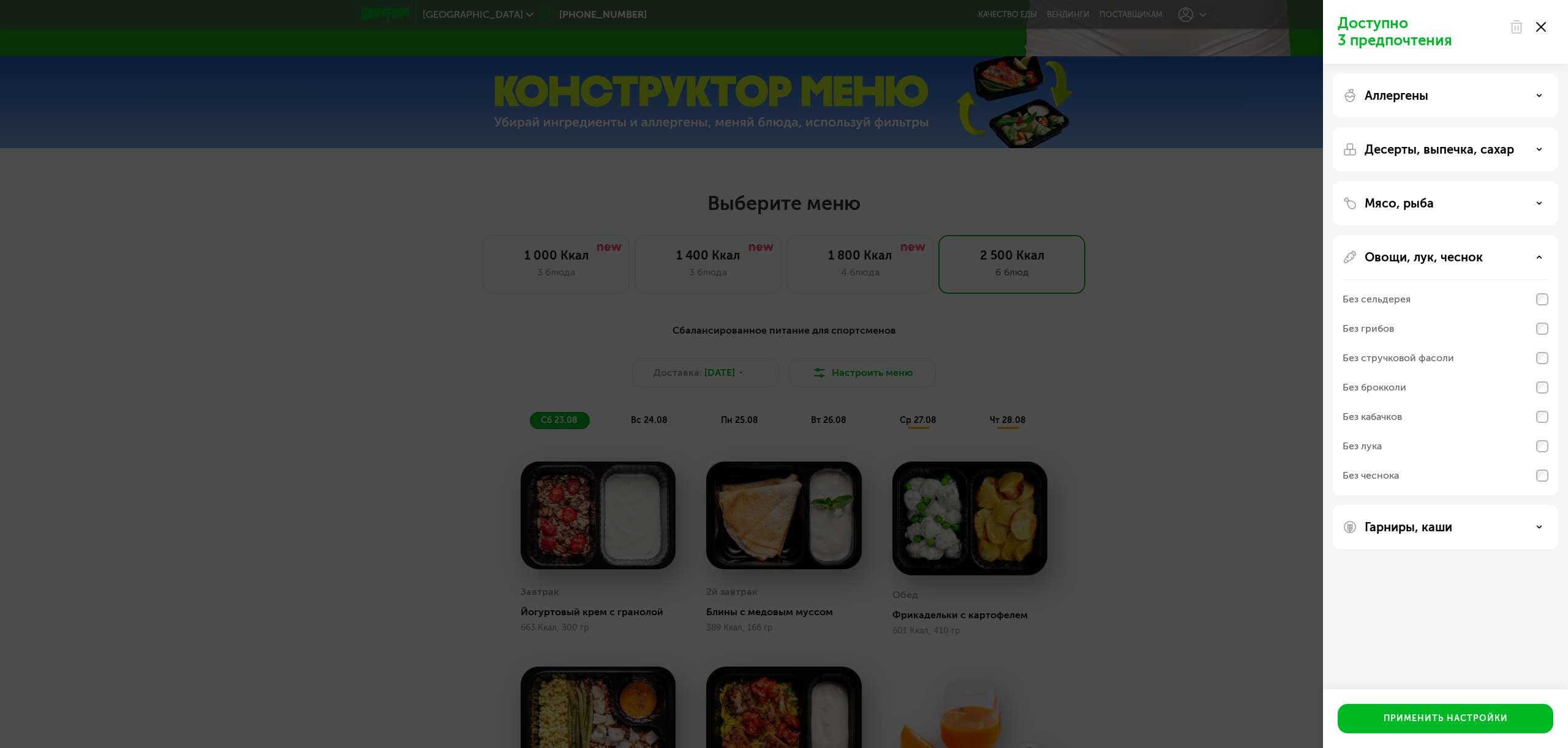
click at [1435, 253] on p "Овощи, лук, чеснок" at bounding box center [1424, 257] width 118 height 15
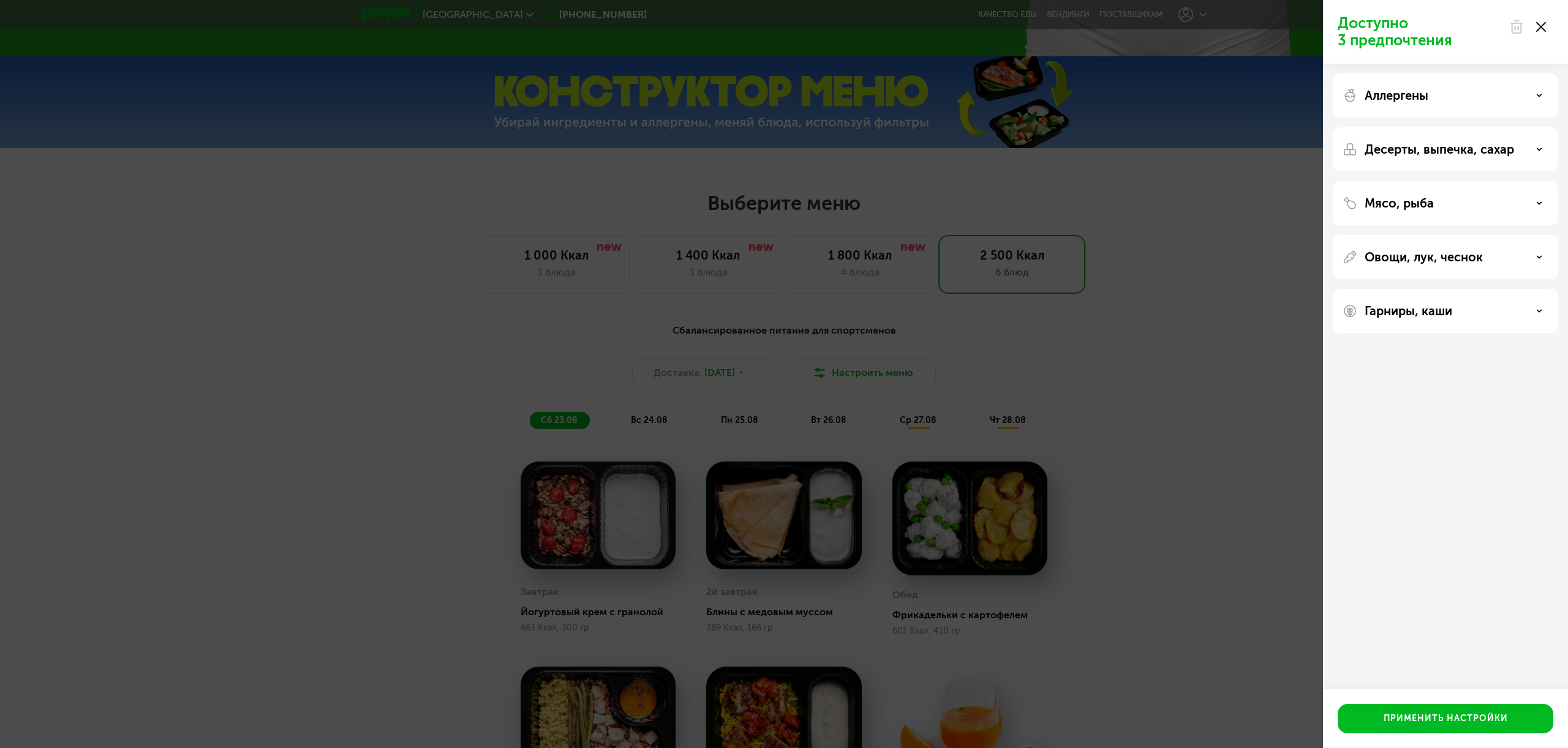
click at [1534, 25] on div at bounding box center [1528, 27] width 51 height 24
click at [1544, 28] on icon at bounding box center [1540, 26] width 10 height 10
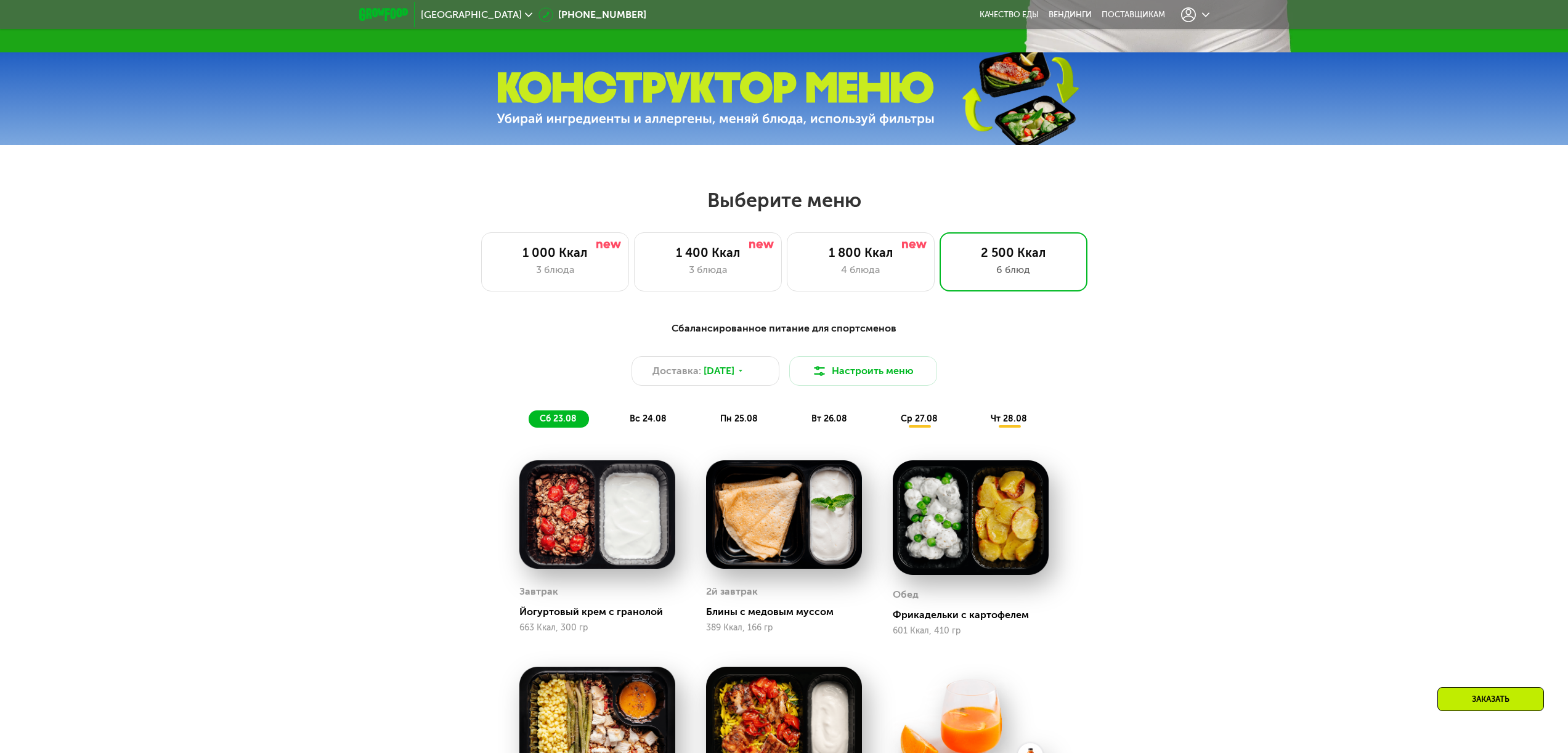
click at [454, 15] on span "[GEOGRAPHIC_DATA]" at bounding box center [471, 14] width 101 height 10
